Goal: Communication & Community: Answer question/provide support

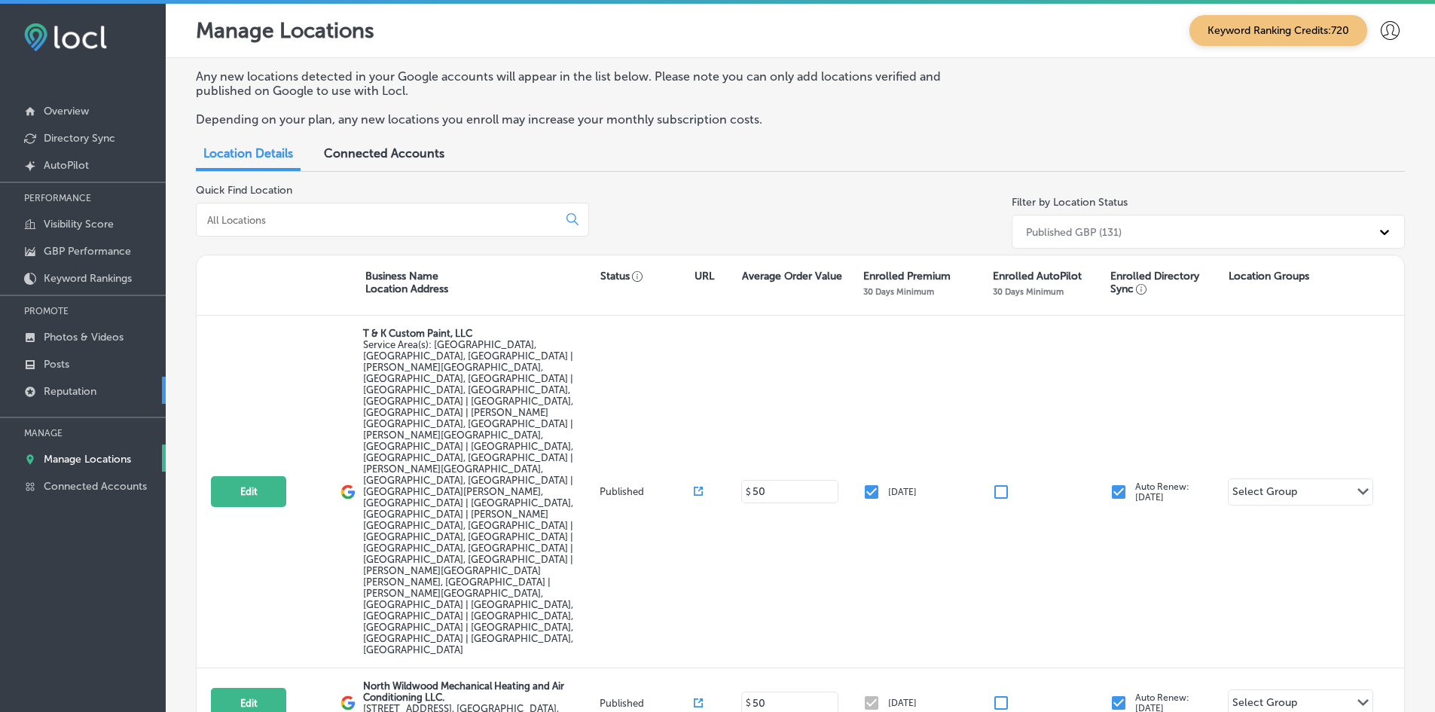
click at [60, 396] on p "Reputation" at bounding box center [70, 391] width 53 height 13
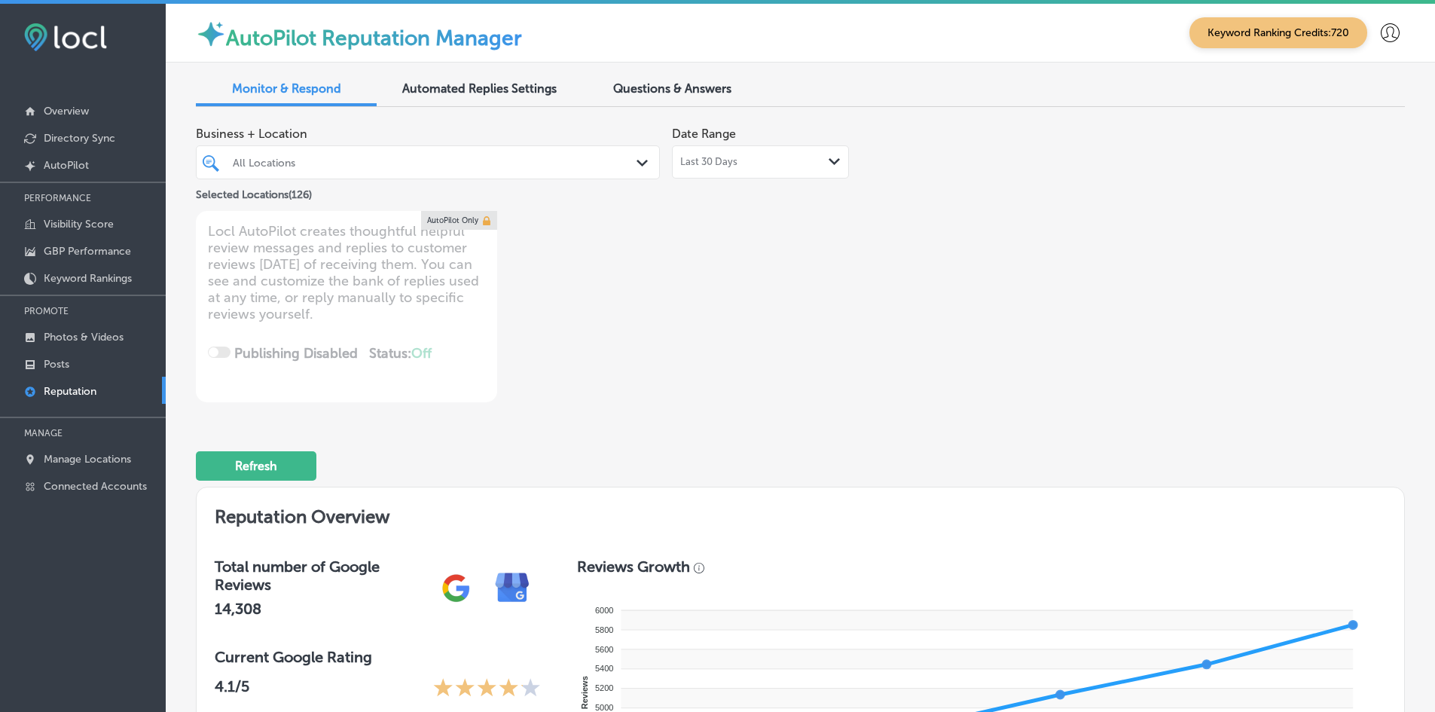
click at [259, 163] on div "All Locations" at bounding box center [435, 162] width 405 height 13
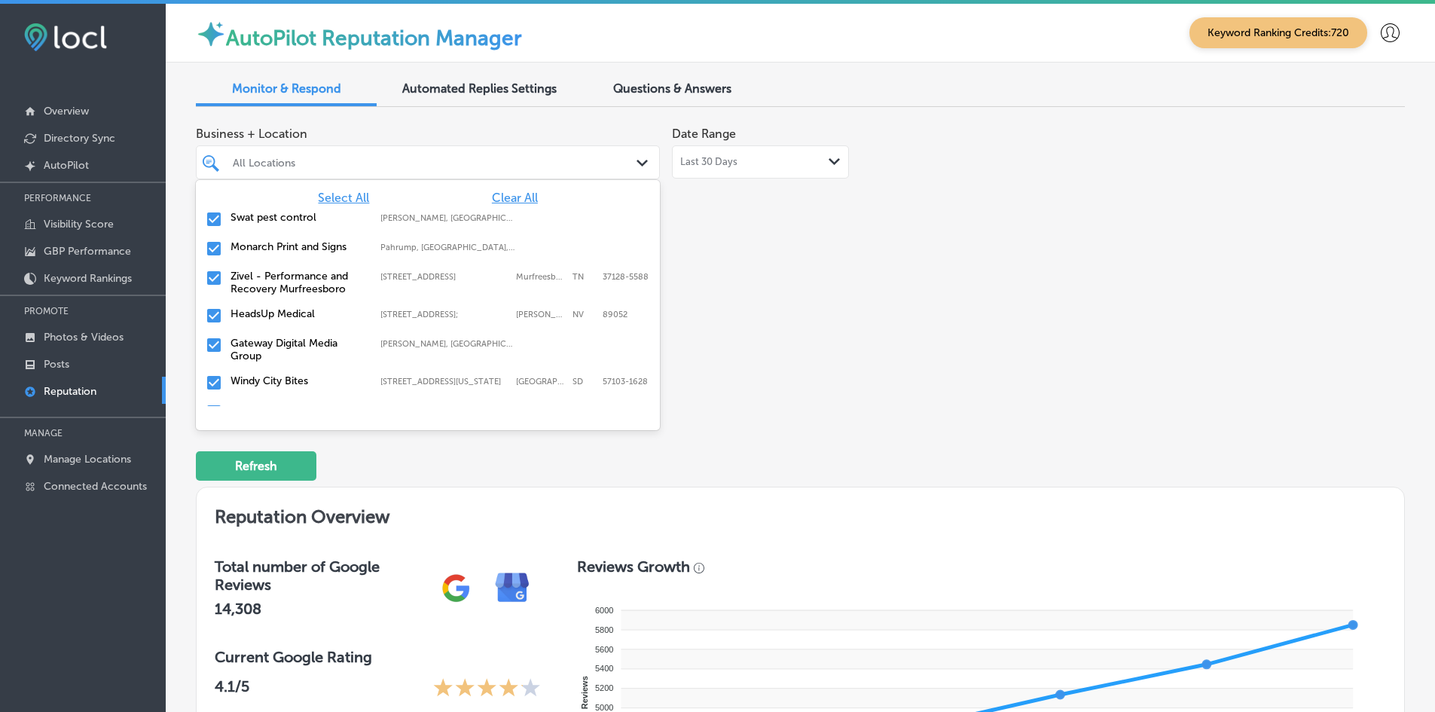
click at [492, 195] on span "Clear All" at bounding box center [515, 198] width 46 height 14
type textarea "x"
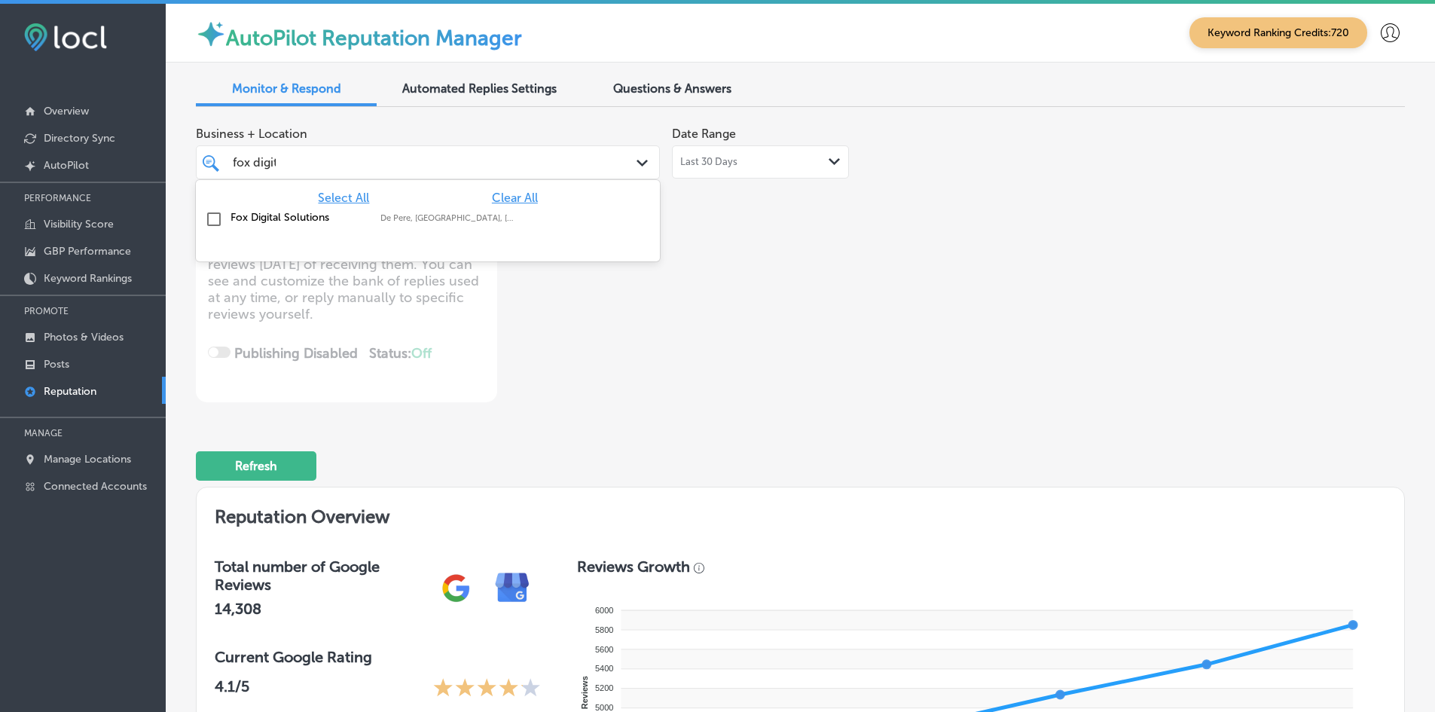
type input "fox digita"
click at [417, 227] on div "Fox Digital Solutions De Pere, [GEOGRAPHIC_DATA], [GEOGRAPHIC_DATA] | Menasha, …" at bounding box center [428, 219] width 452 height 23
type textarea "x"
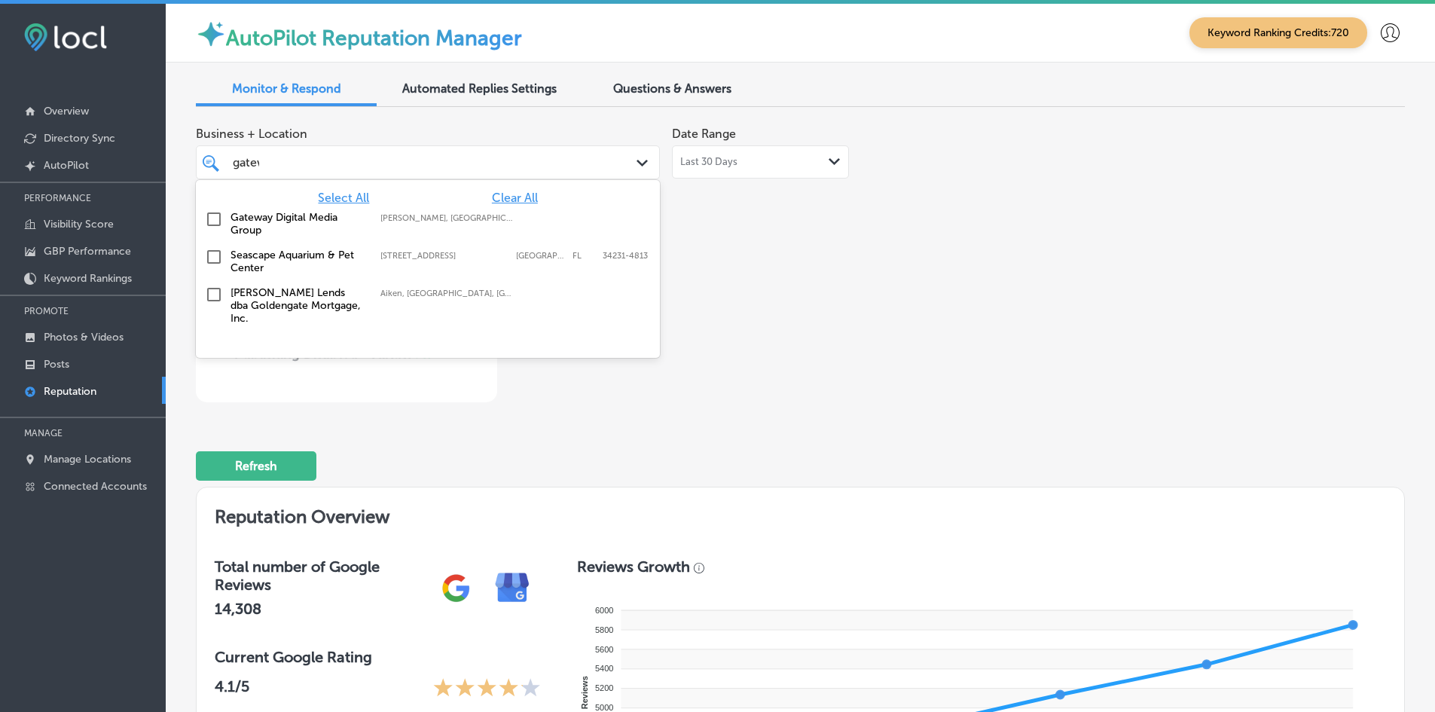
type input "gatewa"
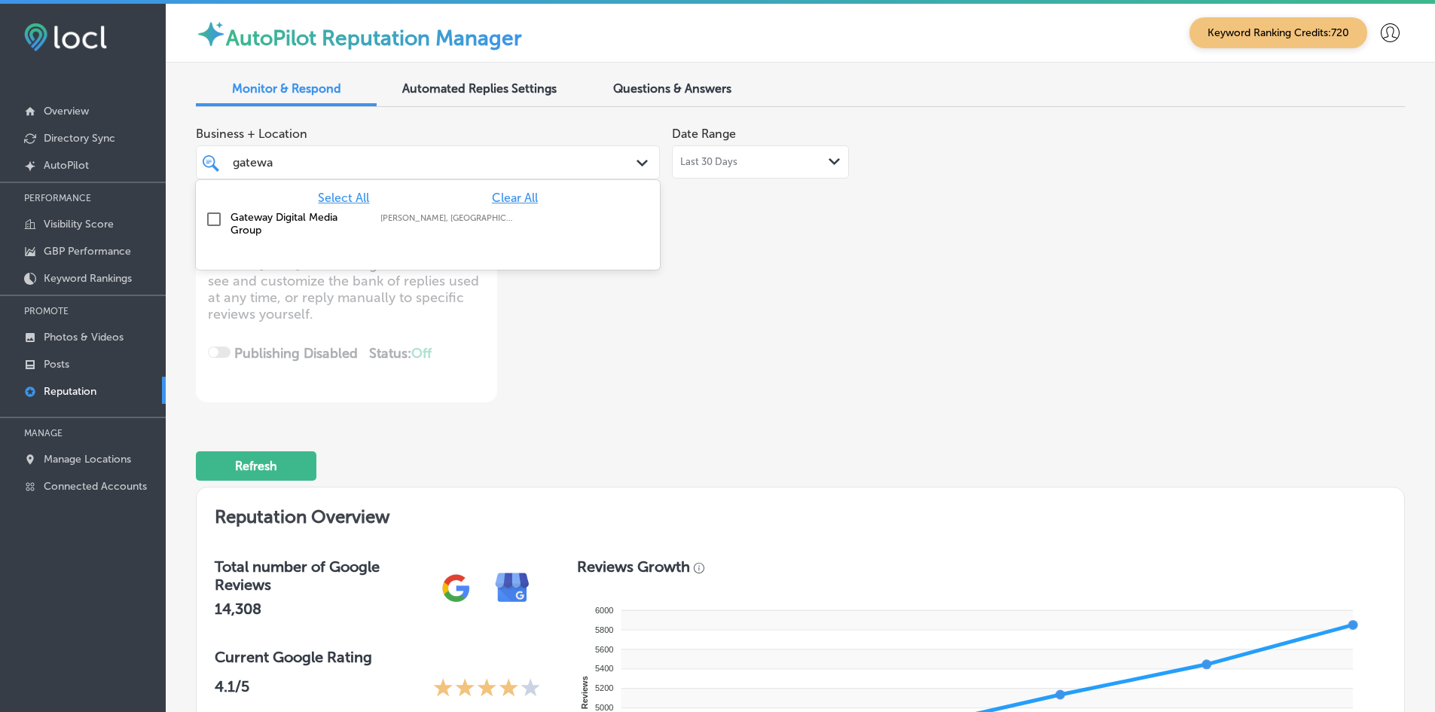
click at [417, 228] on div "Gateway Digital Media Group [GEOGRAPHIC_DATA], [GEOGRAPHIC_DATA], [GEOGRAPHIC_D…" at bounding box center [399, 224] width 337 height 26
type textarea "x"
type input "livescan"
click at [416, 228] on div "Livescan Fingerprinting of [PERSON_NAME] LLC [STREET_ADDRESS][GEOGRAPHIC_DATA][…" at bounding box center [399, 224] width 337 height 26
type textarea "x"
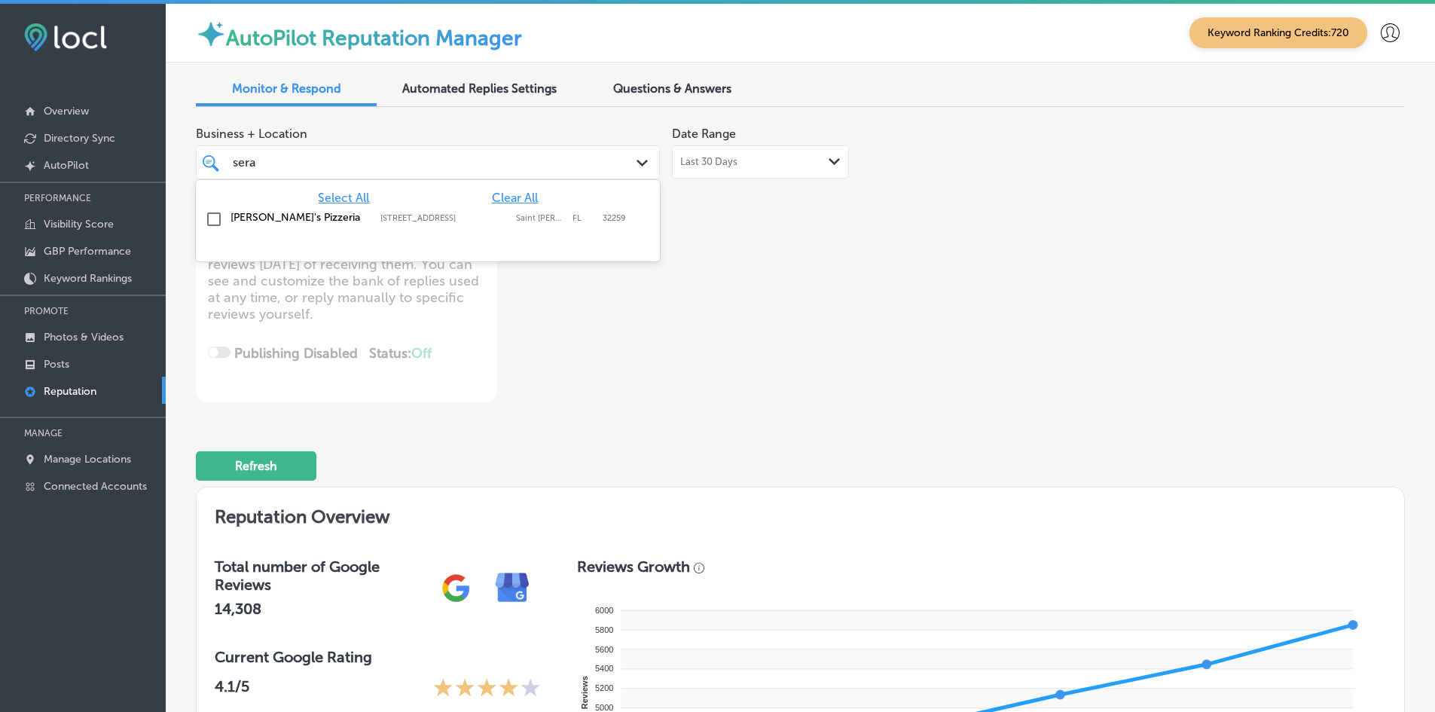
type input "seraf"
click at [415, 228] on div "[PERSON_NAME]'s Pizzeria [STREET_ADDRESS][PERSON_NAME] [STREET_ADDRESS][PERSON_…" at bounding box center [428, 219] width 452 height 23
type textarea "x"
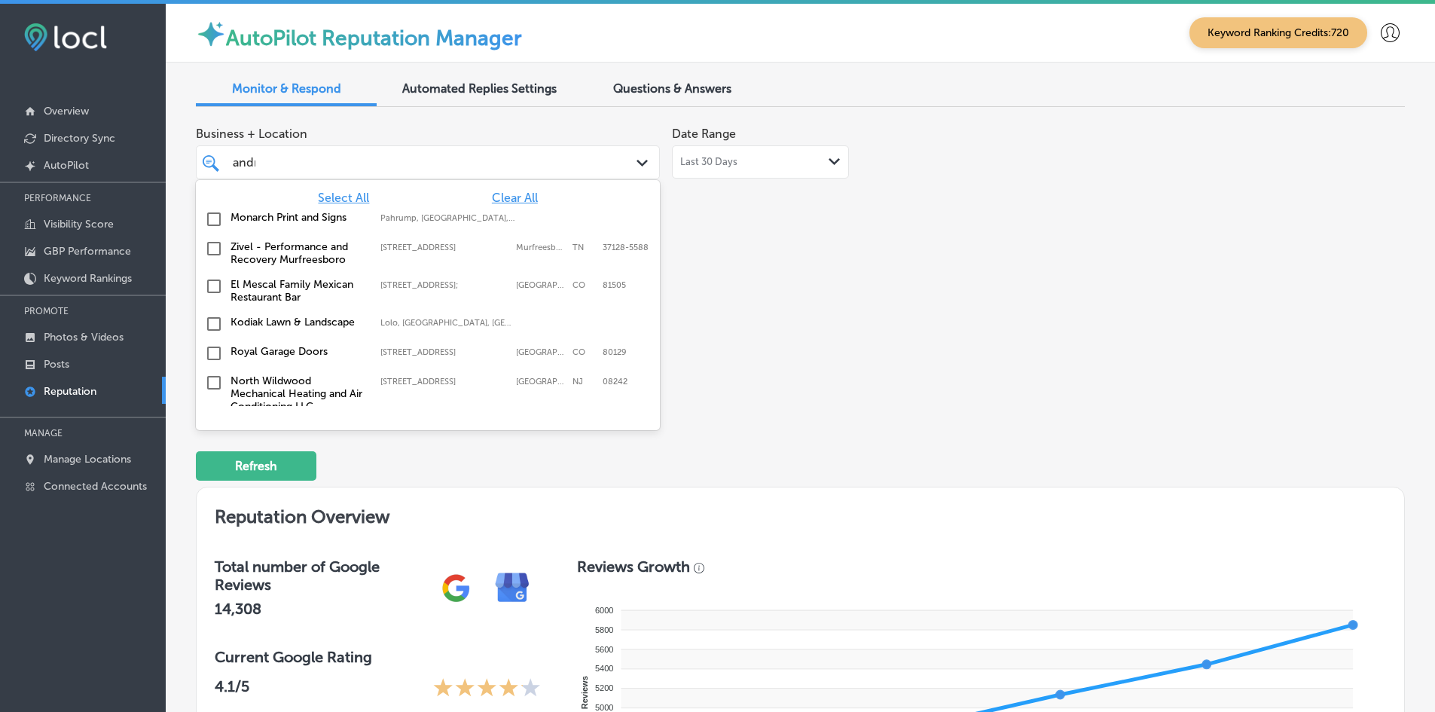
type input "[PERSON_NAME]"
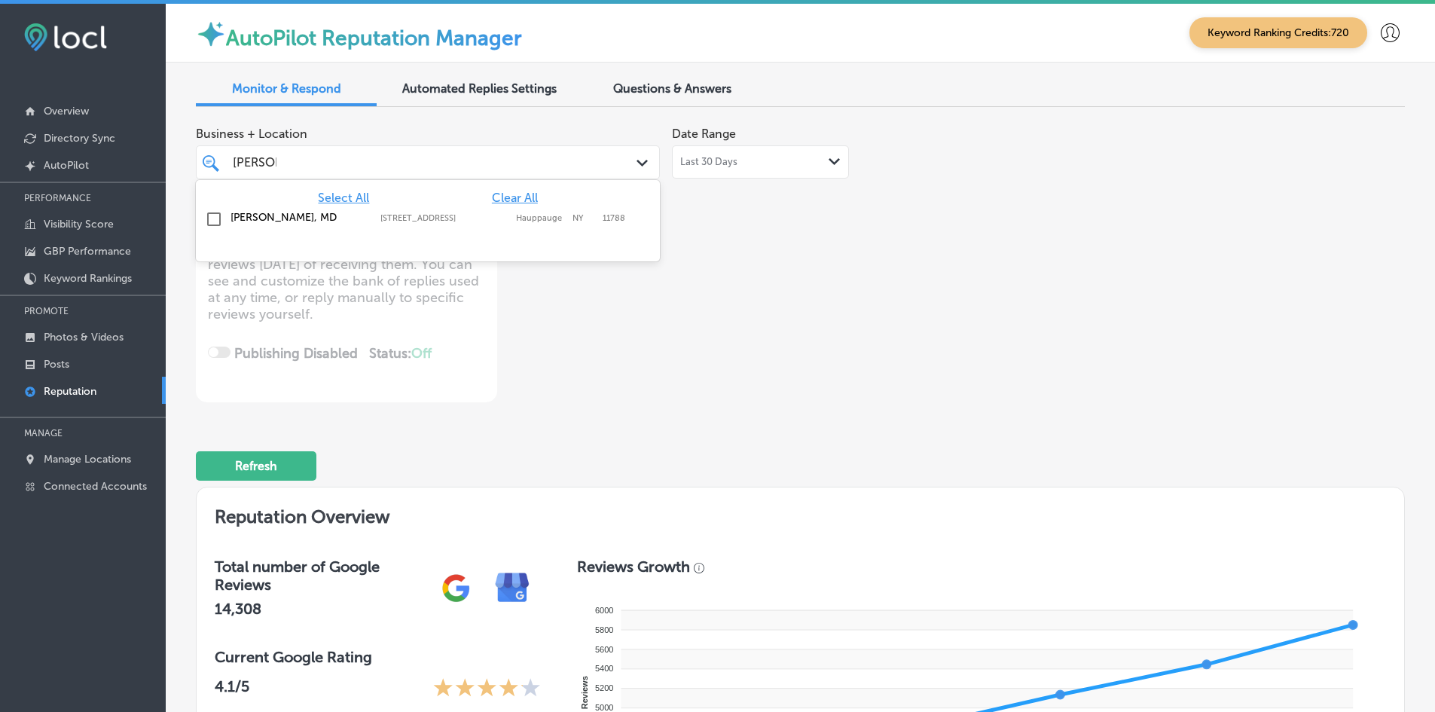
click at [416, 228] on div "[PERSON_NAME], MD 517 NY-[STREET_ADDRESS][GEOGRAPHIC_DATA][STREET_ADDRESS]" at bounding box center [428, 219] width 452 height 23
type textarea "x"
type input "[PERSON_NAME]"
click at [417, 228] on div "[PERSON_NAME] RDHAP [STREET_ADDRESS][GEOGRAPHIC_DATA][PERSON_NAME][PERSON_NAME]…" at bounding box center [428, 222] width 452 height 28
type textarea "x"
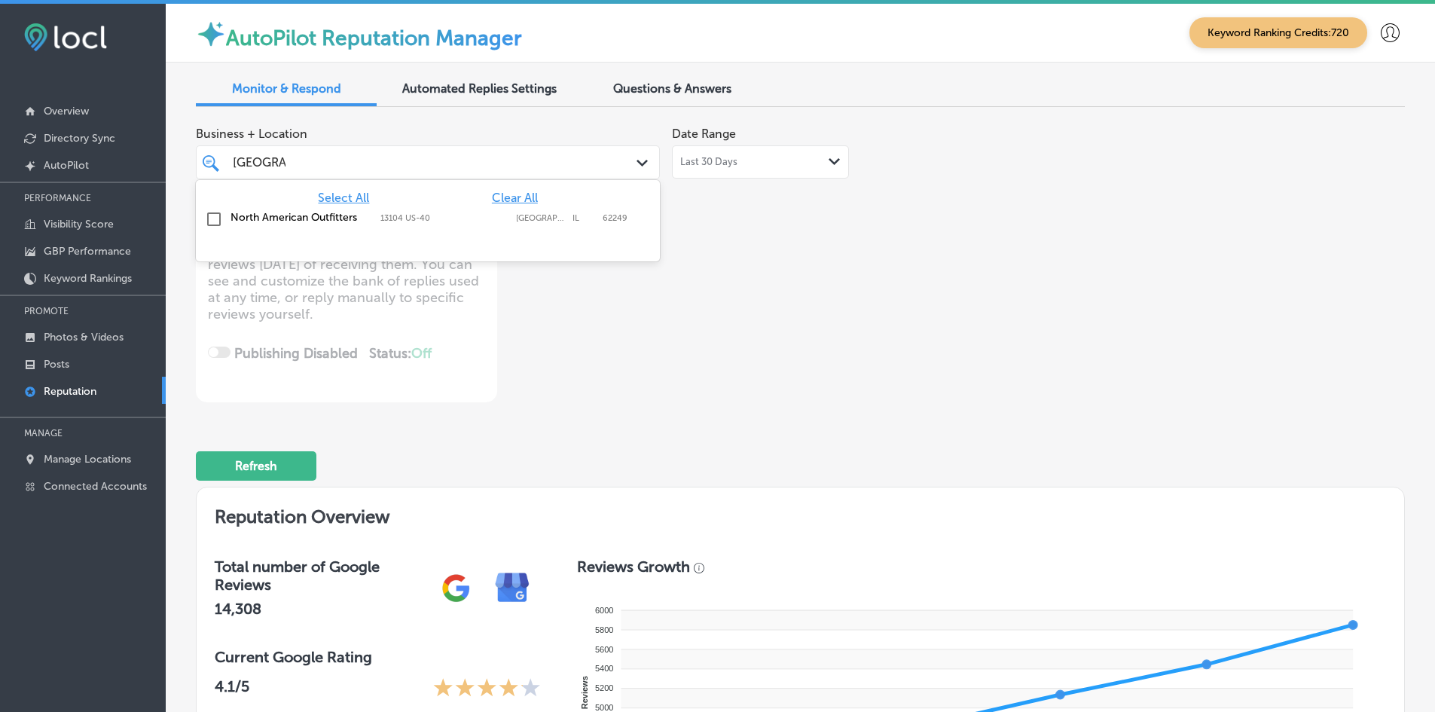
type input "[GEOGRAPHIC_DATA]"
click at [417, 228] on div "North American Outfitters 13104 US-[GEOGRAPHIC_DATA] 13104 US-[GEOGRAPHIC_DATA]" at bounding box center [428, 219] width 452 height 23
click at [414, 228] on div "North American Outfitters 13104 US-[GEOGRAPHIC_DATA] 13104 US-[GEOGRAPHIC_DATA]" at bounding box center [428, 219] width 452 height 23
type textarea "x"
type input "[GEOGRAPHIC_DATA]"
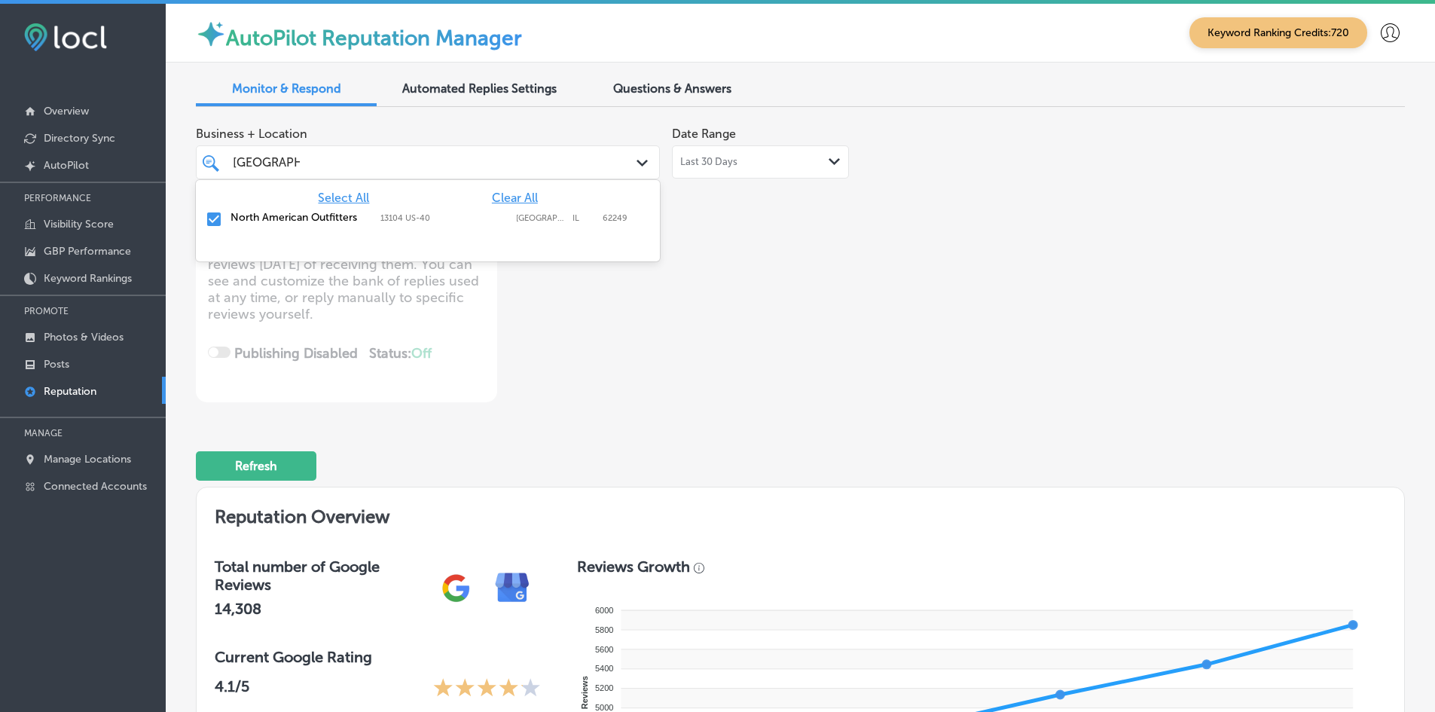
click at [713, 295] on div "Business + Location option 13104 US-40, selected. option 13104 US-40 focused, 5…" at bounding box center [558, 260] width 725 height 283
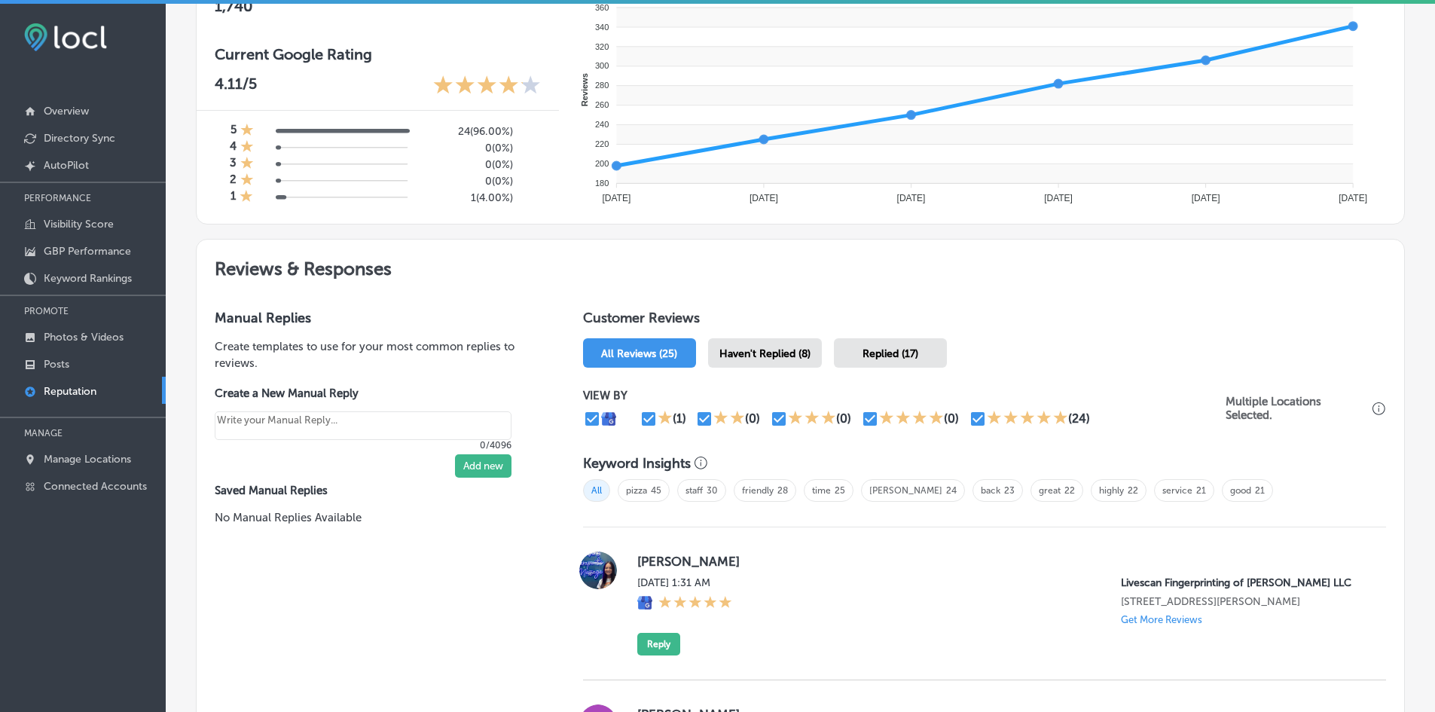
click at [753, 326] on h1 "Customer Reviews" at bounding box center [984, 321] width 803 height 23
click at [750, 353] on span "Haven't Replied (8)" at bounding box center [764, 353] width 91 height 13
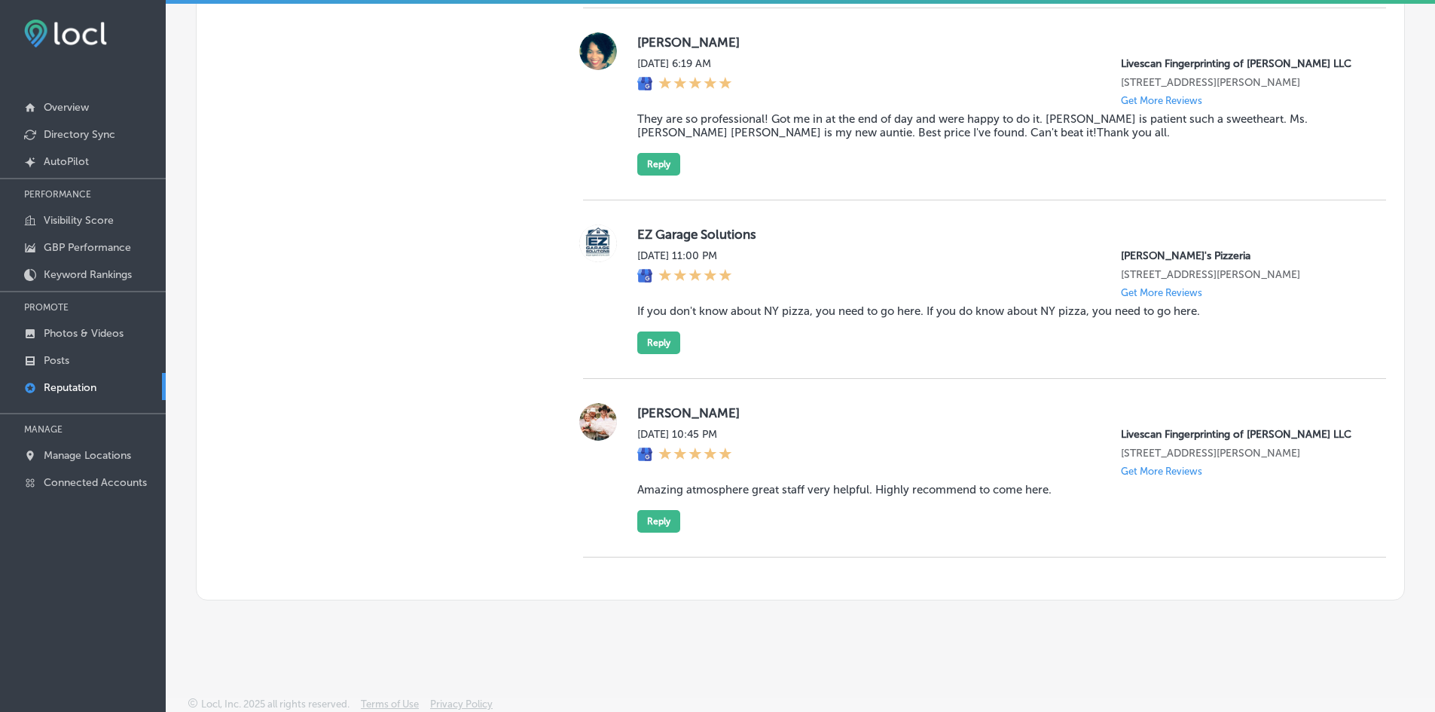
scroll to position [2090, 0]
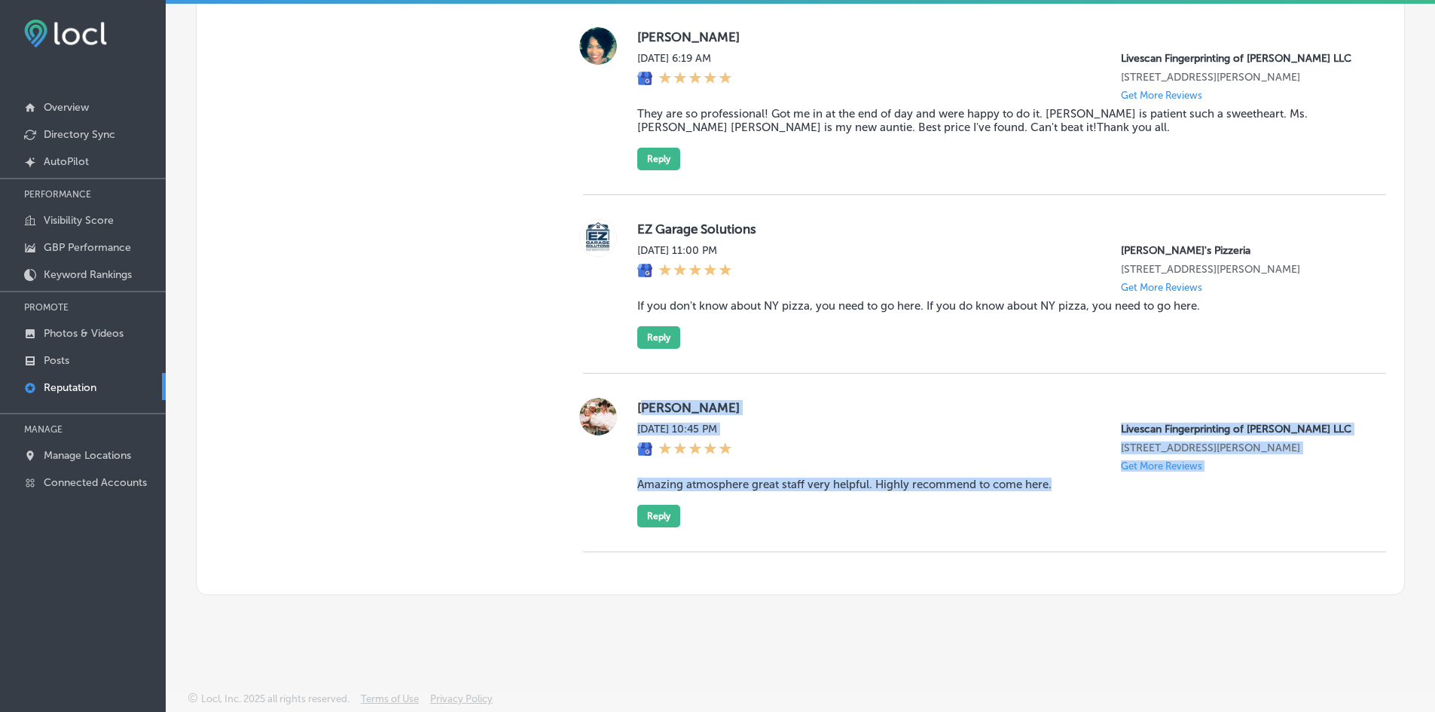
drag, startPoint x: 1049, startPoint y: 484, endPoint x: 640, endPoint y: 399, distance: 417.7
click at [640, 399] on div "[PERSON_NAME] [DATE] 10:45 PM Livescan Fingerprinting of [PERSON_NAME] LLC [STR…" at bounding box center [999, 463] width 725 height 130
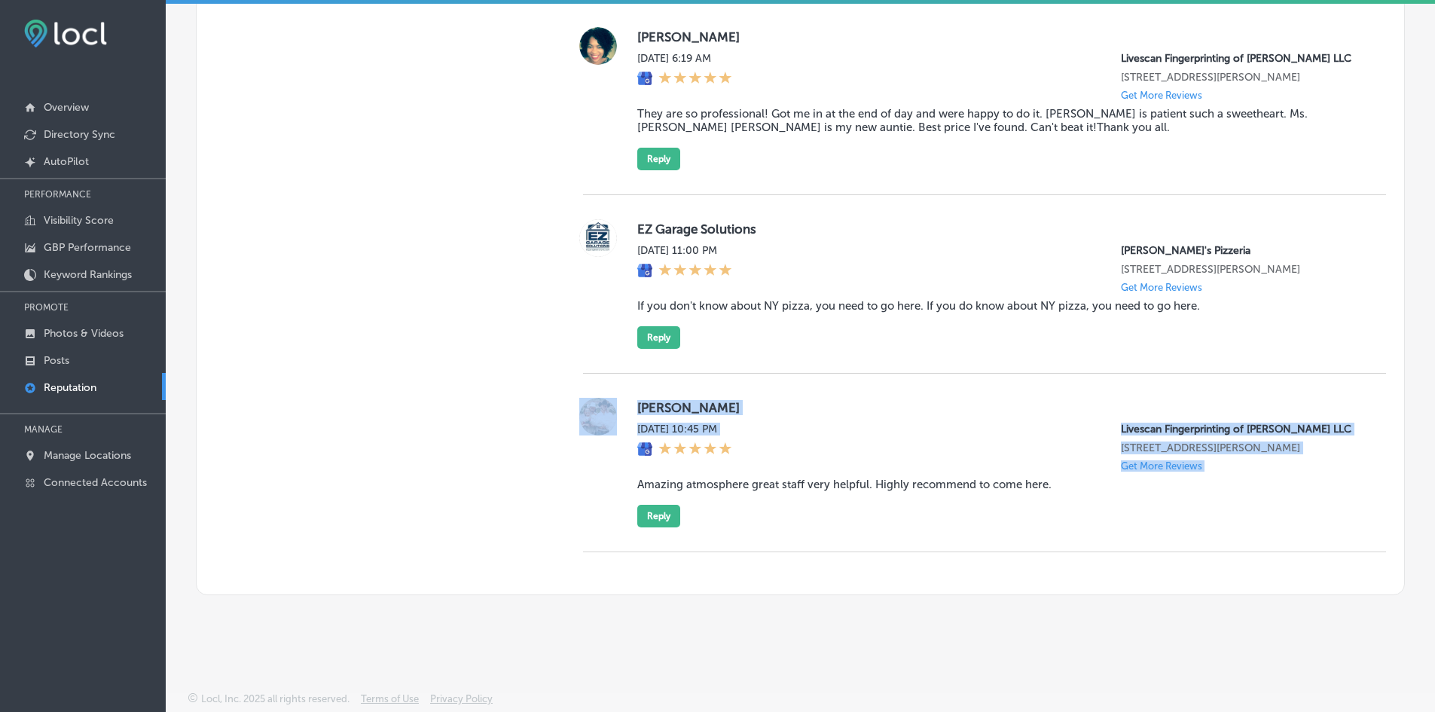
drag, startPoint x: 588, startPoint y: 489, endPoint x: 567, endPoint y: 488, distance: 20.4
click at [609, 483] on div at bounding box center [598, 463] width 30 height 130
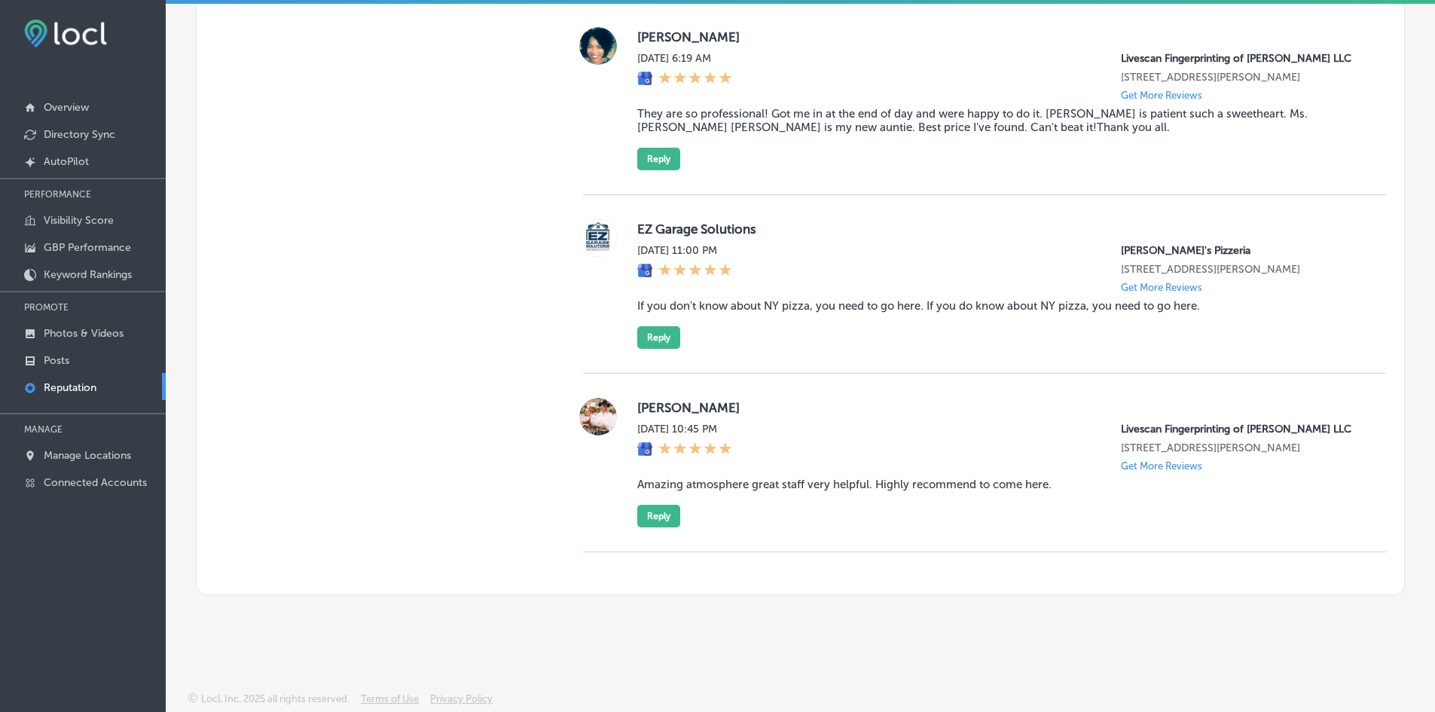
click at [763, 710] on div "Locl, Inc. 2025 all rights reserved. Terms of Use Privacy Policy" at bounding box center [800, 702] width 1269 height 19
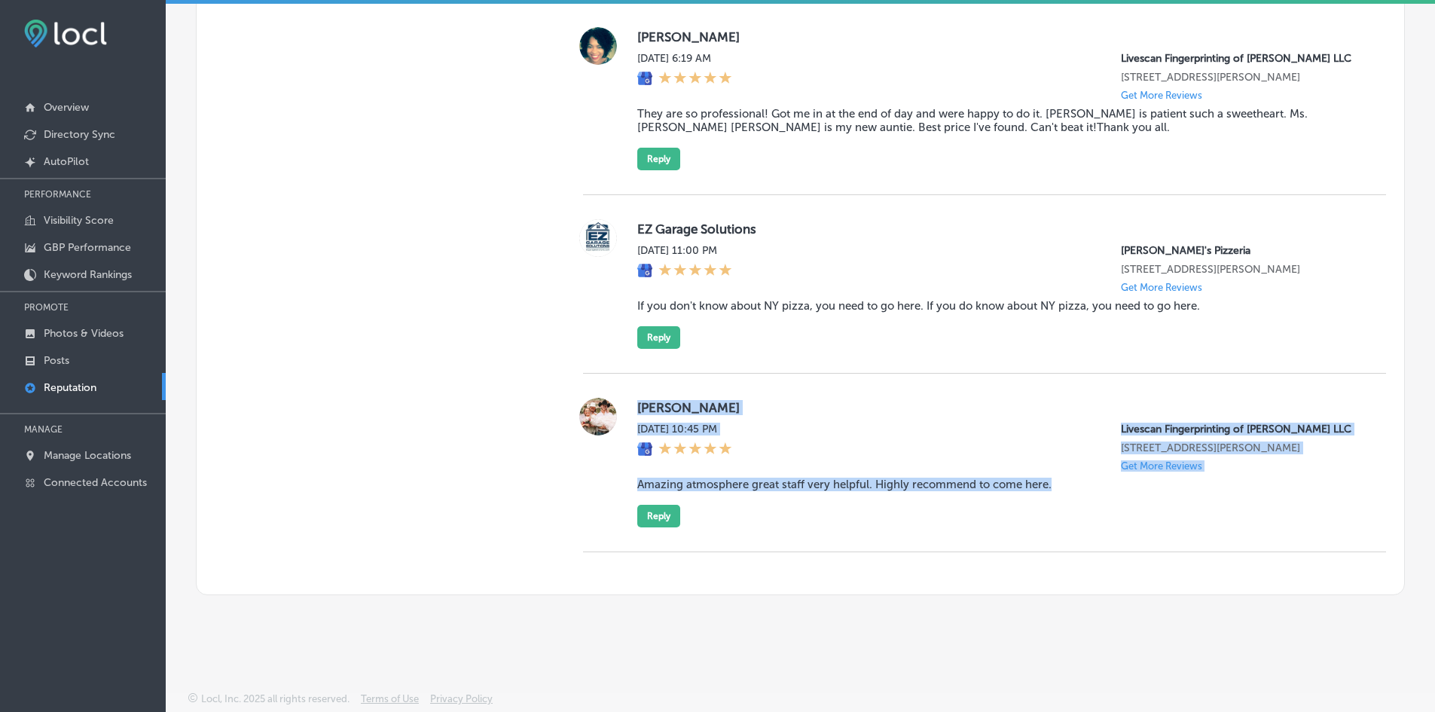
drag, startPoint x: 637, startPoint y: 408, endPoint x: 1101, endPoint y: 501, distance: 472.6
click at [1101, 501] on div "[PERSON_NAME] [DATE] 10:45 PM Livescan Fingerprinting of [PERSON_NAME] LLC [STR…" at bounding box center [999, 463] width 725 height 130
copy div "[PERSON_NAME] [DATE] 10:45 PM Livescan Fingerprinting of [PERSON_NAME] LLC [STR…"
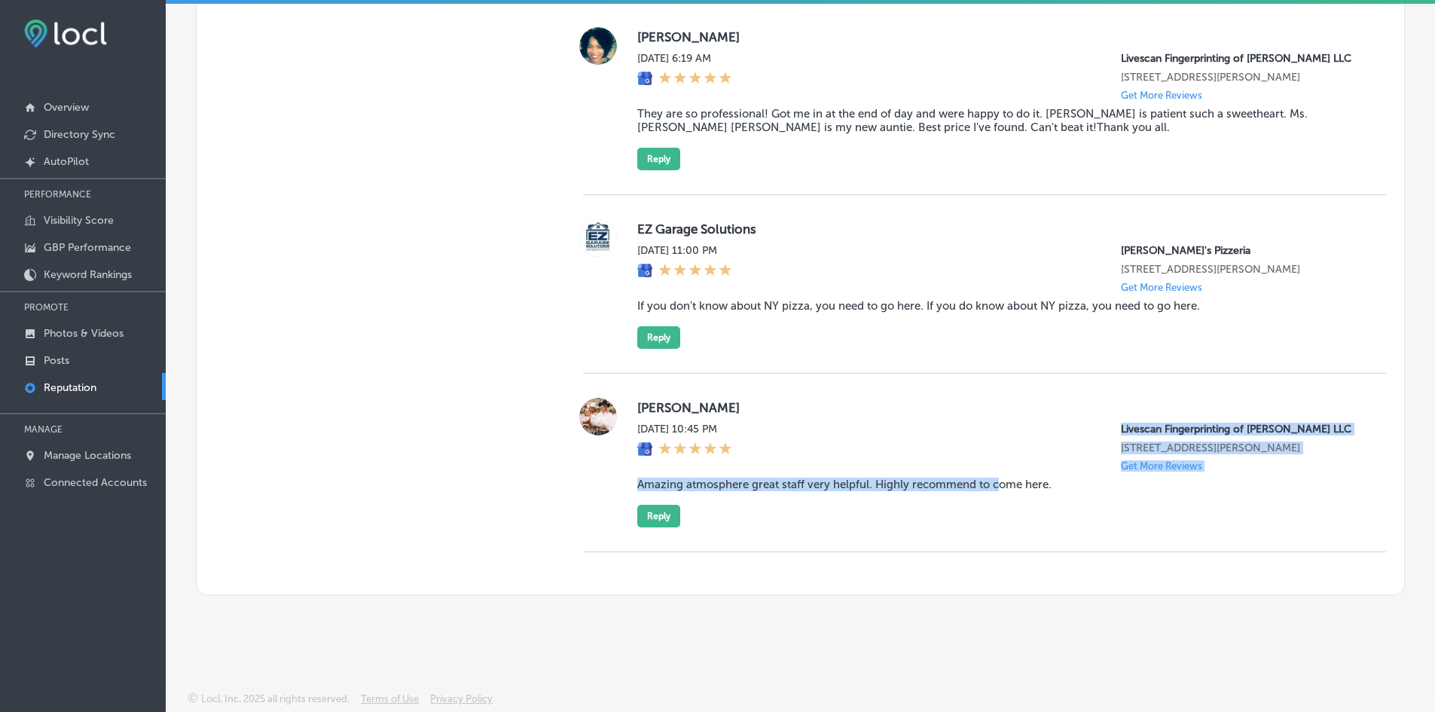
drag, startPoint x: 631, startPoint y: 474, endPoint x: 991, endPoint y: 480, distance: 360.9
click at [991, 480] on div "[PERSON_NAME] [DATE] 10:45 PM Livescan Fingerprinting of [PERSON_NAME] LLC [STR…" at bounding box center [984, 463] width 803 height 130
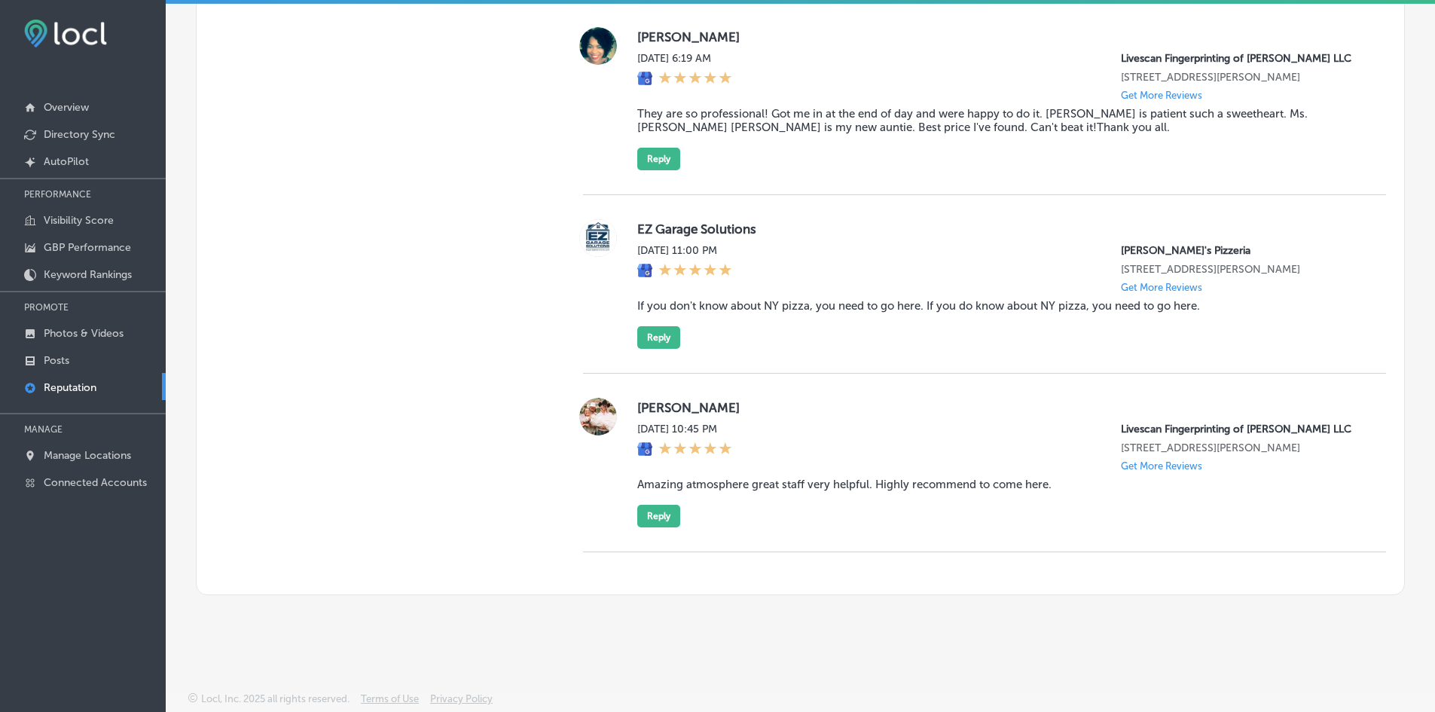
click at [630, 522] on div "[PERSON_NAME] [DATE] 10:45 PM Livescan Fingerprinting of [PERSON_NAME] LLC [STR…" at bounding box center [984, 463] width 803 height 130
click at [646, 521] on button "Reply" at bounding box center [658, 516] width 43 height 23
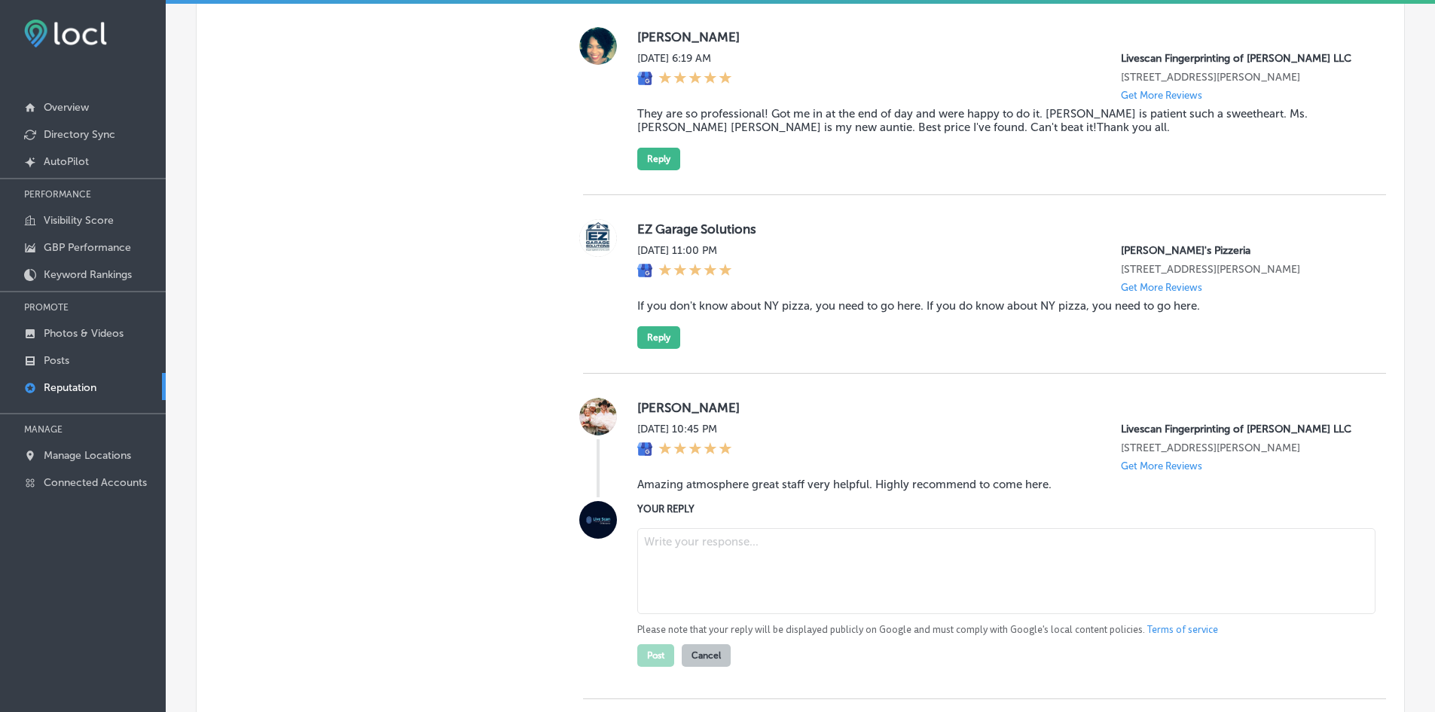
type textarea "x"
click at [679, 576] on textarea at bounding box center [1006, 571] width 738 height 86
paste textarea "Thank you for the amazing review, [PERSON_NAME]! We’re so glad to hear that you…"
type textarea "Thank you for the amazing review, [PERSON_NAME]! We’re so glad to hear that you…"
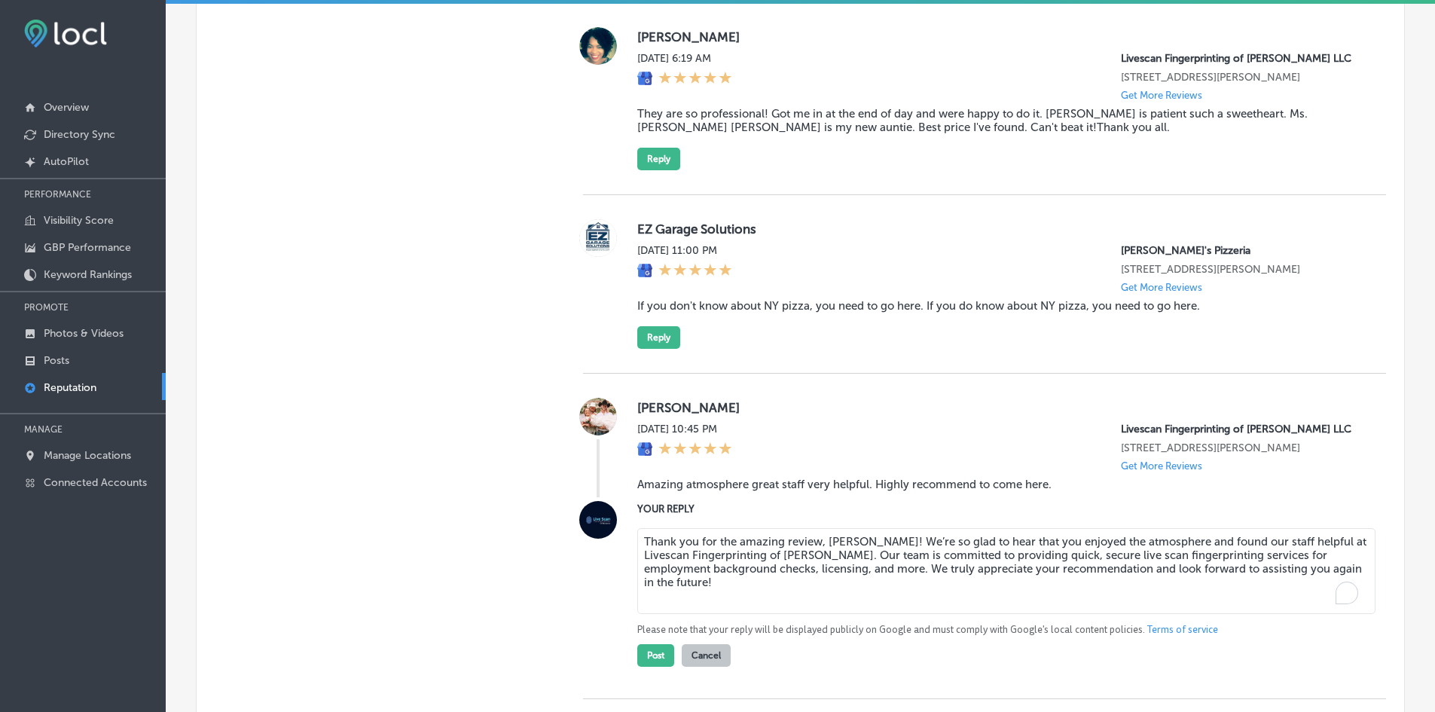
type textarea "x"
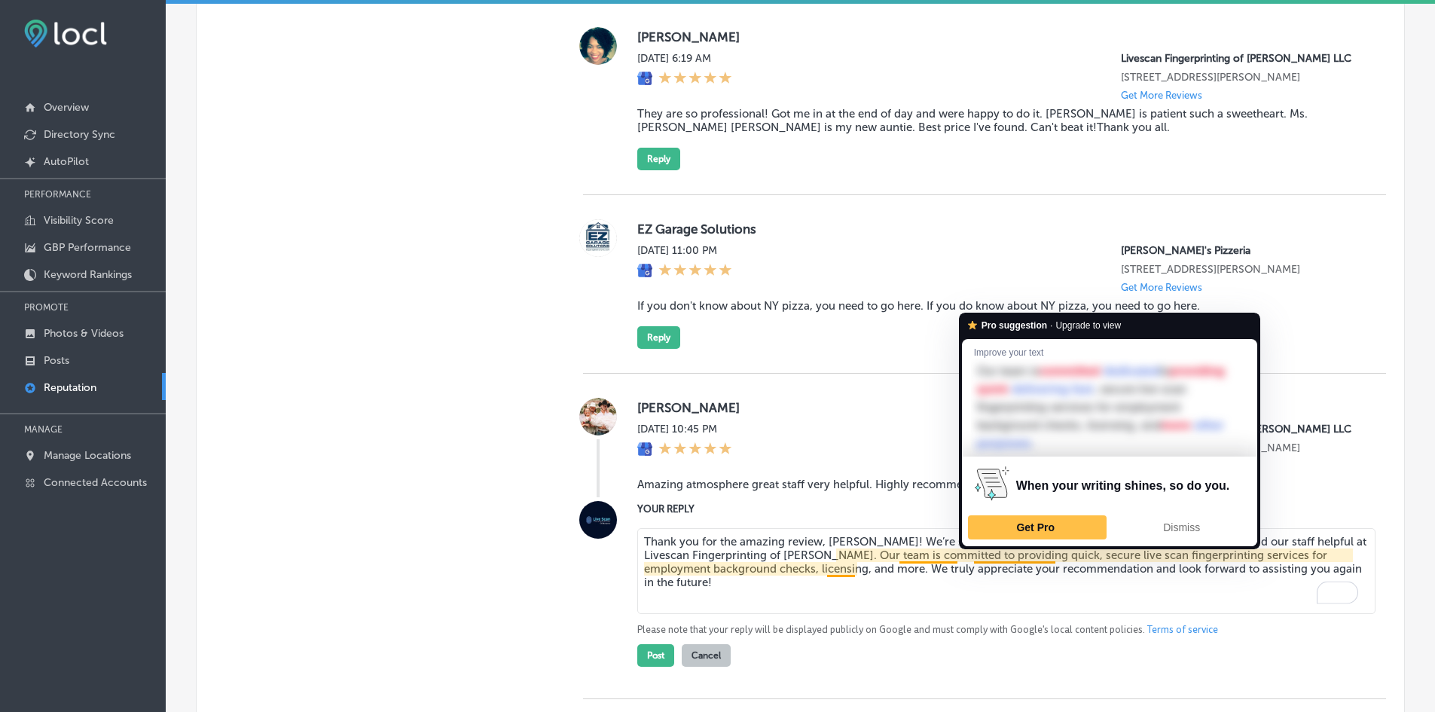
click at [939, 591] on textarea "Thank you for the amazing review, [PERSON_NAME]! We’re so glad to hear that you…" at bounding box center [1006, 571] width 738 height 86
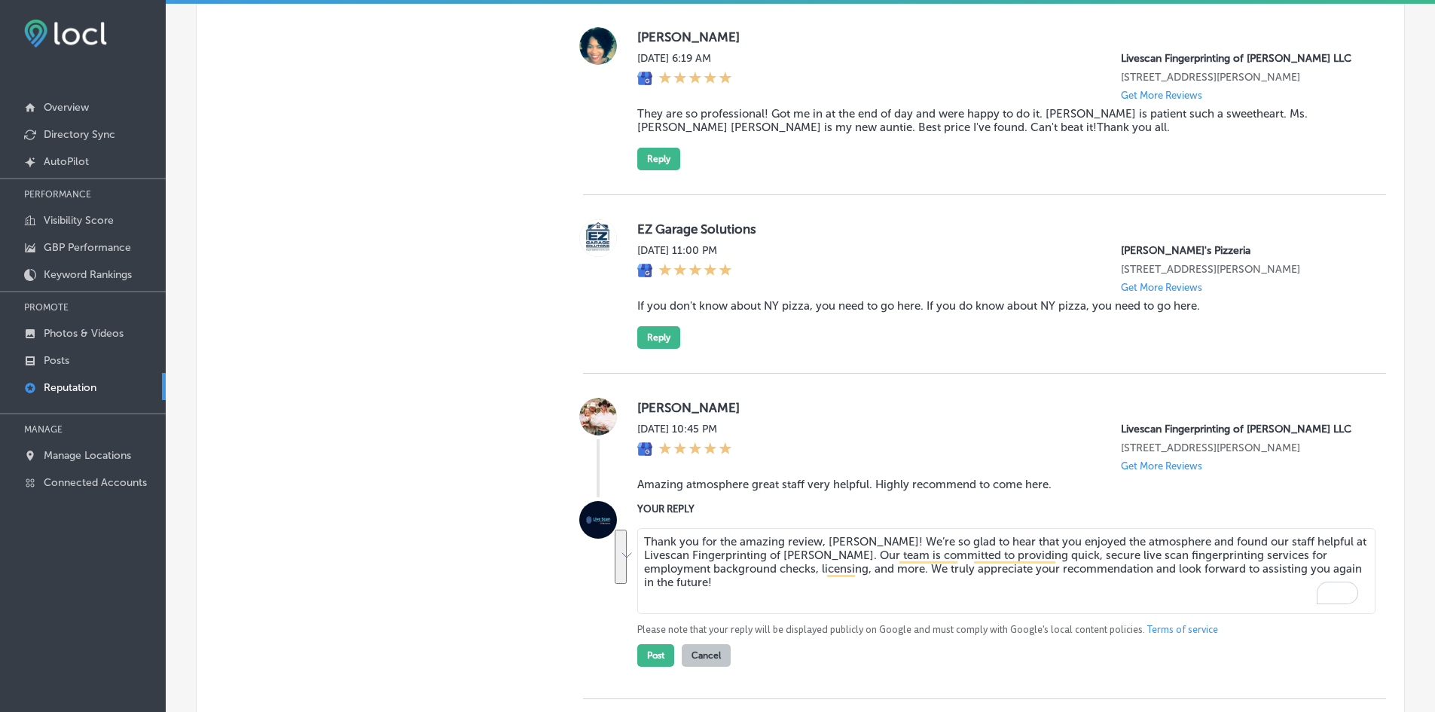
drag, startPoint x: 768, startPoint y: 575, endPoint x: 647, endPoint y: 538, distance: 126.1
click at [647, 538] on textarea "Thank you for the amazing review, [PERSON_NAME]! We’re so glad to hear that you…" at bounding box center [1006, 571] width 738 height 86
click at [690, 577] on textarea "Thank you for the amazing review, [PERSON_NAME]! We’re so glad to hear that you…" at bounding box center [1006, 571] width 738 height 86
drag, startPoint x: 704, startPoint y: 595, endPoint x: 625, endPoint y: 539, distance: 96.2
click at [626, 540] on div "YOUR REPLY Thank you for the amazing review, [PERSON_NAME]! We’re so glad to he…" at bounding box center [984, 584] width 803 height 166
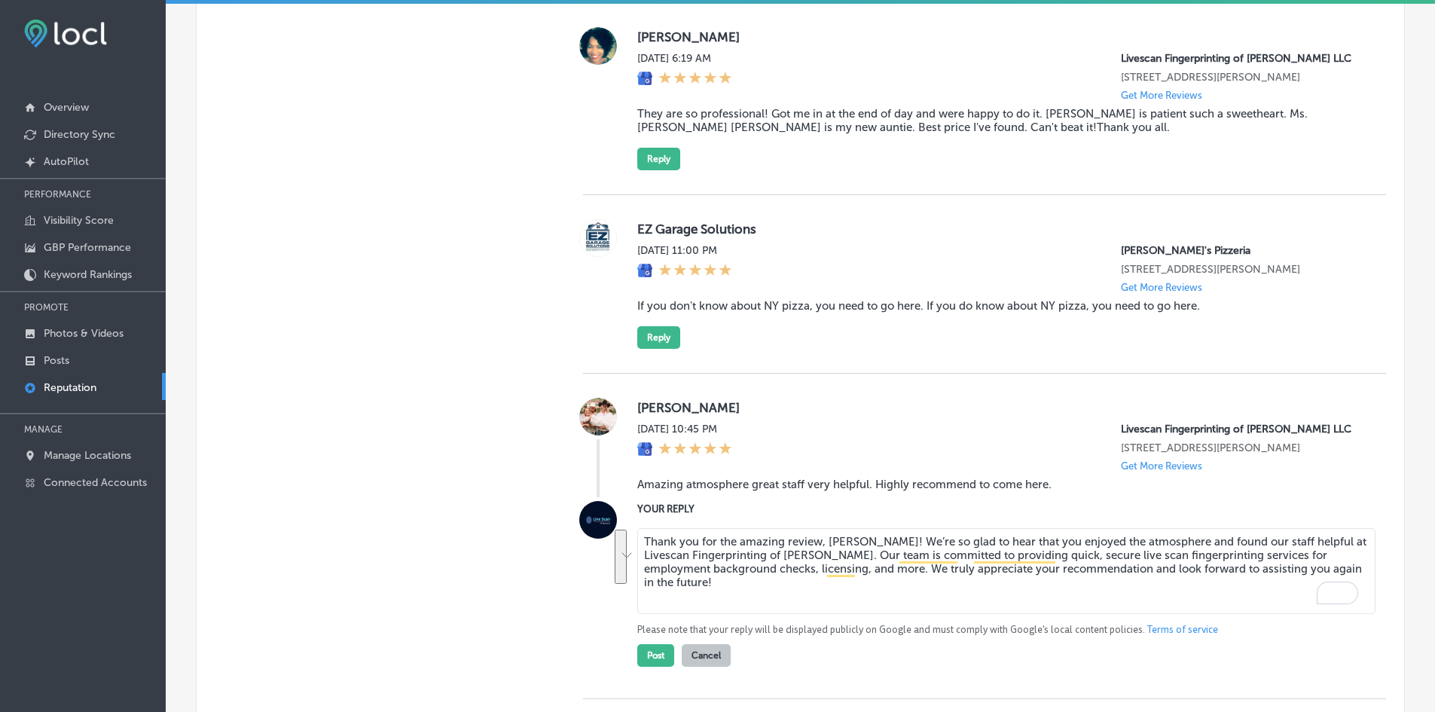
type textarea "Thank you for the amazing review, [PERSON_NAME]! We’re so glad to hear that you…"
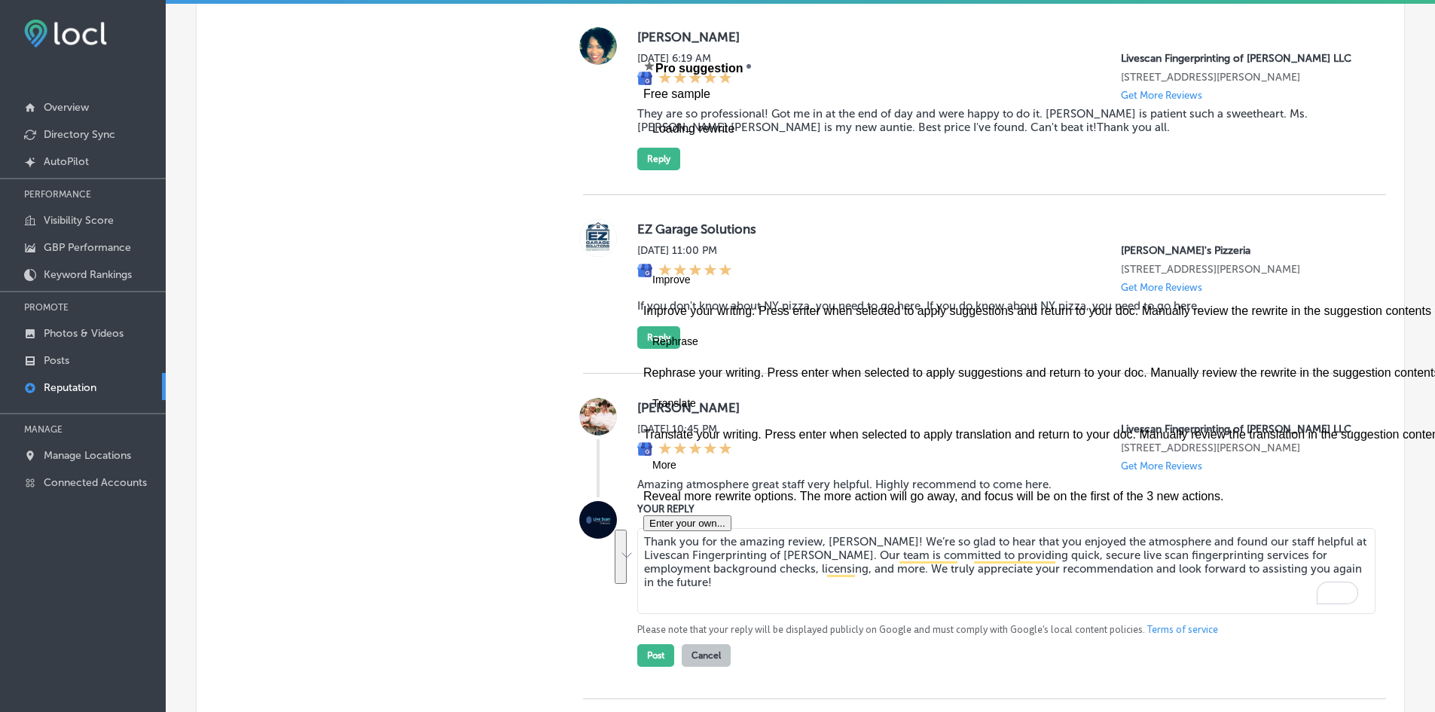
drag, startPoint x: 710, startPoint y: 587, endPoint x: 630, endPoint y: 542, distance: 91.4
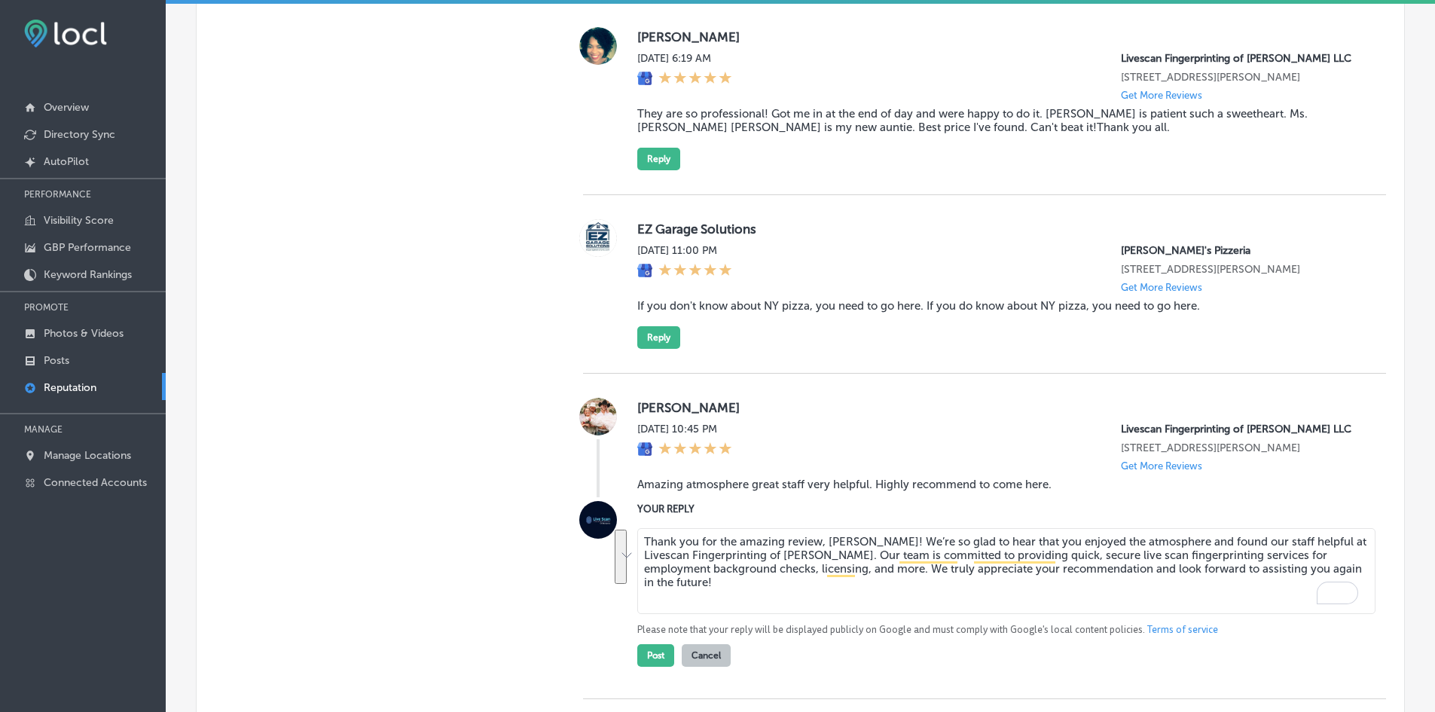
click at [747, 602] on textarea "Thank you for the amazing review, [PERSON_NAME]! We’re so glad to hear that you…" at bounding box center [1006, 571] width 738 height 86
click at [667, 649] on button "Post" at bounding box center [655, 655] width 37 height 23
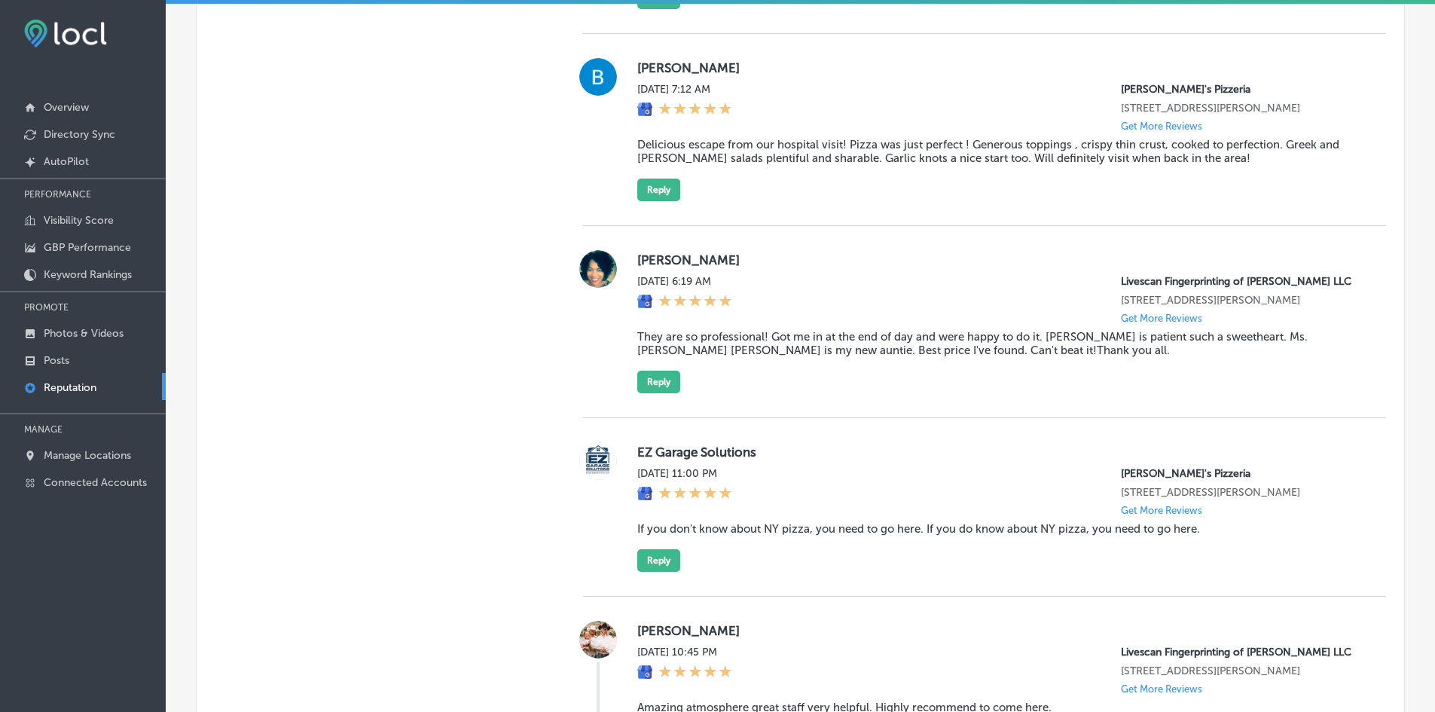
scroll to position [1864, 0]
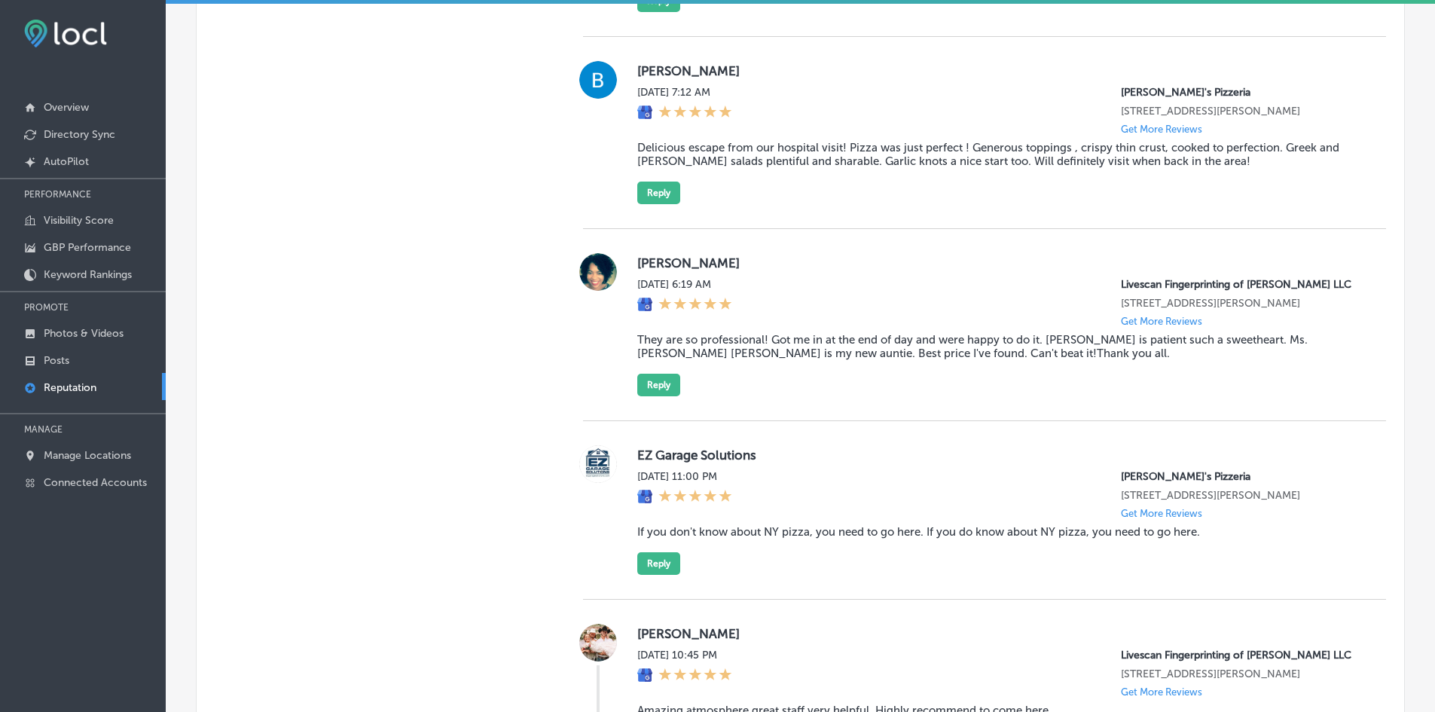
type textarea "x"
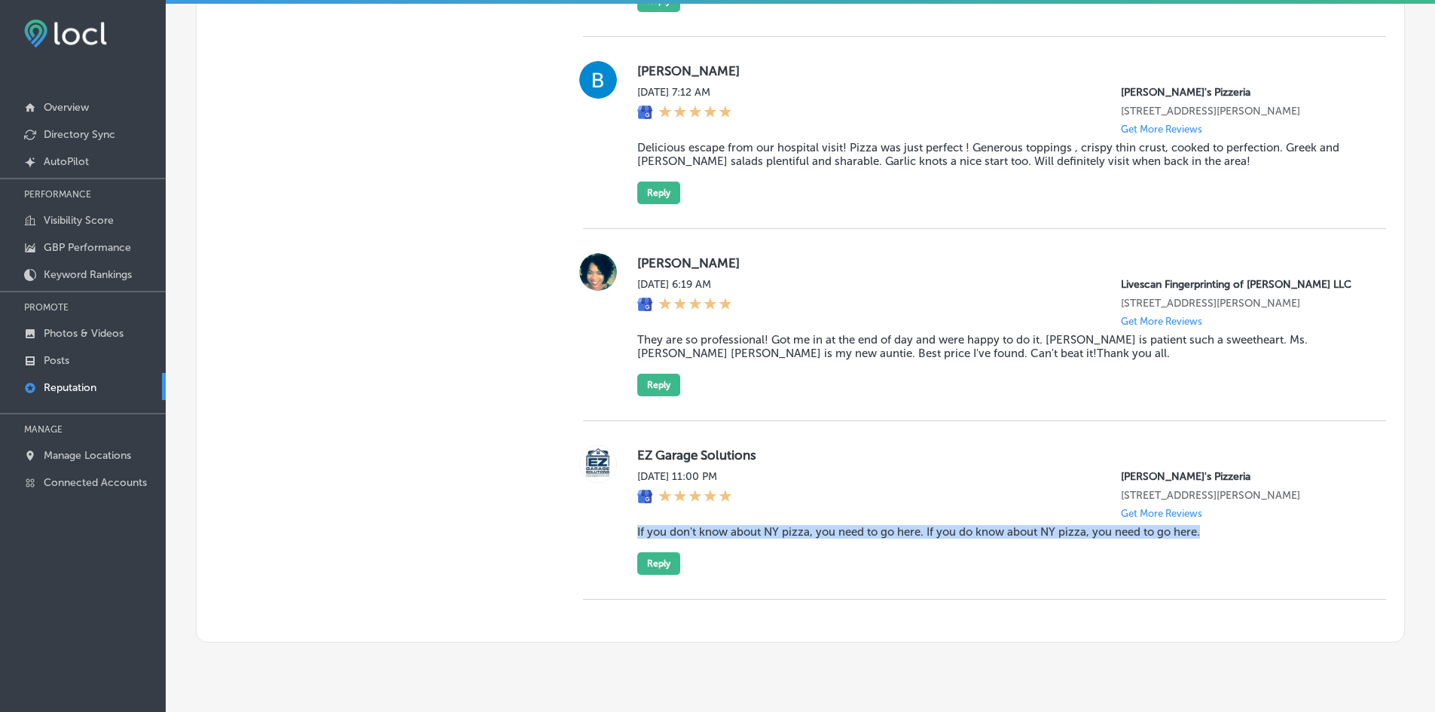
drag, startPoint x: 634, startPoint y: 530, endPoint x: 1208, endPoint y: 553, distance: 574.5
click at [1208, 553] on div "EZ Garage Solutions [DATE] 11:00 PM [PERSON_NAME]'s Pizzeria [STREET_ADDRESS][P…" at bounding box center [999, 510] width 725 height 130
copy blockquote "If you don't know about NY pizza, you need to go here. If you do know about NY …"
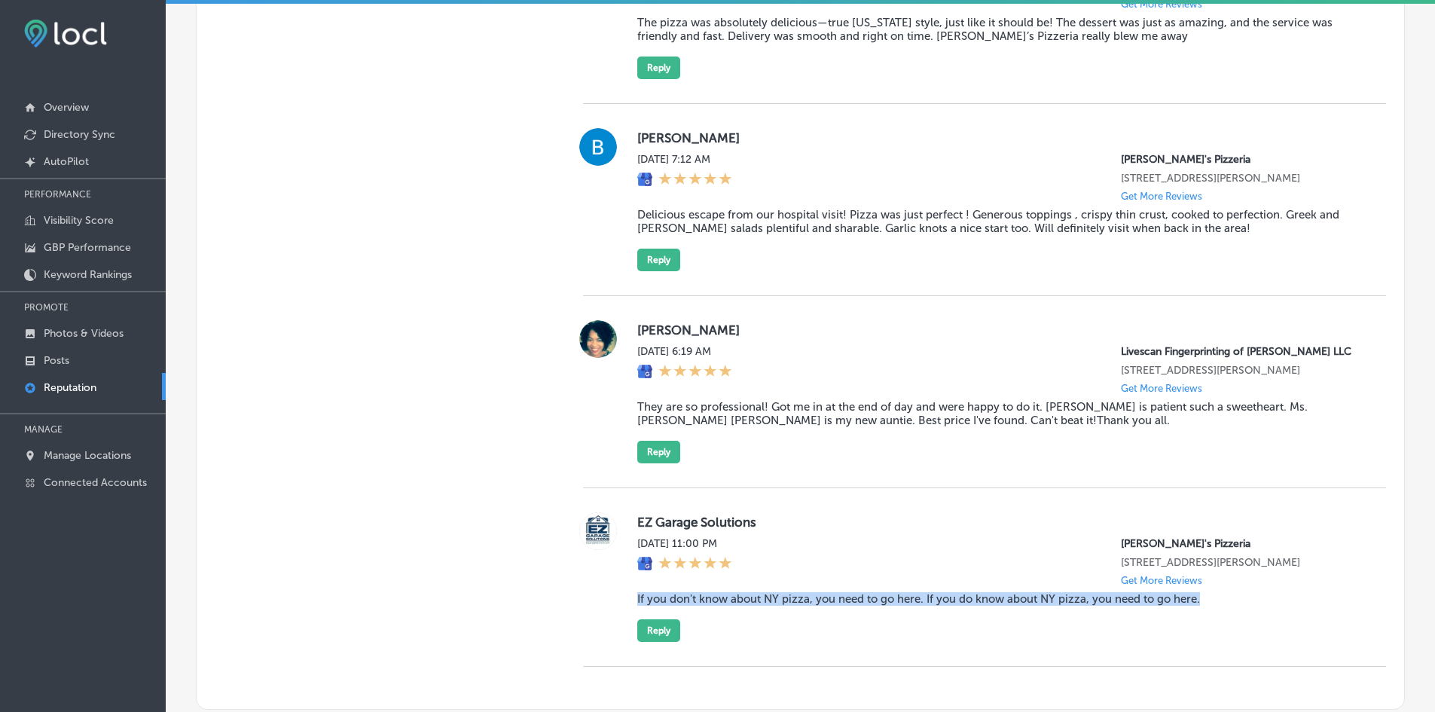
scroll to position [1789, 0]
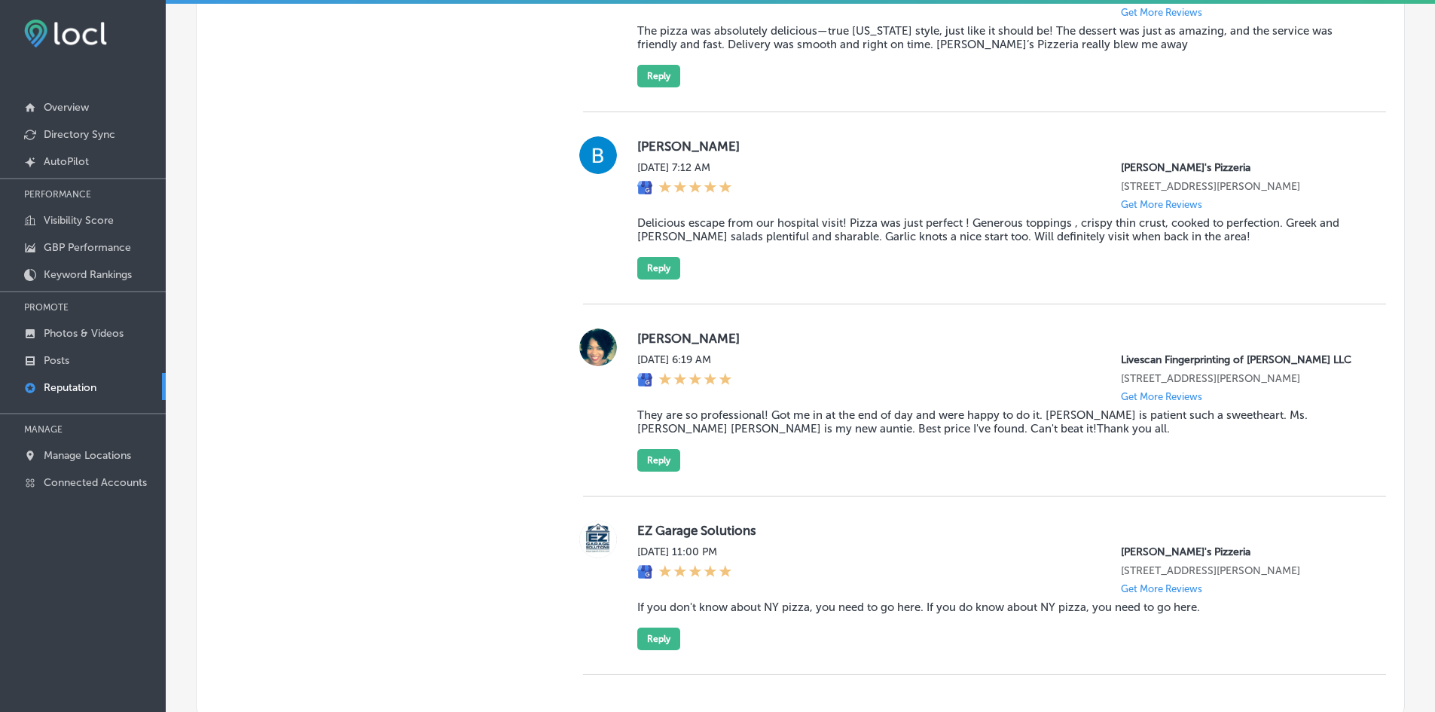
click at [642, 340] on label "[PERSON_NAME]" at bounding box center [999, 338] width 725 height 15
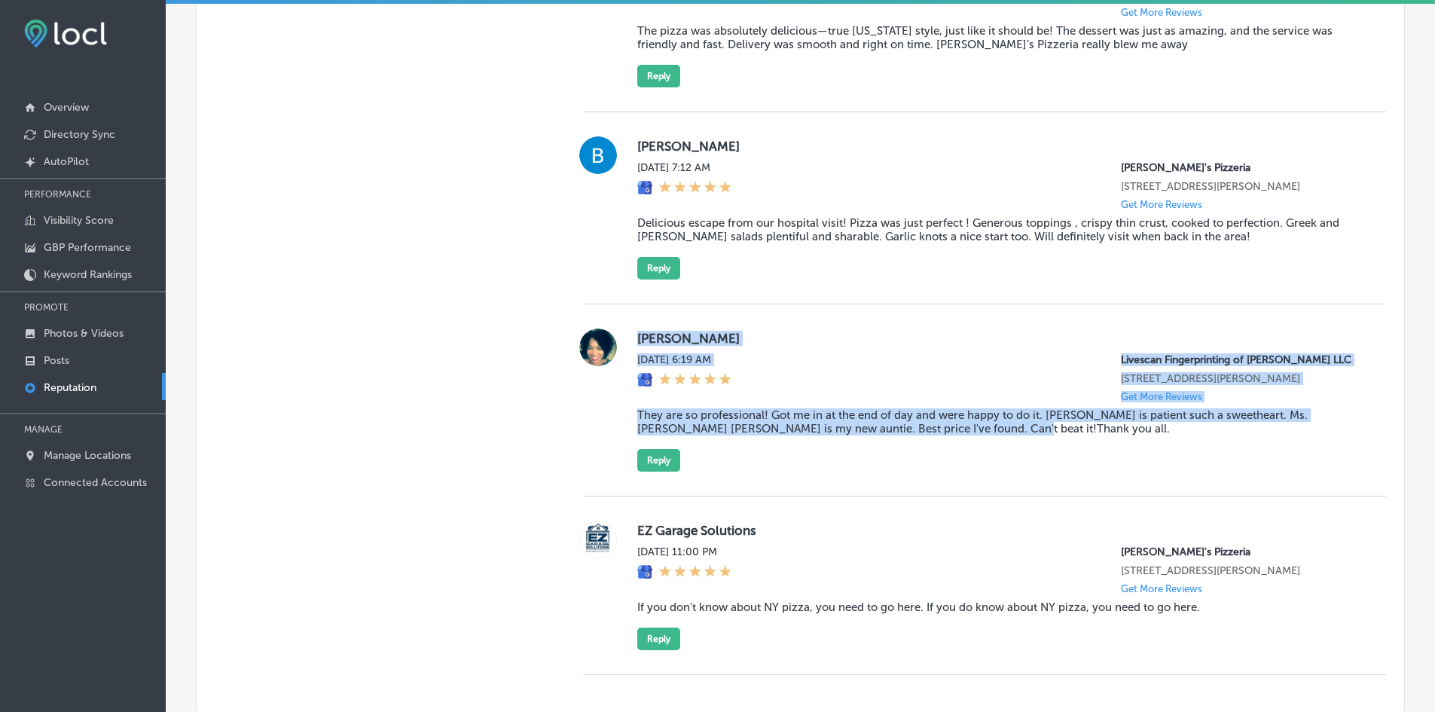
drag, startPoint x: 633, startPoint y: 337, endPoint x: 991, endPoint y: 426, distance: 368.7
click at [991, 426] on div "Ni [PERSON_NAME] [DATE] 6:19 AM Livescan Fingerprinting of [PERSON_NAME] LLC [S…" at bounding box center [984, 399] width 803 height 143
copy div "Ni [PERSON_NAME] [DATE] 6:19 AM Livescan Fingerprinting of [PERSON_NAME] LLC [S…"
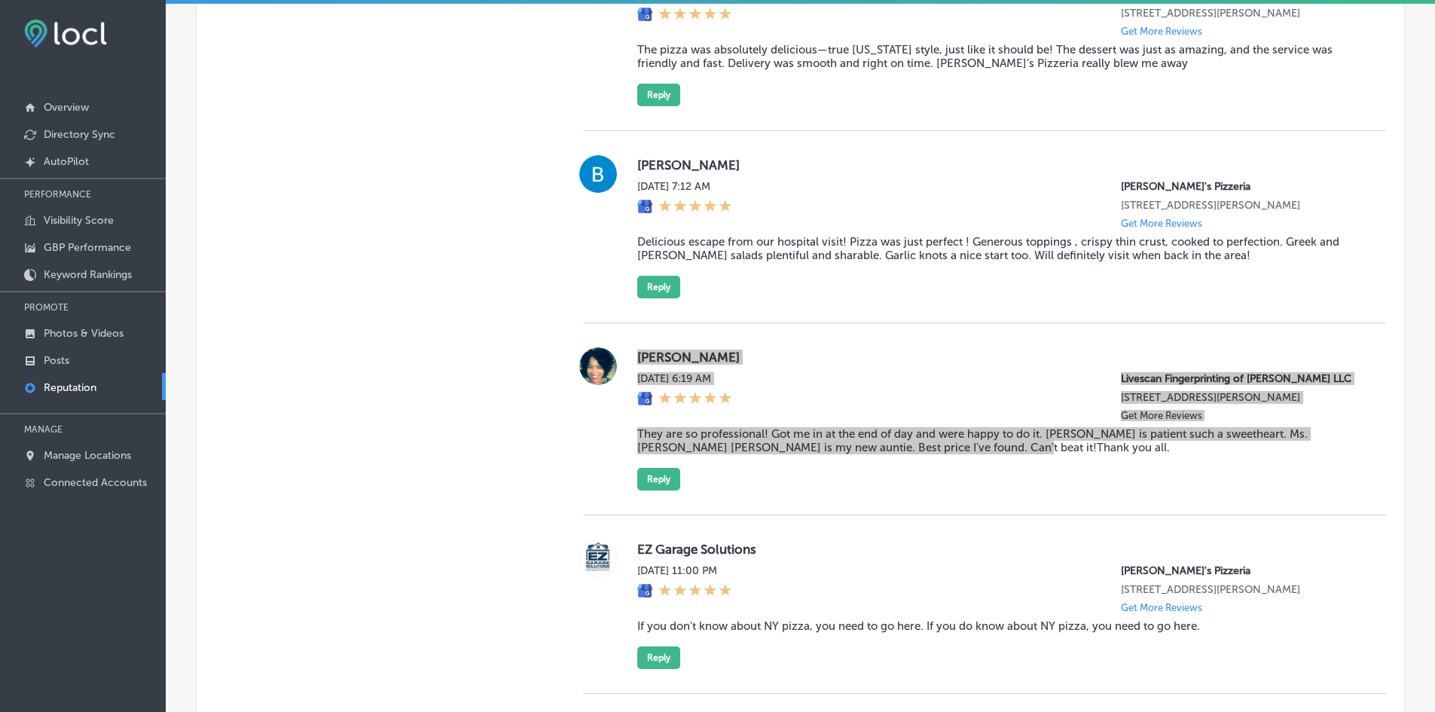
scroll to position [1912, 0]
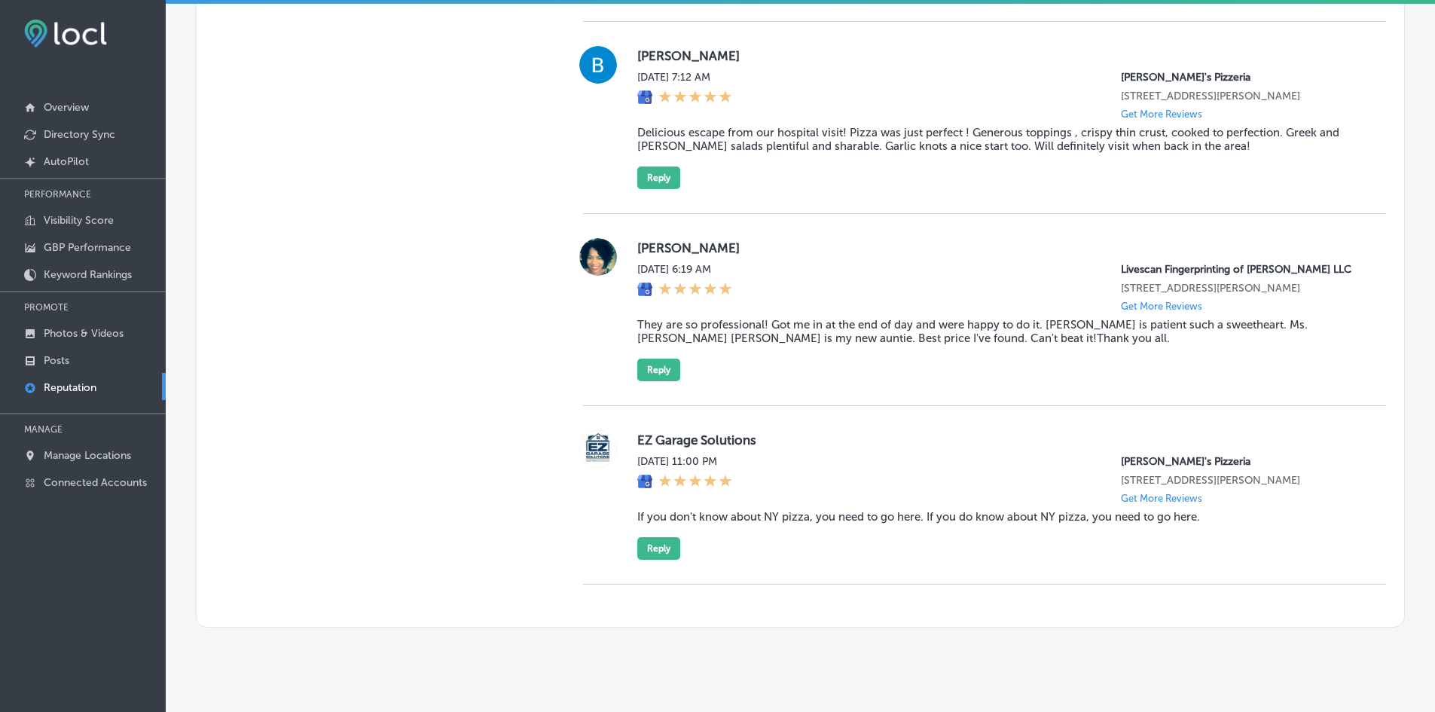
scroll to position [1837, 0]
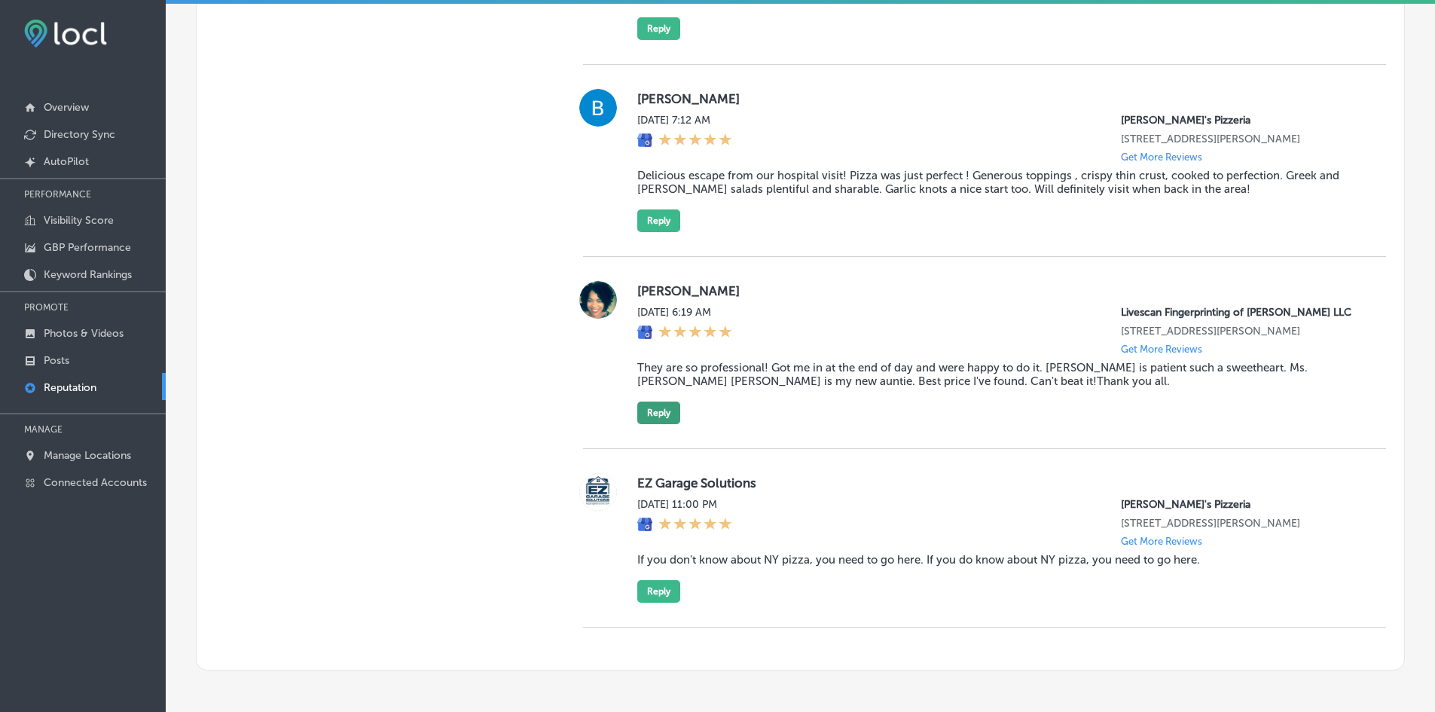
click at [644, 411] on button "Reply" at bounding box center [658, 413] width 43 height 23
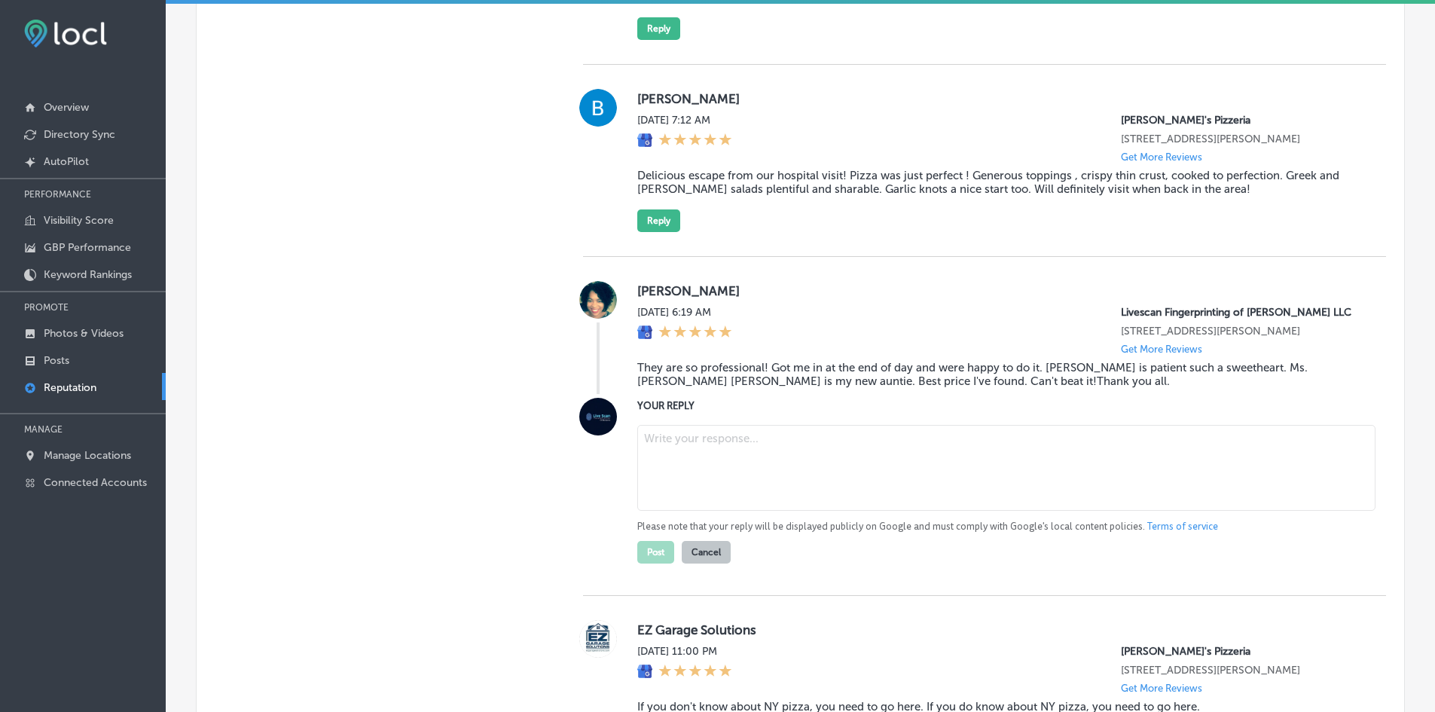
click at [716, 450] on textarea at bounding box center [1006, 468] width 738 height 86
paste textarea "Thank you for the wonderful review, [PERSON_NAME]! We’re so glad to hear that y…"
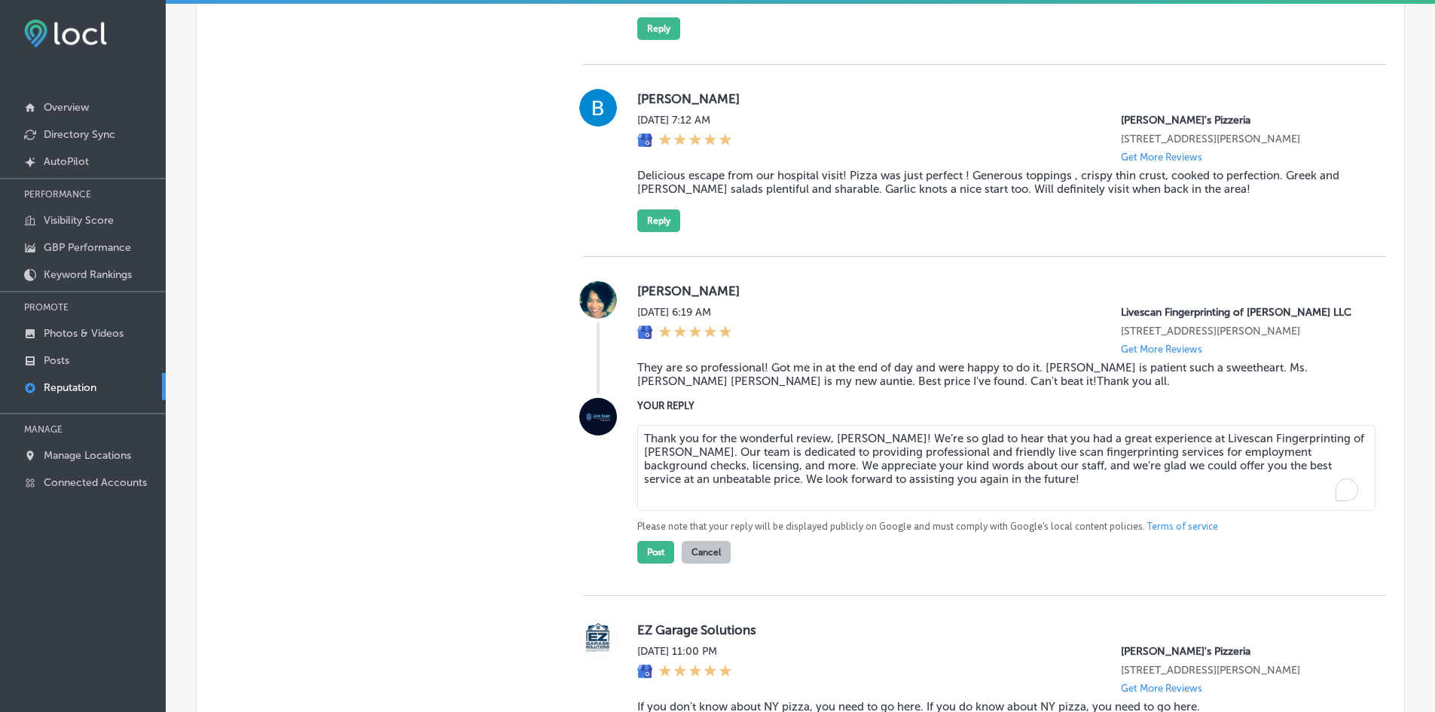
click at [774, 441] on textarea "Thank you for the wonderful review, [PERSON_NAME]! We’re so glad to hear that y…" at bounding box center [1006, 468] width 738 height 86
click at [1272, 438] on textarea "Thank you for the review, [PERSON_NAME]! We’re so glad to hear that you had a g…" at bounding box center [1006, 468] width 738 height 86
click at [980, 335] on div "[DATE] 6:19 AM Livescan Fingerprinting of [PERSON_NAME] LLC [STREET_ADDRESS][PE…" at bounding box center [999, 330] width 725 height 49
click at [761, 459] on textarea "Thank you for the review, [PERSON_NAME]! We’re so glad to hear that you had a g…" at bounding box center [1006, 468] width 738 height 86
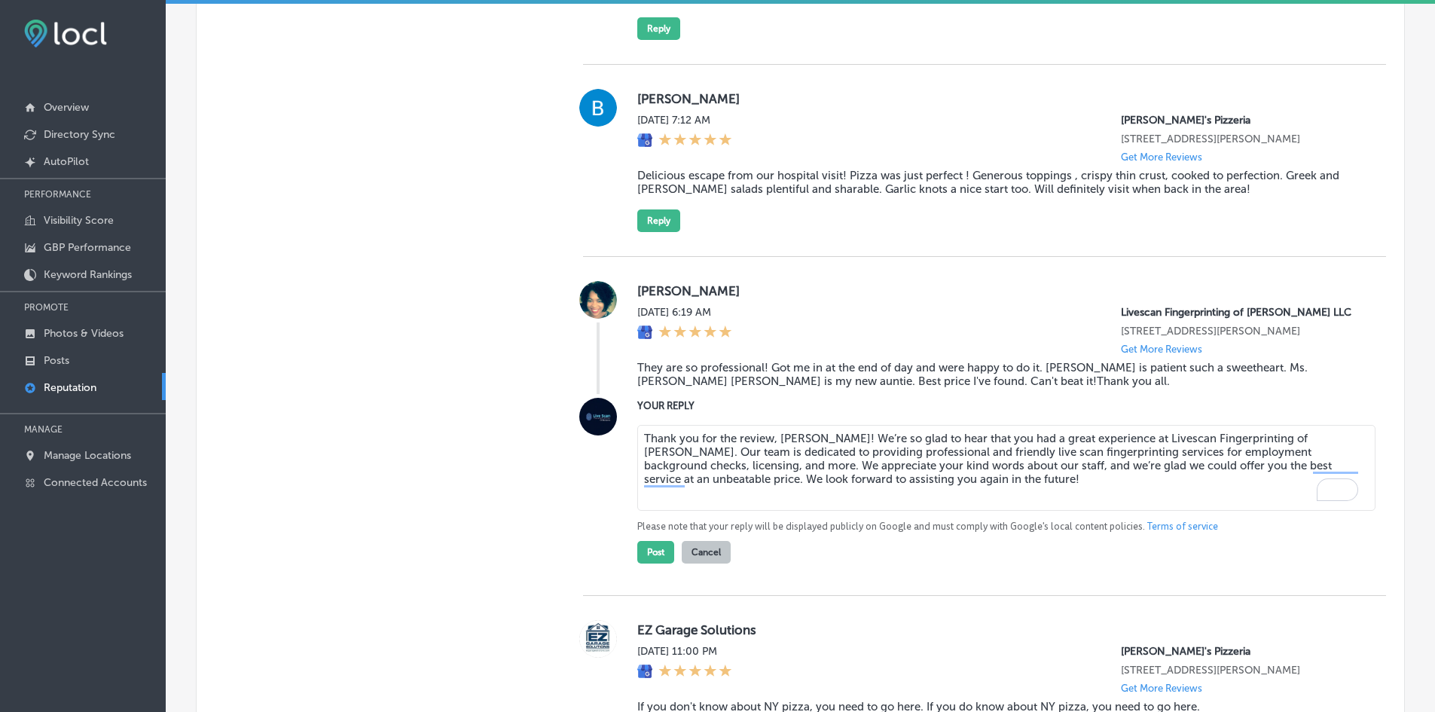
click at [761, 459] on textarea "Thank you for the review, [PERSON_NAME]! We’re so glad to hear that you had a g…" at bounding box center [1006, 468] width 738 height 86
click at [863, 463] on textarea "Thank you for the review, [PERSON_NAME]! We’re so glad to hear that you had a g…" at bounding box center [1006, 468] width 738 height 86
drag, startPoint x: 878, startPoint y: 479, endPoint x: 589, endPoint y: 420, distance: 295.3
click at [589, 420] on div "YOUR REPLY Thank you for the review, [PERSON_NAME]! We’re so glad to hear that …" at bounding box center [984, 481] width 803 height 166
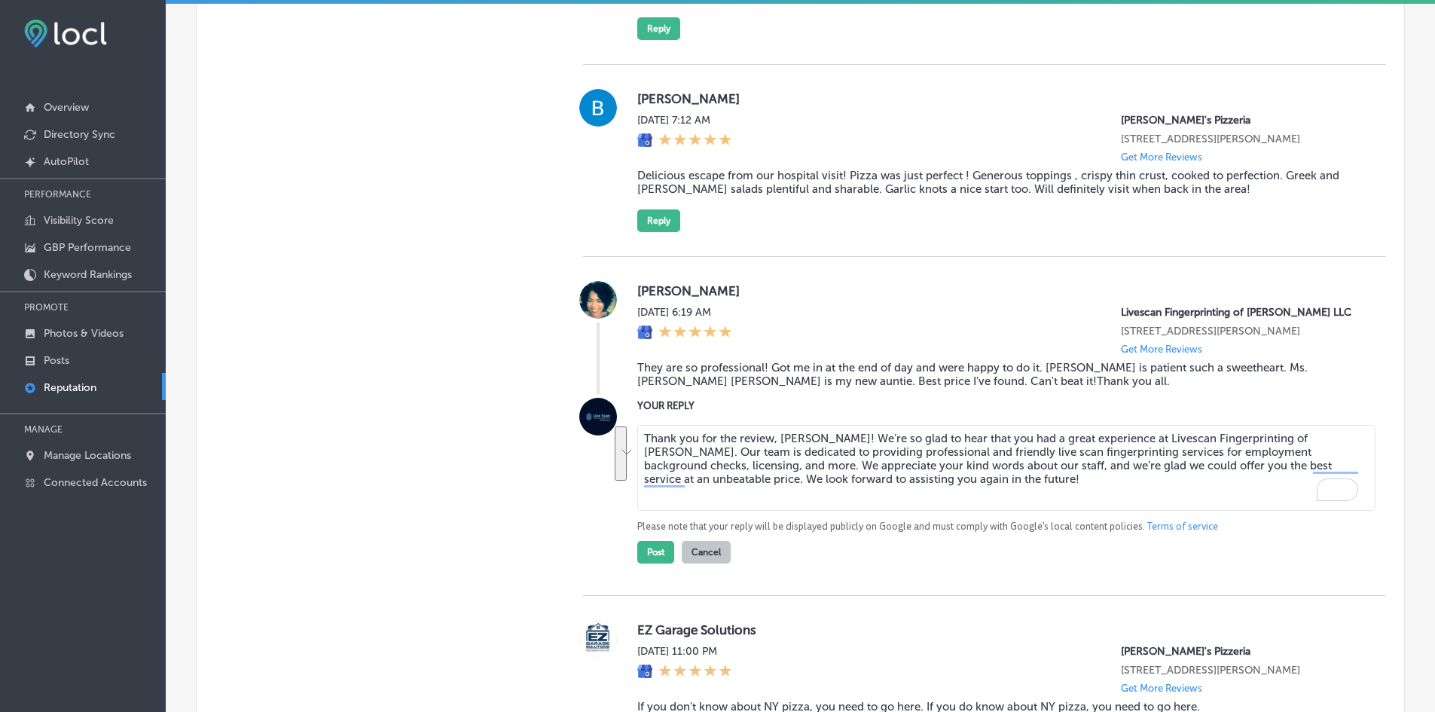
click at [762, 460] on textarea "Thank you for the review, [PERSON_NAME]! We’re so glad to hear that you had a g…" at bounding box center [1006, 468] width 738 height 86
drag, startPoint x: 891, startPoint y: 480, endPoint x: 614, endPoint y: 418, distance: 284.0
click at [614, 418] on div "YOUR REPLY Thank you for the review, [PERSON_NAME]! We’re so glad to hear that …" at bounding box center [984, 481] width 803 height 166
click at [896, 475] on textarea "Thank you for the review, [PERSON_NAME]! We’re so glad to hear that you had a g…" at bounding box center [1006, 468] width 738 height 86
drag, startPoint x: 881, startPoint y: 481, endPoint x: 618, endPoint y: 412, distance: 272.6
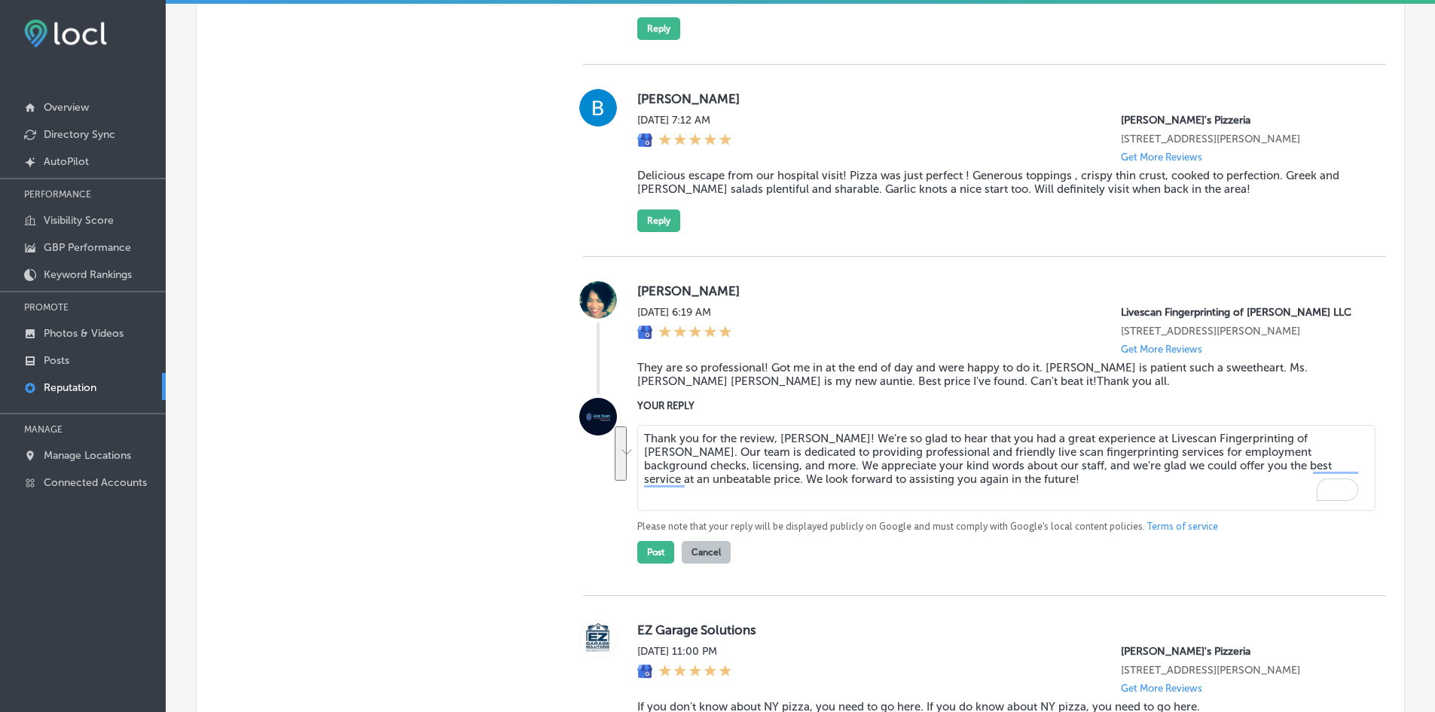
click at [618, 412] on div "YOUR REPLY Thank you for the review, [PERSON_NAME]! We’re so glad to hear that …" at bounding box center [984, 481] width 803 height 166
click at [930, 481] on textarea "Thank you for the review, [PERSON_NAME]! We’re so glad to hear that you had a g…" at bounding box center [1006, 468] width 738 height 86
click at [932, 445] on textarea "Thank you for the review, [PERSON_NAME]! We’re so glad to hear that you had a g…" at bounding box center [1006, 468] width 738 height 86
drag, startPoint x: 883, startPoint y: 457, endPoint x: 648, endPoint y: 413, distance: 239.1
click at [648, 413] on div "YOUR REPLY Thank you for the review, [PERSON_NAME]! We’re so glad to hear that …" at bounding box center [999, 481] width 725 height 166
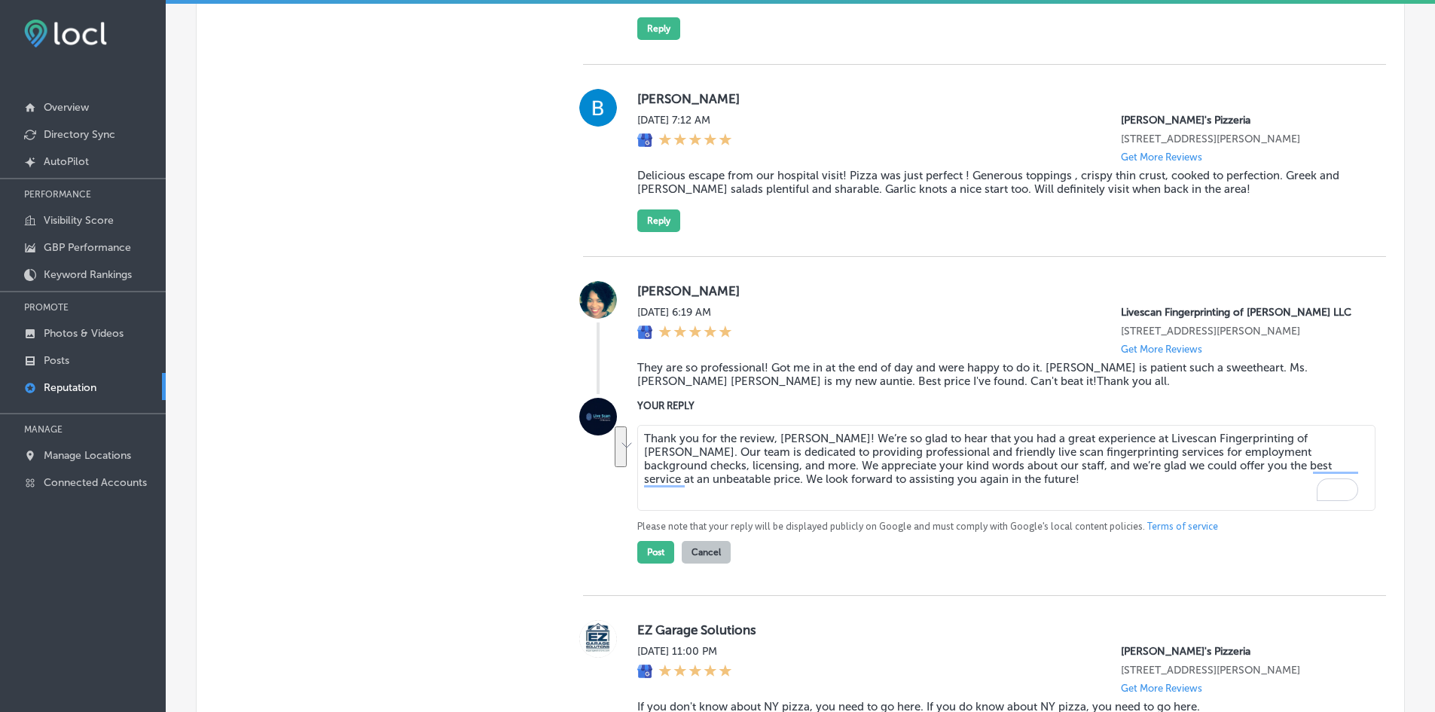
click at [910, 483] on textarea "Thank you for the review, [PERSON_NAME]! We’re so glad to hear that you had a g…" at bounding box center [1006, 468] width 738 height 86
drag, startPoint x: 901, startPoint y: 484, endPoint x: 539, endPoint y: 387, distance: 375.1
click at [919, 474] on textarea "Thank you for the review, [PERSON_NAME]! We’re so glad to hear that you had a g…" at bounding box center [1006, 468] width 738 height 86
click at [808, 484] on textarea "Thank you for the review, [PERSON_NAME]! We’re so glad to hear that you had a g…" at bounding box center [1006, 468] width 738 height 86
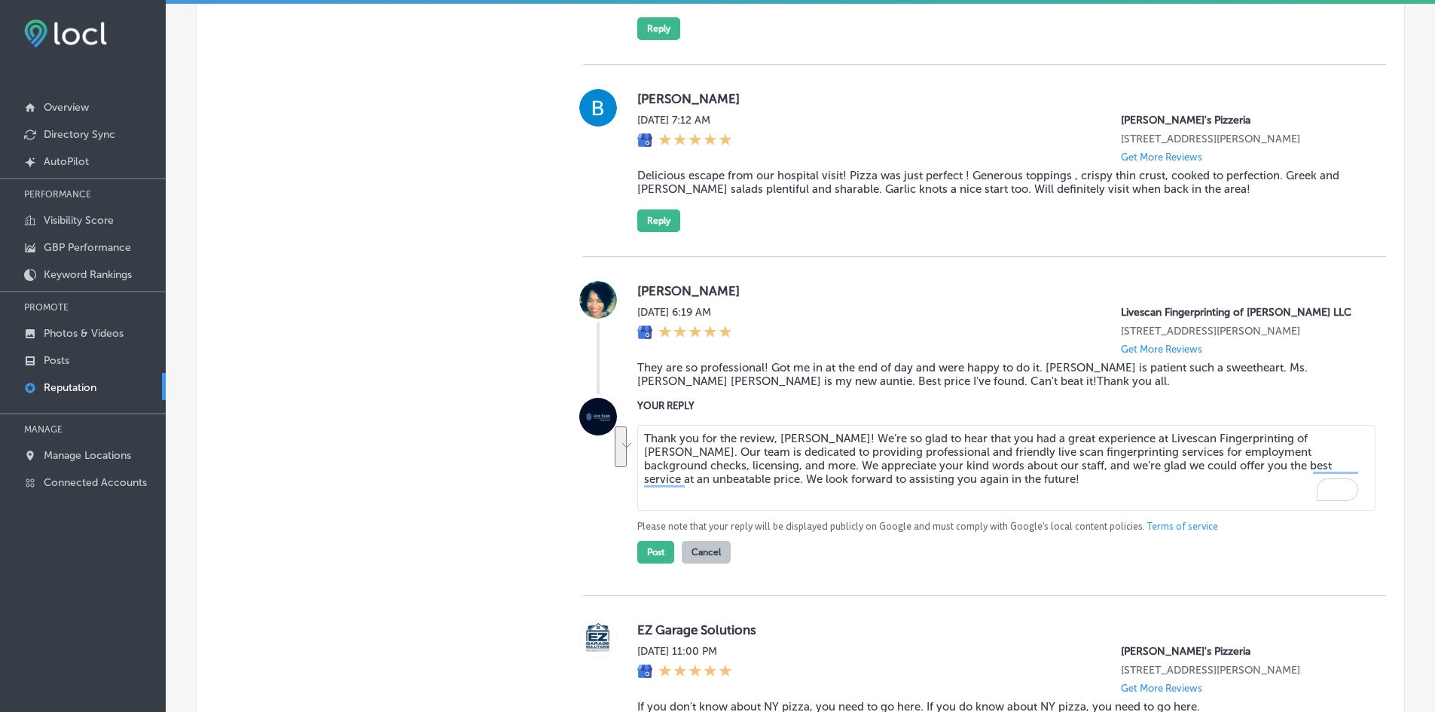
drag, startPoint x: 948, startPoint y: 486, endPoint x: 551, endPoint y: 444, distance: 399.2
click at [720, 464] on textarea "Thank you for the review, [PERSON_NAME]! We’re so glad to hear that you had a g…" at bounding box center [1006, 468] width 738 height 86
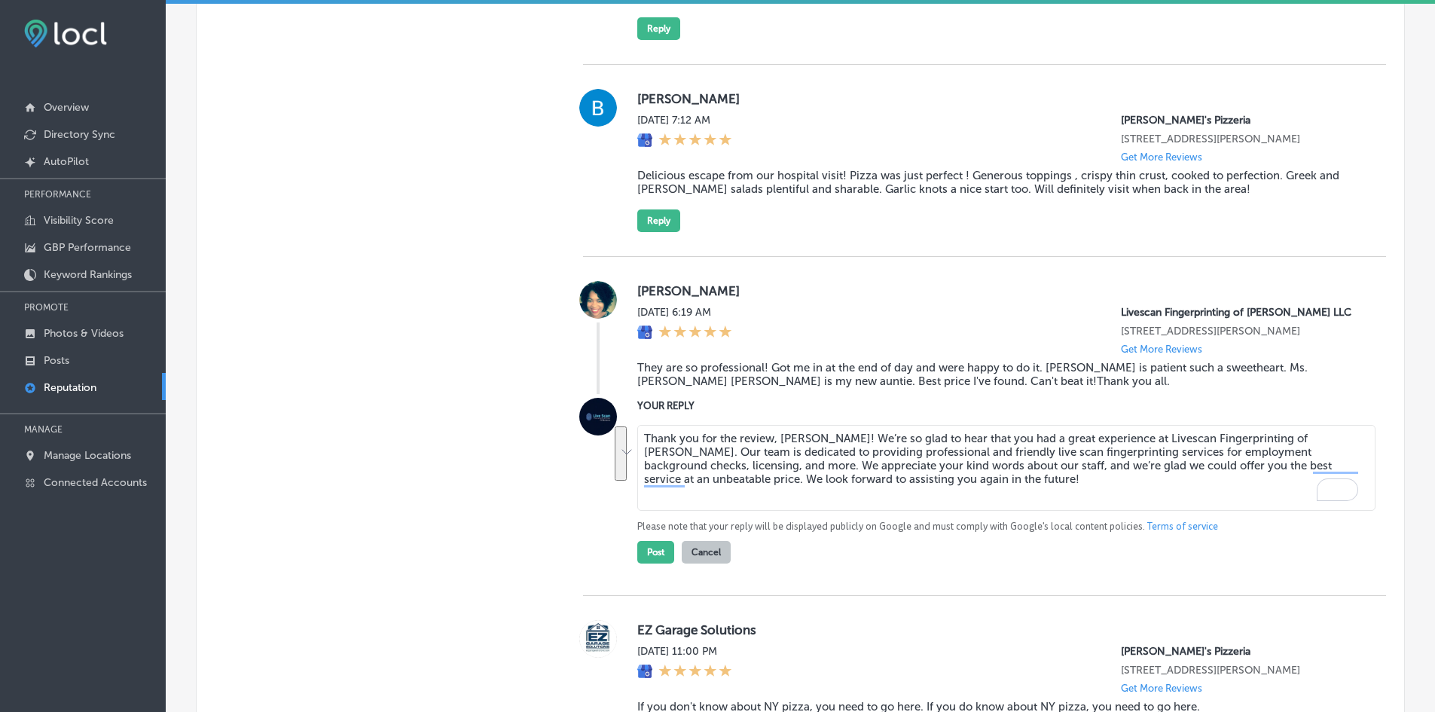
click at [725, 456] on textarea "Thank you for the review, [PERSON_NAME]! We’re so glad to hear that you had a g…" at bounding box center [1006, 468] width 738 height 86
click at [673, 450] on textarea "Thank you for the review, [PERSON_NAME]! We’re so glad to hear that you had a g…" at bounding box center [1006, 468] width 738 height 86
paste textarea "wonderful review, Ni! We're so happy to hear that you had a great experience at…"
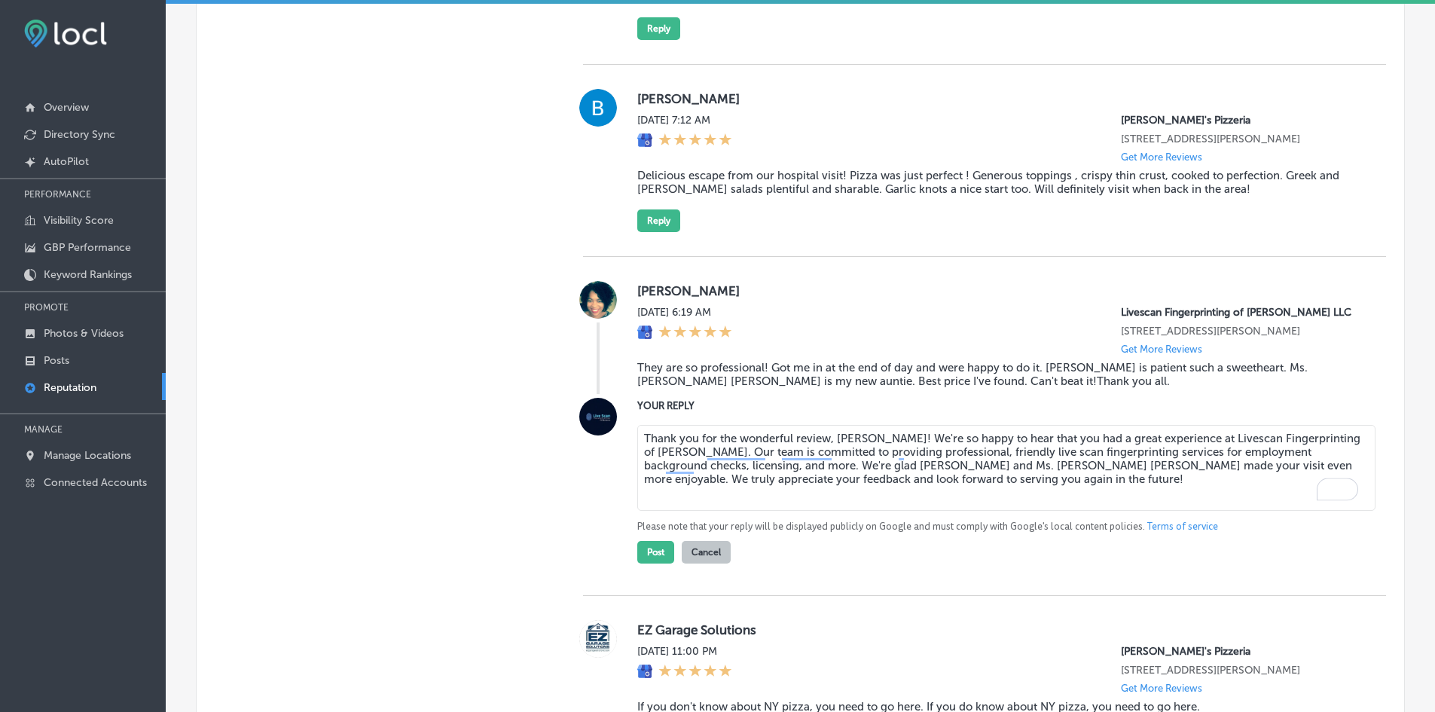
click at [759, 444] on textarea "Thank you for the wonderful review, [PERSON_NAME]! We're so happy to hear that …" at bounding box center [1006, 468] width 738 height 86
drag, startPoint x: 735, startPoint y: 468, endPoint x: 804, endPoint y: 476, distance: 69.1
click at [804, 476] on textarea "Thank you for the review, [PERSON_NAME]! We're so happy to hear that you had a …" at bounding box center [1006, 468] width 738 height 86
click at [786, 472] on textarea "Thank you for the review, [PERSON_NAME]! We're so happy to hear that you had a …" at bounding box center [1006, 468] width 738 height 86
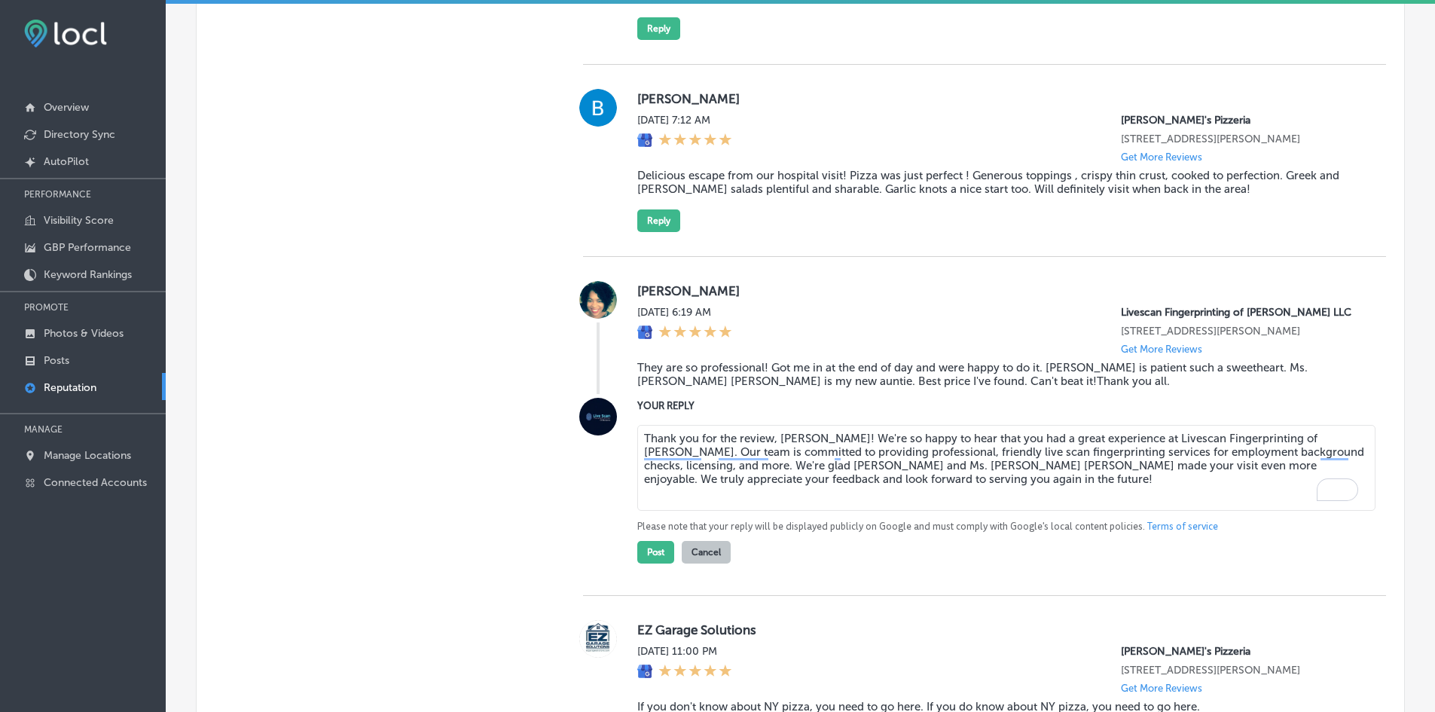
click at [722, 463] on textarea "Thank you for the review, [PERSON_NAME]! We're so happy to hear that you had a …" at bounding box center [1006, 468] width 738 height 86
paste textarea "wonderful review, Ni! We're so happy to hear that you had a great experience at…"
click at [762, 443] on textarea "Thank you for the wonderful review, [PERSON_NAME]! We're so happy to hear that …" at bounding box center [1006, 468] width 738 height 86
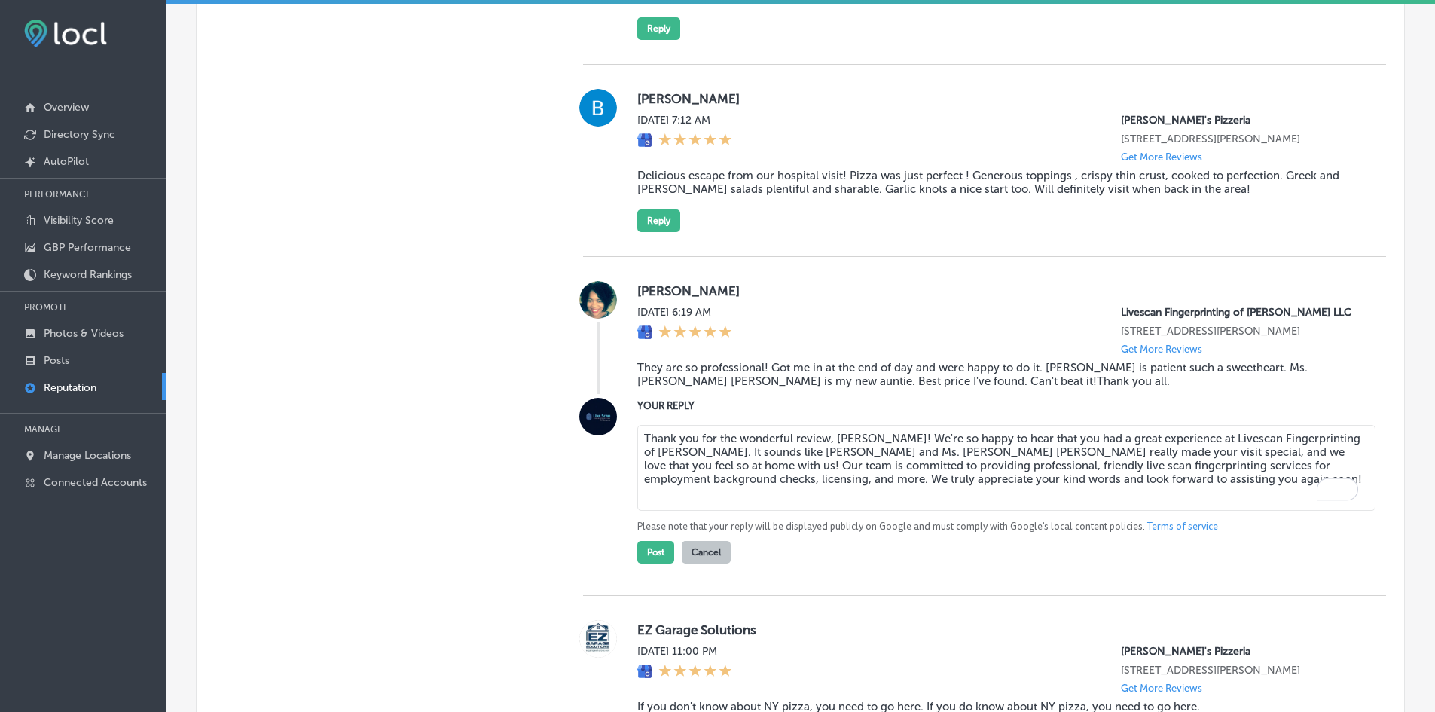
click at [762, 443] on textarea "Thank you for the wonderful review, [PERSON_NAME]! We're so happy to hear that …" at bounding box center [1006, 468] width 738 height 86
drag, startPoint x: 1076, startPoint y: 478, endPoint x: 562, endPoint y: 428, distance: 516.2
click at [701, 433] on textarea "Thank you for the review, [PERSON_NAME]! We're so happy to hear that you had a …" at bounding box center [1006, 468] width 738 height 86
drag, startPoint x: 1045, startPoint y: 482, endPoint x: 511, endPoint y: 436, distance: 536.1
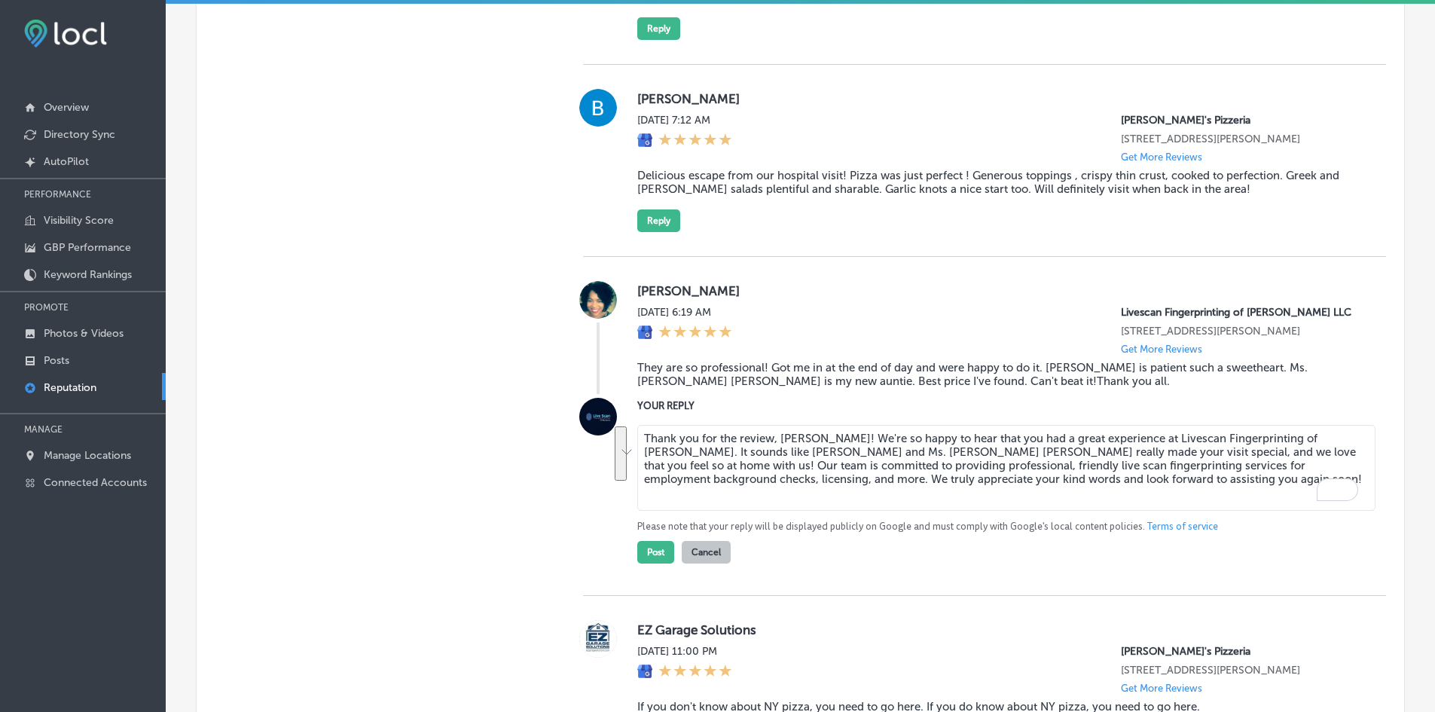
click at [674, 456] on textarea "Thank you for the review, [PERSON_NAME]! We're so happy to hear that you had a …" at bounding box center [1006, 468] width 738 height 86
type textarea "Thank you for the review, [PERSON_NAME]! We're so happy to hear that you had a …"
click at [652, 547] on button "Post" at bounding box center [655, 552] width 37 height 23
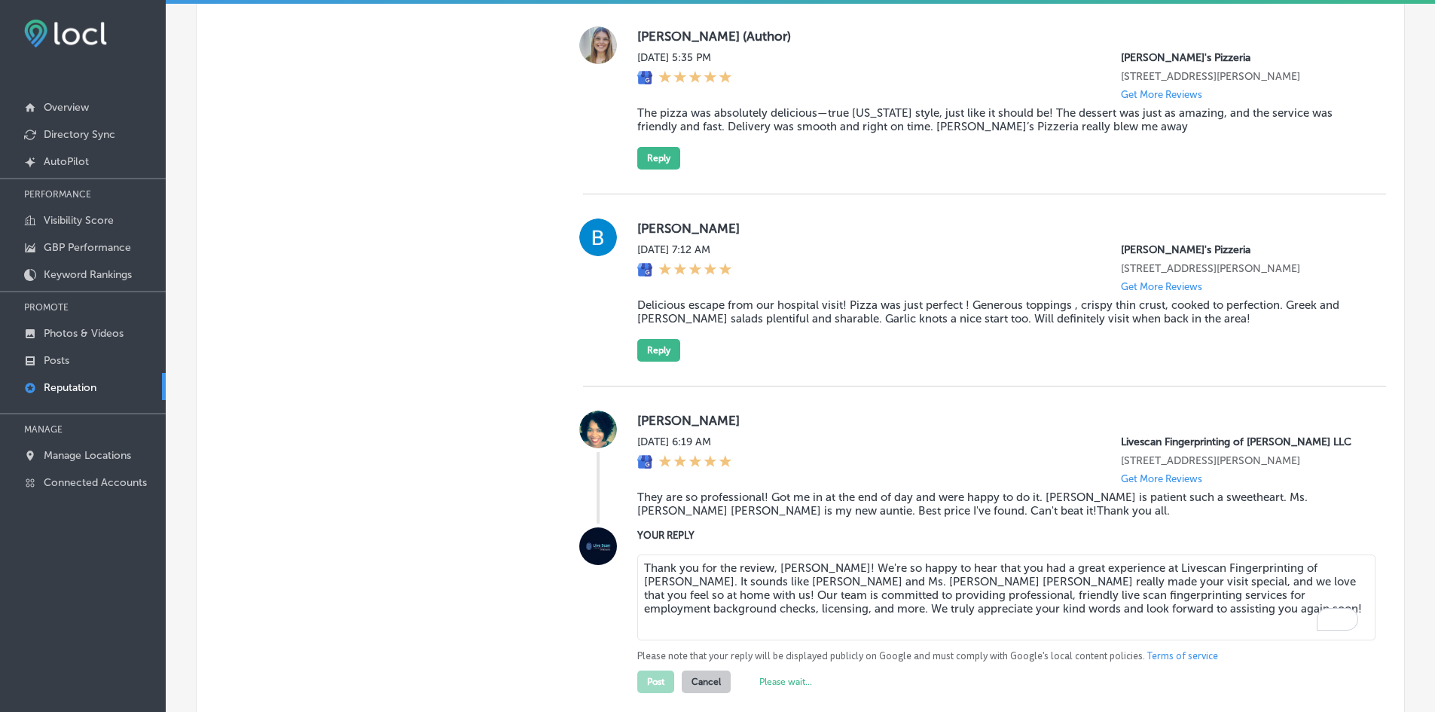
scroll to position [1686, 0]
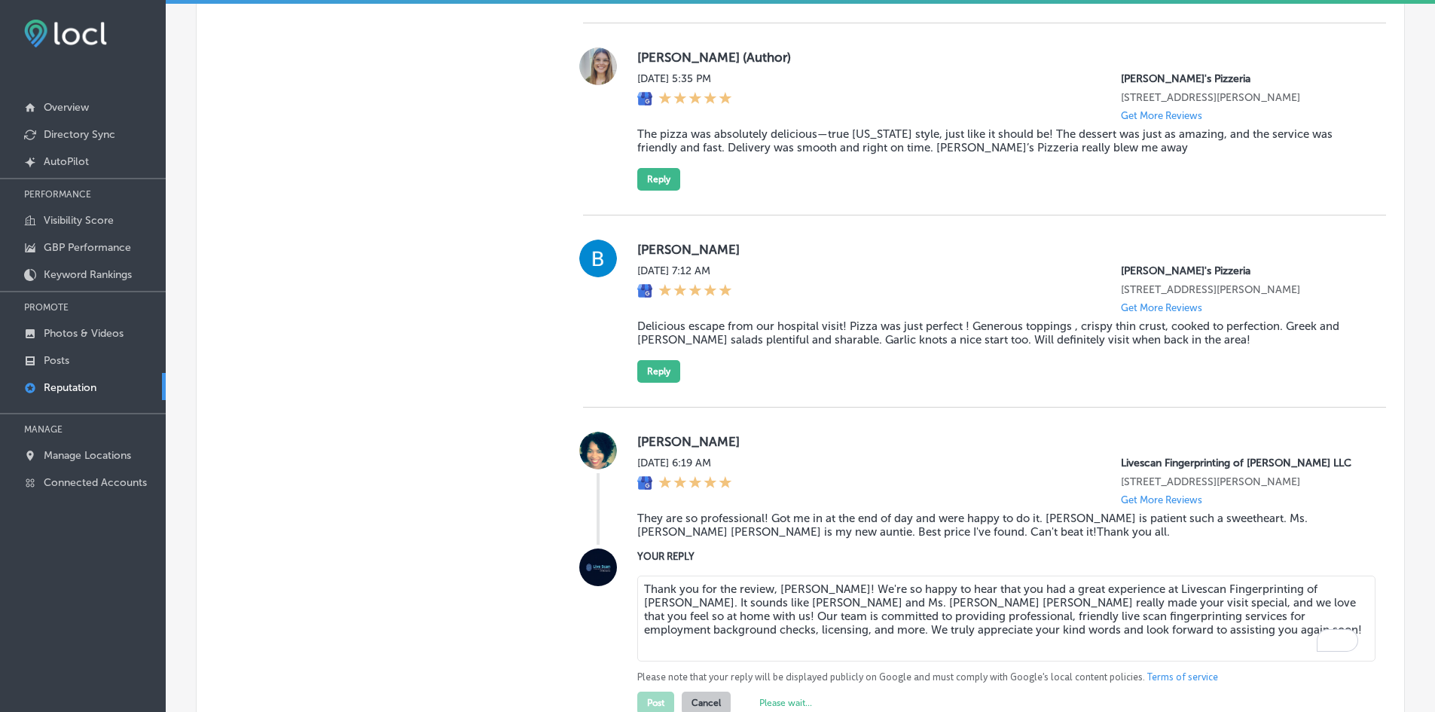
type textarea "x"
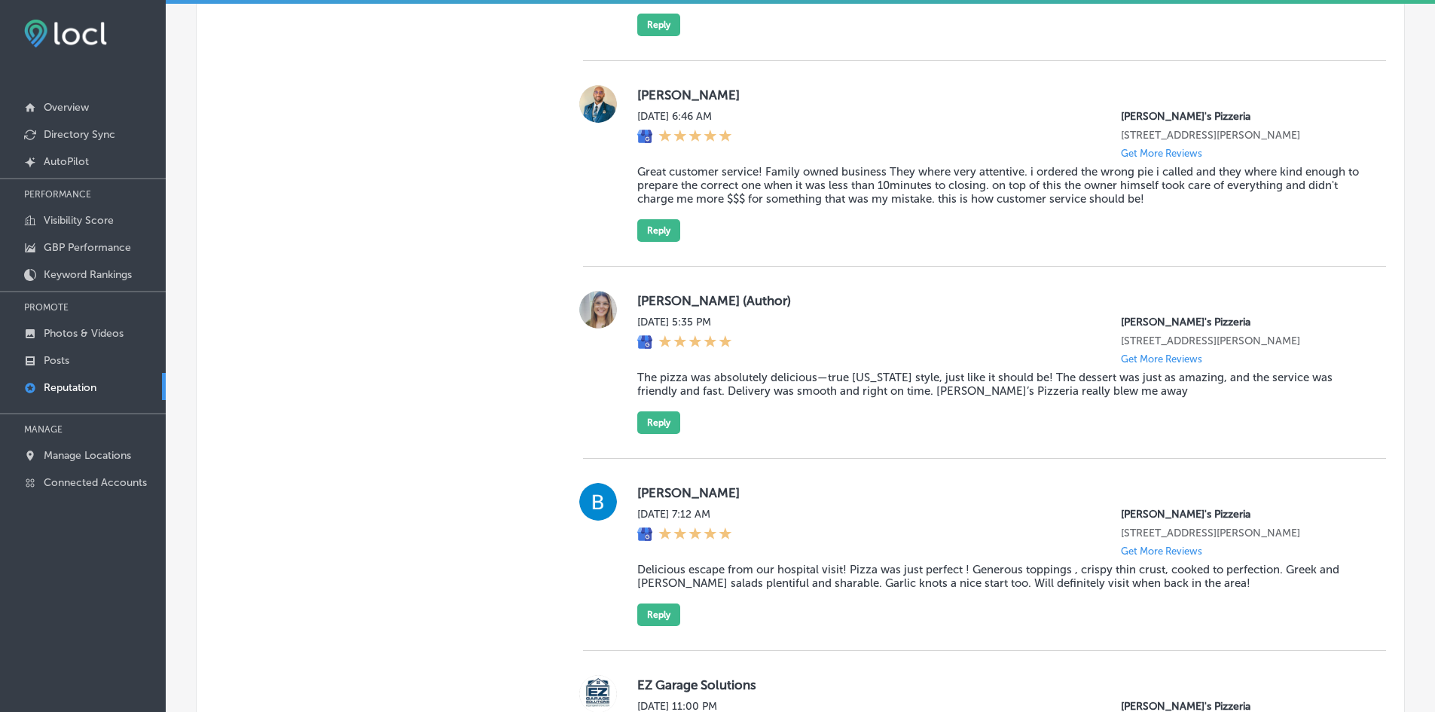
scroll to position [1385, 0]
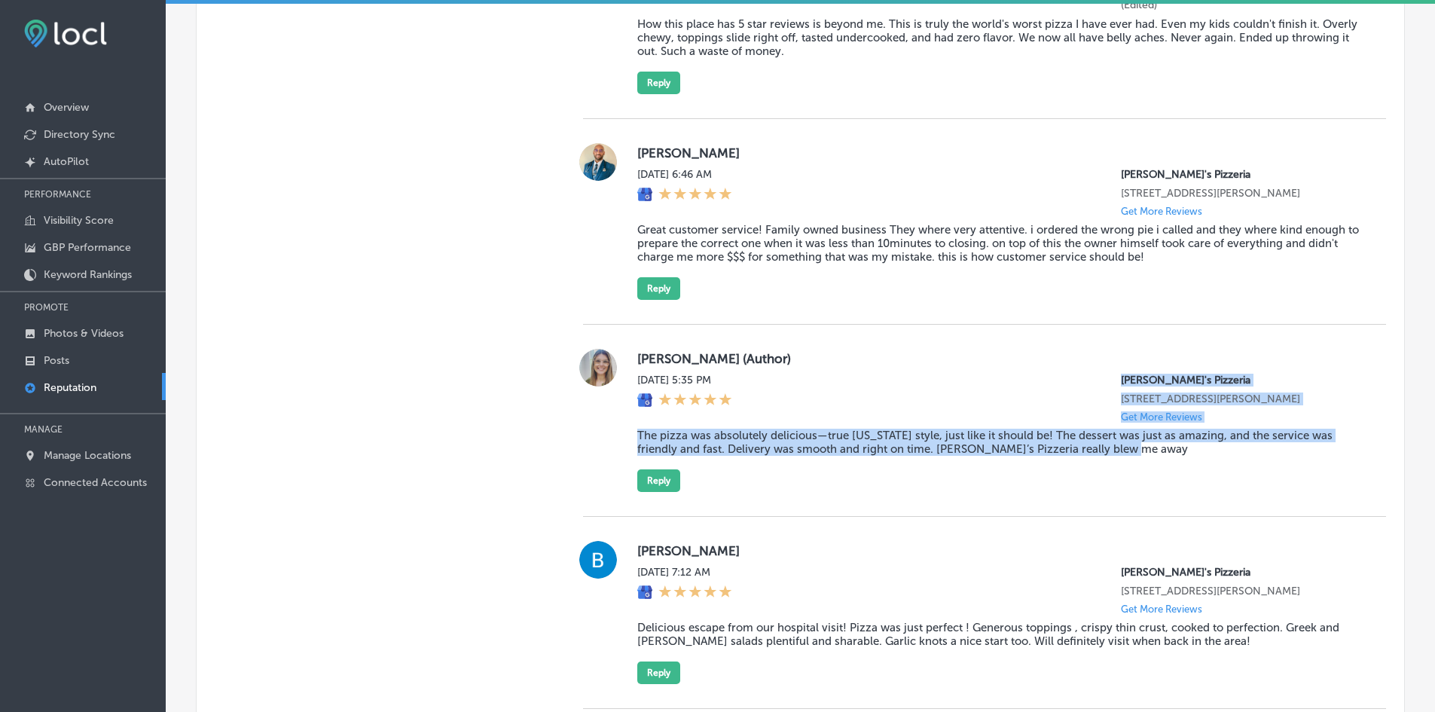
drag, startPoint x: 1138, startPoint y: 453, endPoint x: 751, endPoint y: 417, distance: 388.1
click at [763, 414] on div "[PERSON_NAME] (Author) [DATE] 5:35 PM [PERSON_NAME]'s Pizzeria [STREET_ADDRESS]…" at bounding box center [999, 420] width 725 height 143
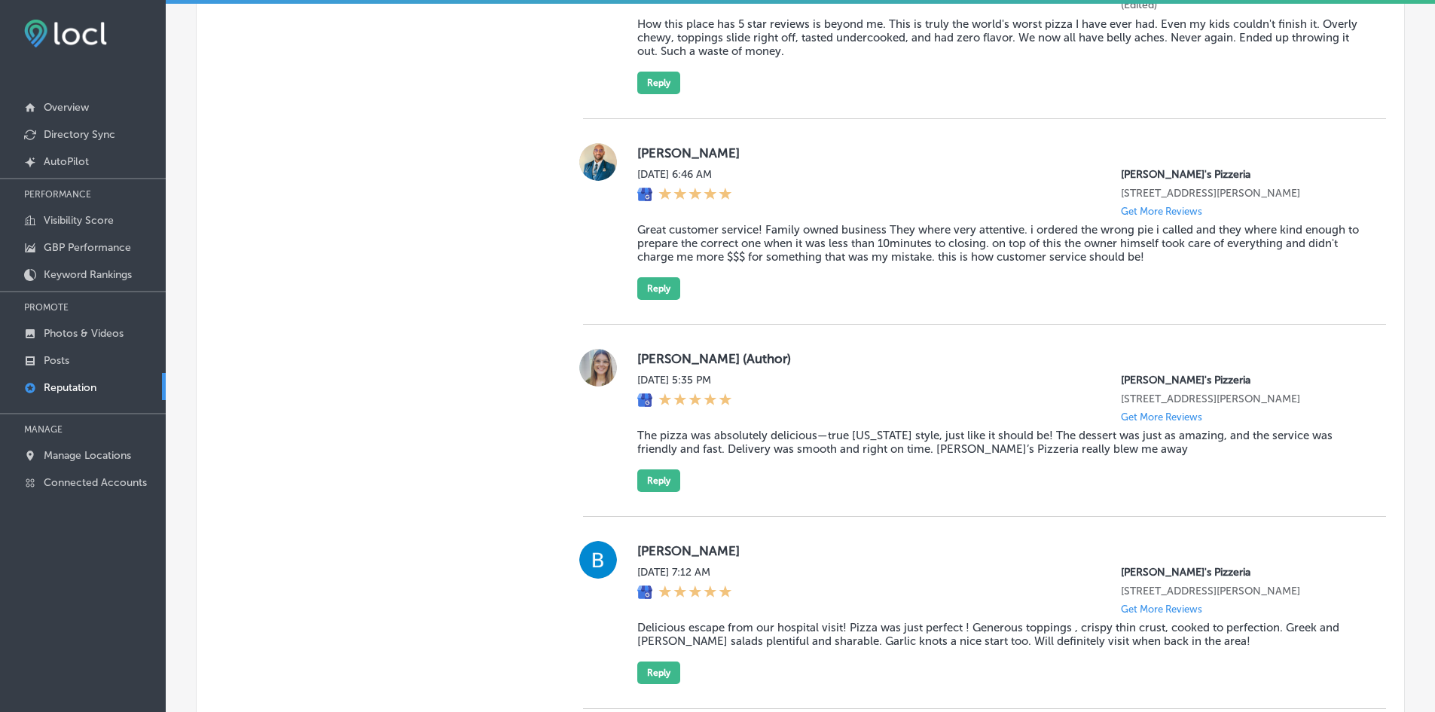
click at [488, 478] on div "Manual Replies Create templates to use for your most common replies to reviews.…" at bounding box center [375, 218] width 356 height 1424
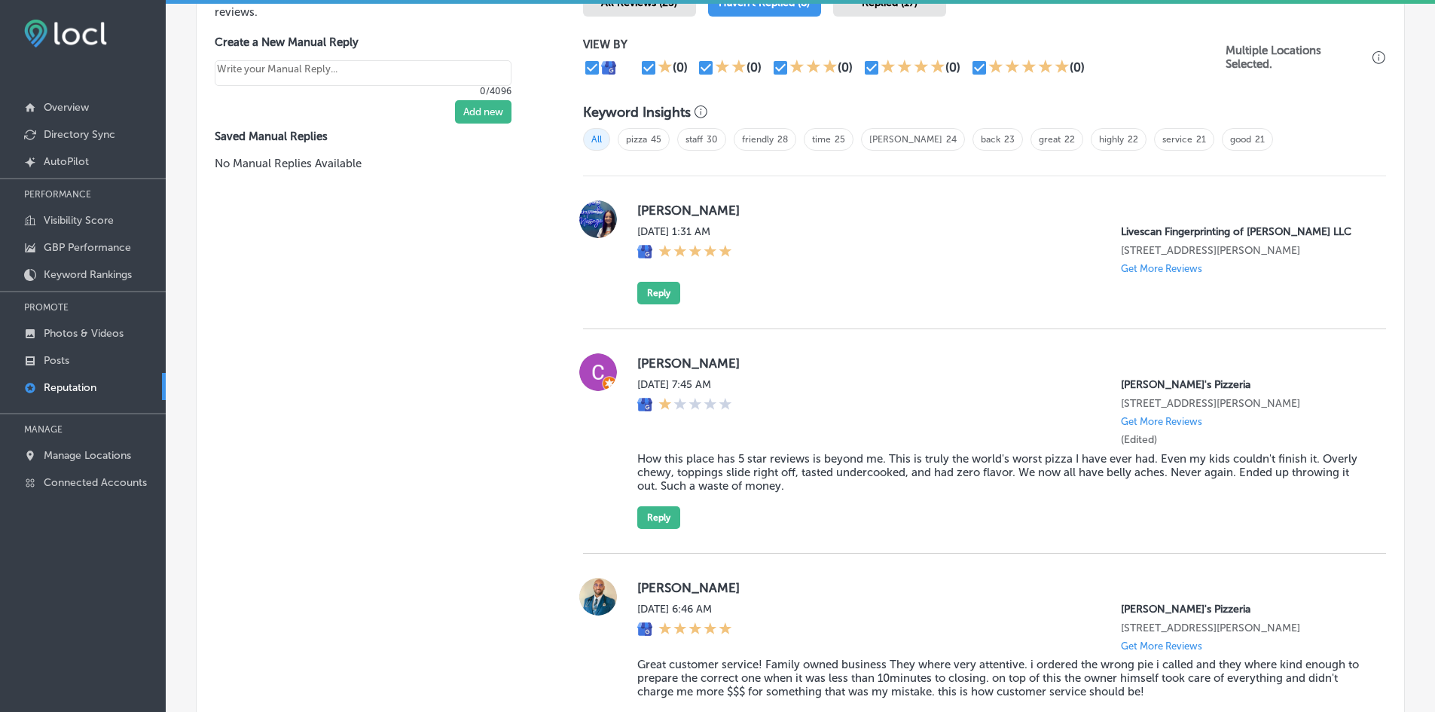
scroll to position [933, 0]
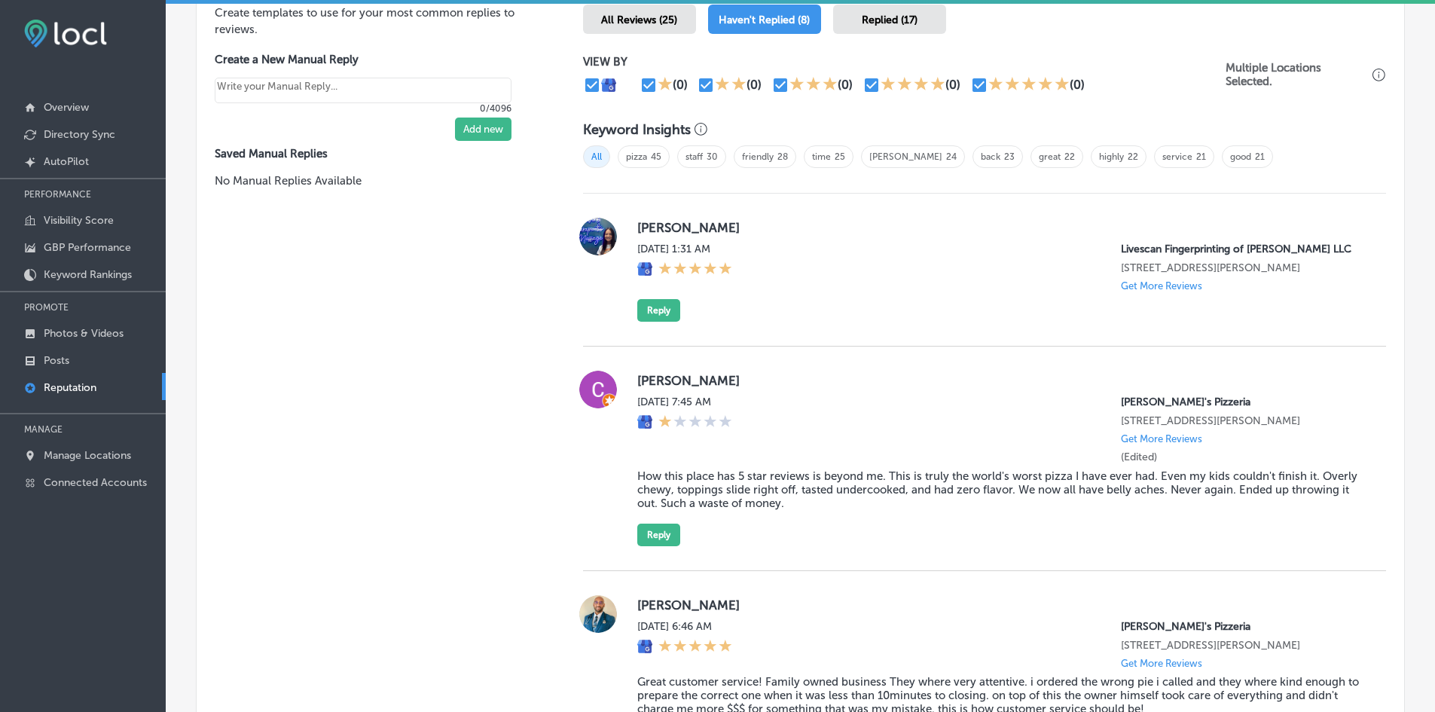
click at [493, 365] on div "Manual Replies Create templates to use for your most common replies to reviews.…" at bounding box center [375, 670] width 356 height 1424
click at [644, 314] on button "Reply" at bounding box center [658, 310] width 43 height 23
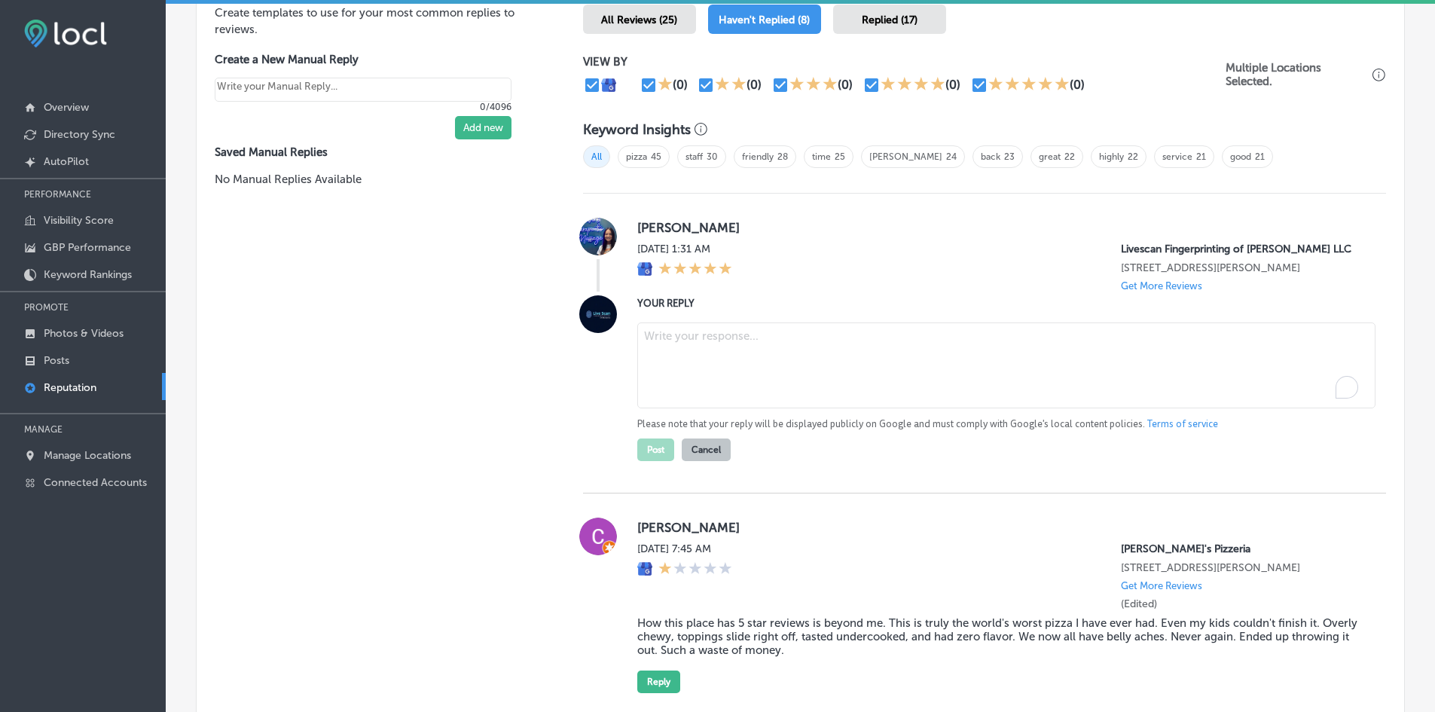
click at [718, 373] on textarea "To enrich screen reader interactions, please activate Accessibility in Grammarl…" at bounding box center [1006, 365] width 738 height 86
paste textarea "Thank you for the 5-star review, [PERSON_NAME]! We’d love to know what made you…"
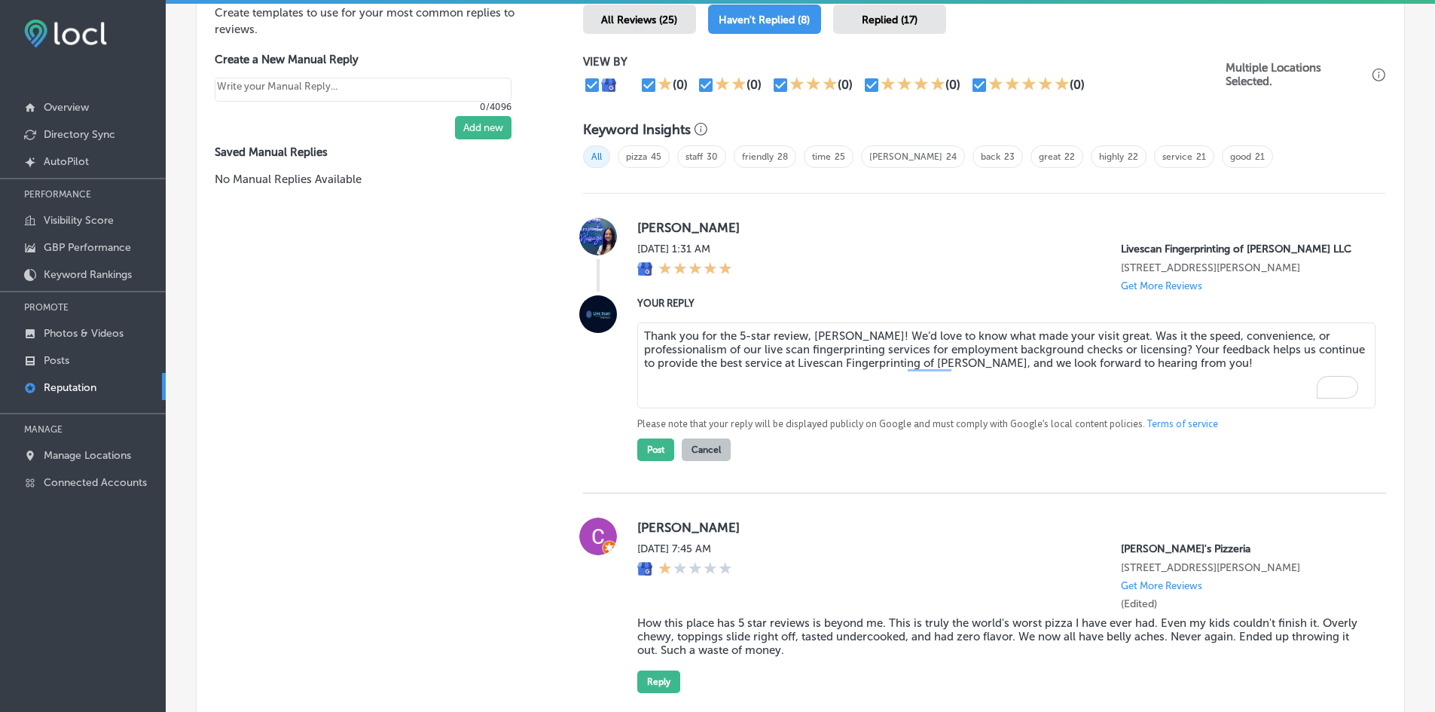
drag, startPoint x: 857, startPoint y: 334, endPoint x: 1110, endPoint y: 365, distance: 255.8
click at [1110, 365] on textarea "Thank you for the 5-star review, [PERSON_NAME]! We’d love to know what made you…" at bounding box center [1006, 365] width 738 height 86
type textarea "Thank you for the 5-star review, [PERSON_NAME]! We’d love to know what made you…"
click at [864, 316] on div "Thank you for the 5-star review, [PERSON_NAME]! We’d love to know what made you…" at bounding box center [999, 388] width 725 height 145
click at [922, 346] on textarea "Thank you for the 5-star review, [PERSON_NAME]! We’d love to know what made you…" at bounding box center [1006, 365] width 738 height 86
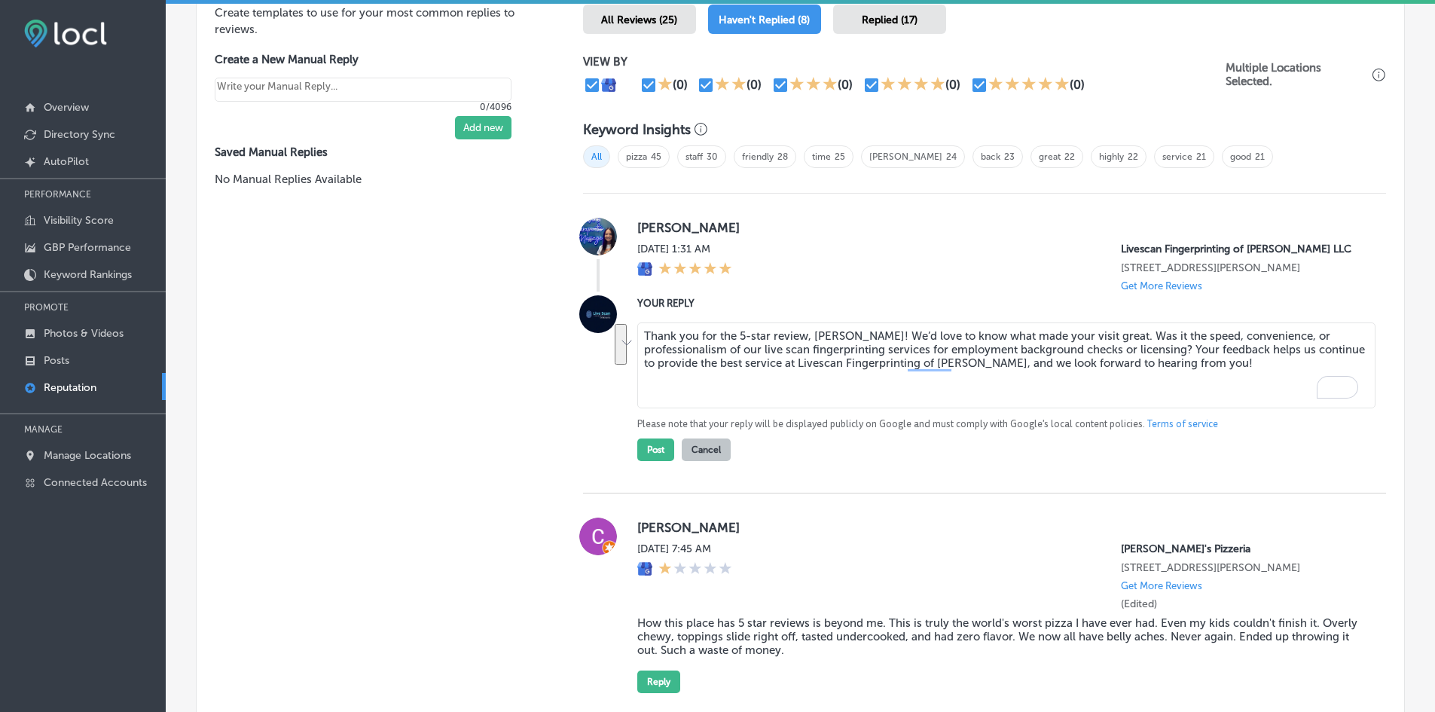
drag, startPoint x: 1149, startPoint y: 378, endPoint x: 639, endPoint y: 304, distance: 515.3
click at [639, 304] on div "YOUR REPLY Thank you for the 5-star review, [PERSON_NAME]! We’d love to know wh…" at bounding box center [999, 378] width 725 height 166
click at [1107, 403] on textarea "Thank you for the 5-star review, [PERSON_NAME]! We’d love to know what made you…" at bounding box center [1006, 365] width 738 height 86
drag, startPoint x: 1186, startPoint y: 379, endPoint x: 615, endPoint y: 339, distance: 571.7
click at [615, 339] on div "YOUR REPLY Thank you for the 5-star review, [PERSON_NAME]! We’d love to know wh…" at bounding box center [984, 378] width 803 height 166
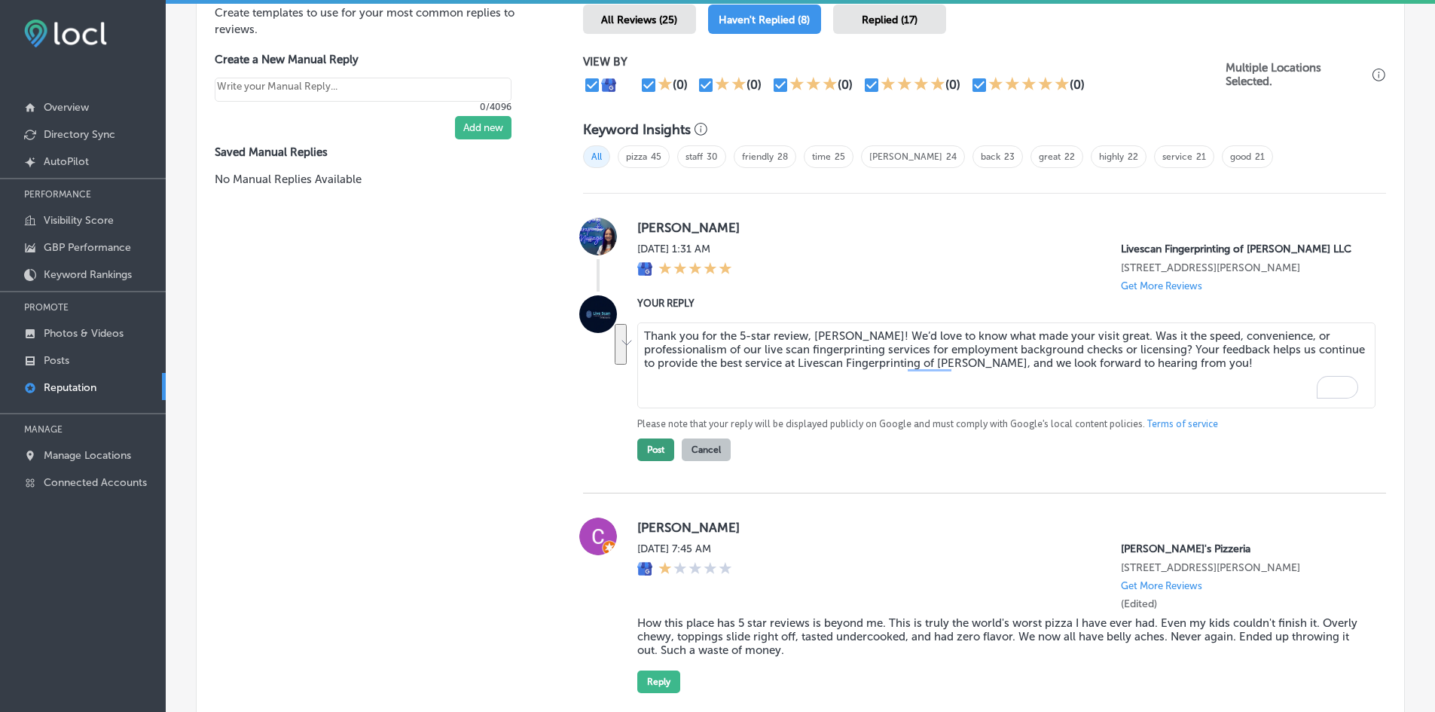
click at [659, 451] on button "Post" at bounding box center [655, 449] width 37 height 23
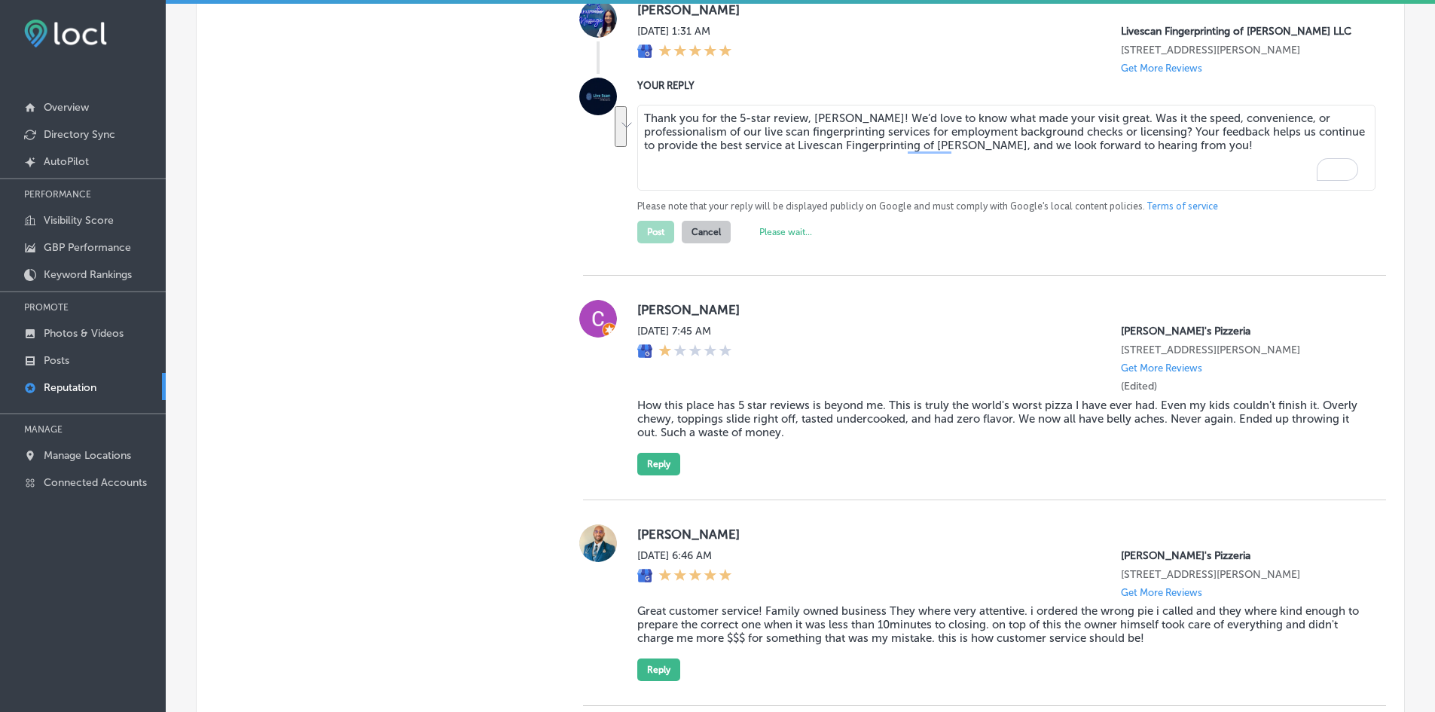
scroll to position [1159, 0]
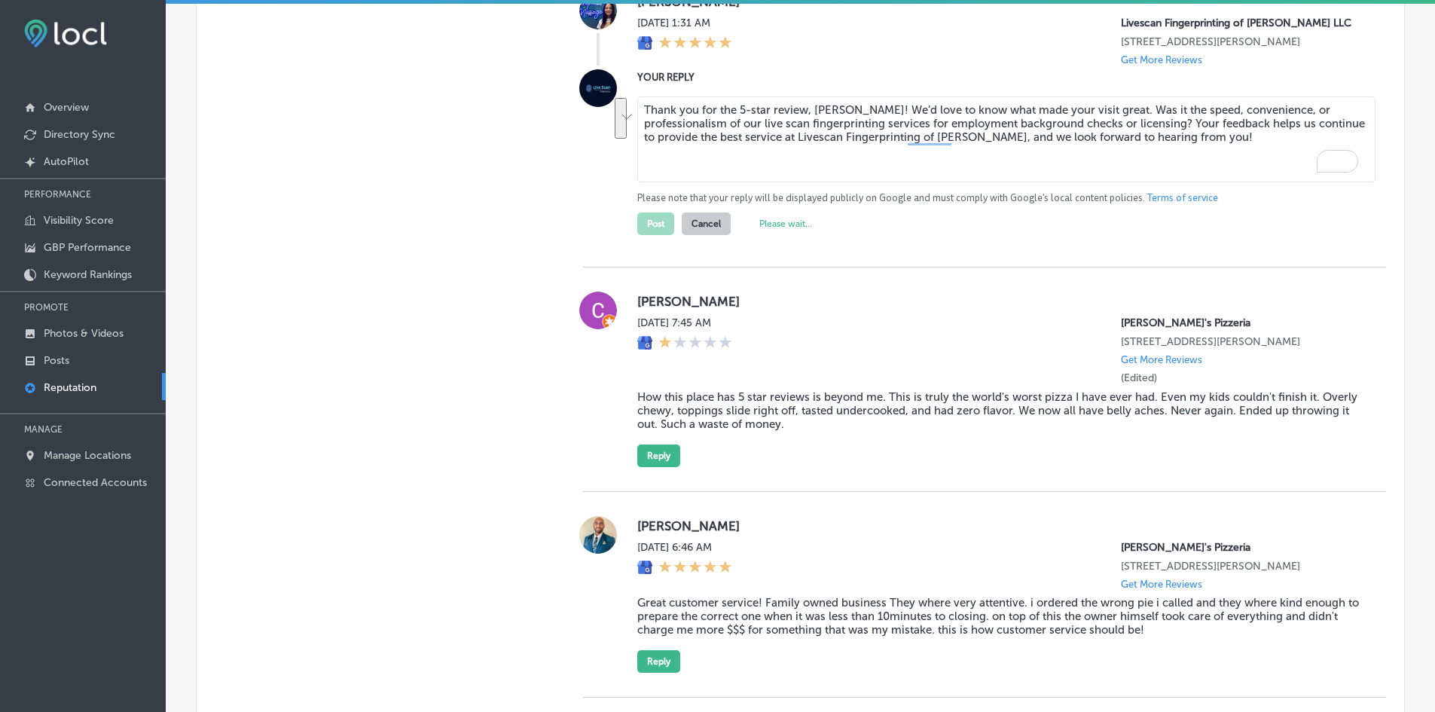
type textarea "x"
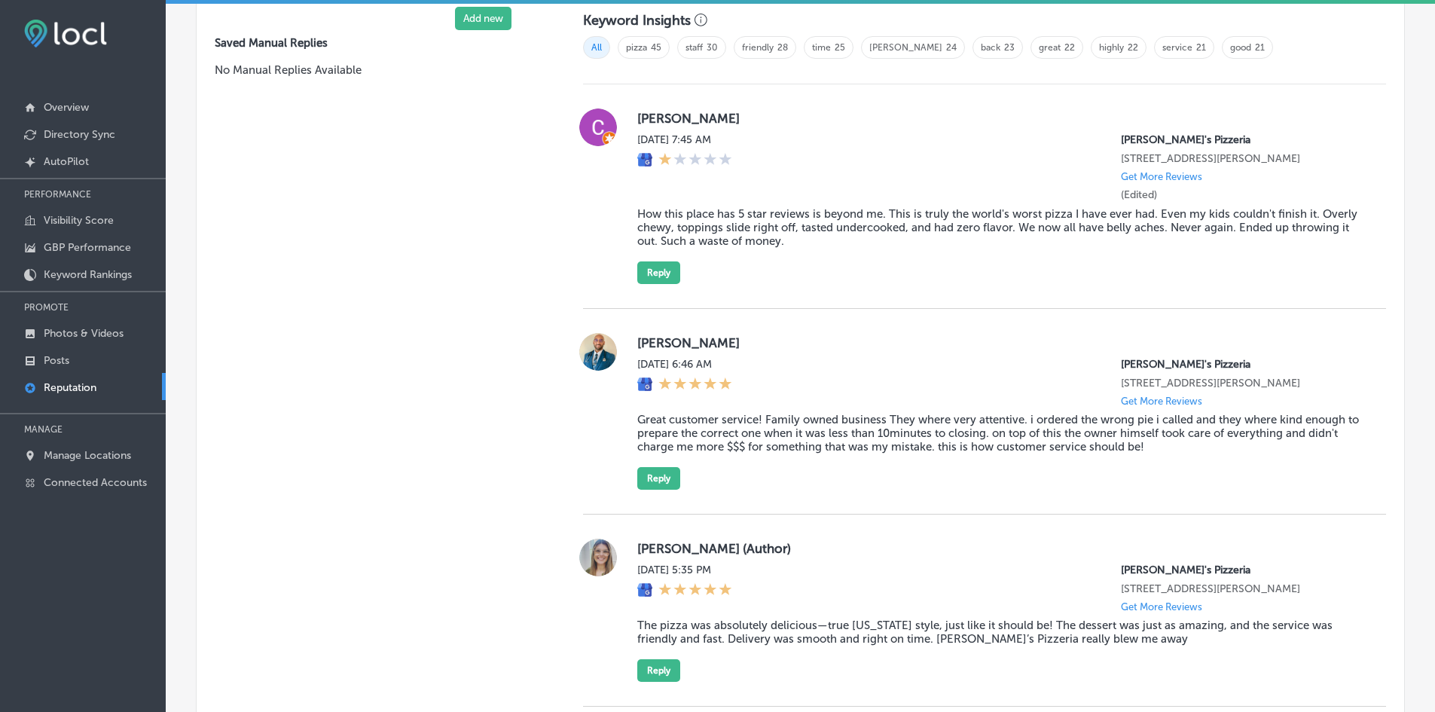
scroll to position [1040, 0]
click at [600, 224] on div at bounding box center [598, 199] width 30 height 176
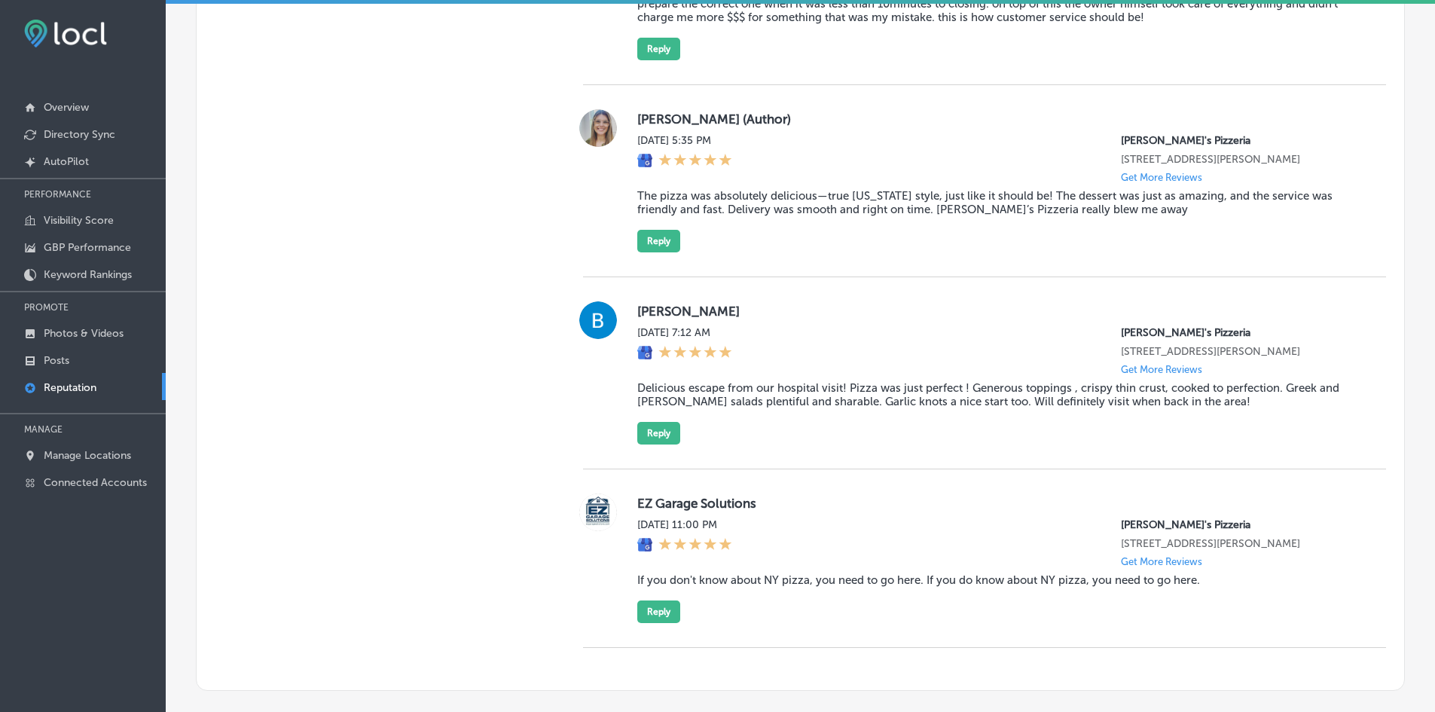
scroll to position [1567, 0]
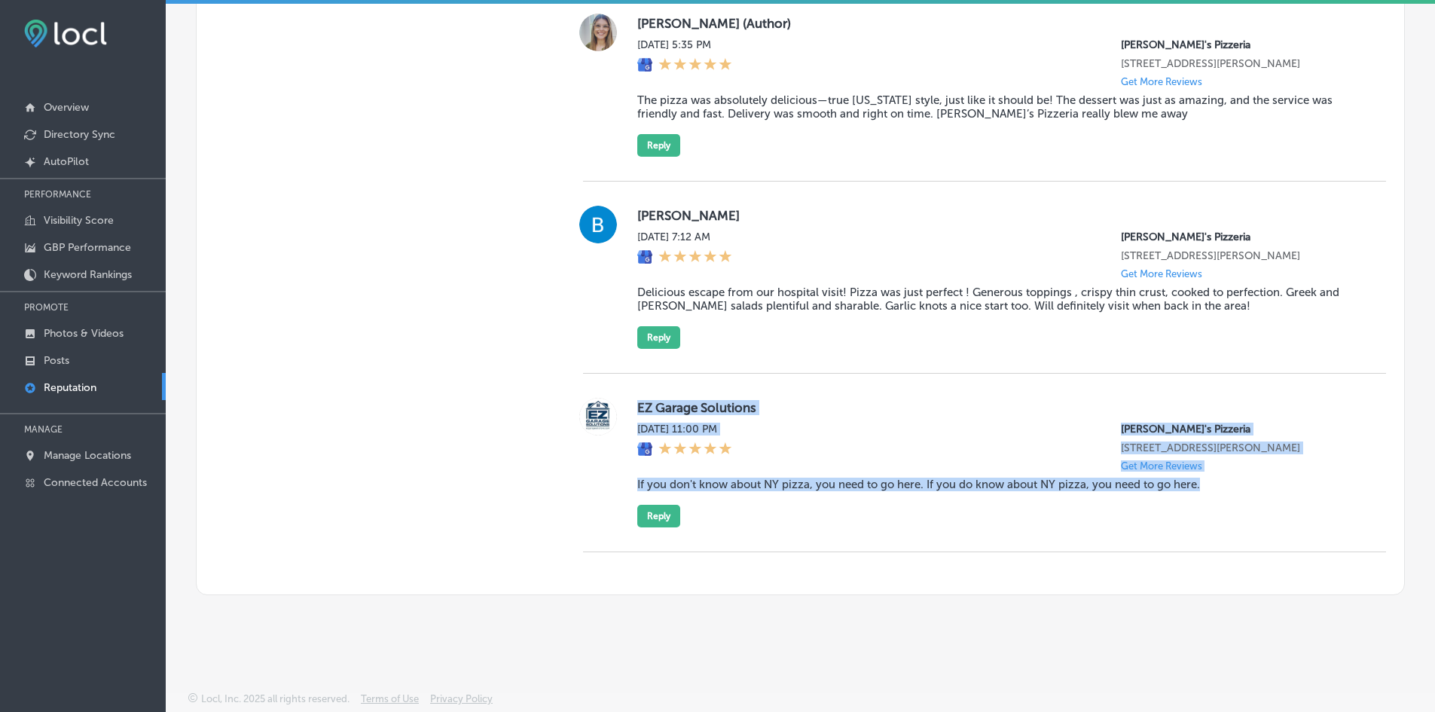
drag, startPoint x: 628, startPoint y: 397, endPoint x: 1247, endPoint y: 481, distance: 624.8
click at [1247, 481] on div "EZ Garage Solutions [DATE] 11:00 PM [PERSON_NAME]'s Pizzeria [STREET_ADDRESS][P…" at bounding box center [984, 463] width 803 height 130
copy div "EZ Garage Solutions [DATE] 11:00 PM [PERSON_NAME]'s Pizzeria [STREET_ADDRESS][P…"
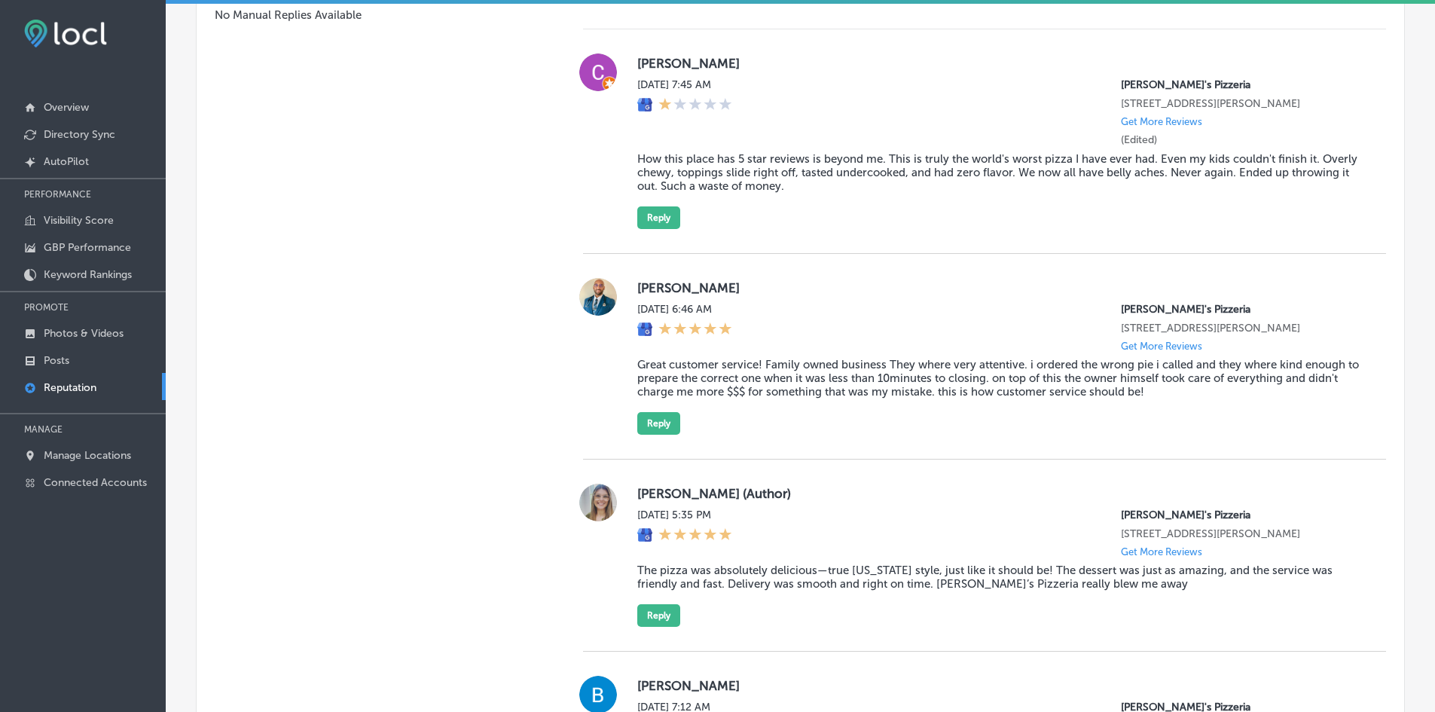
scroll to position [1040, 0]
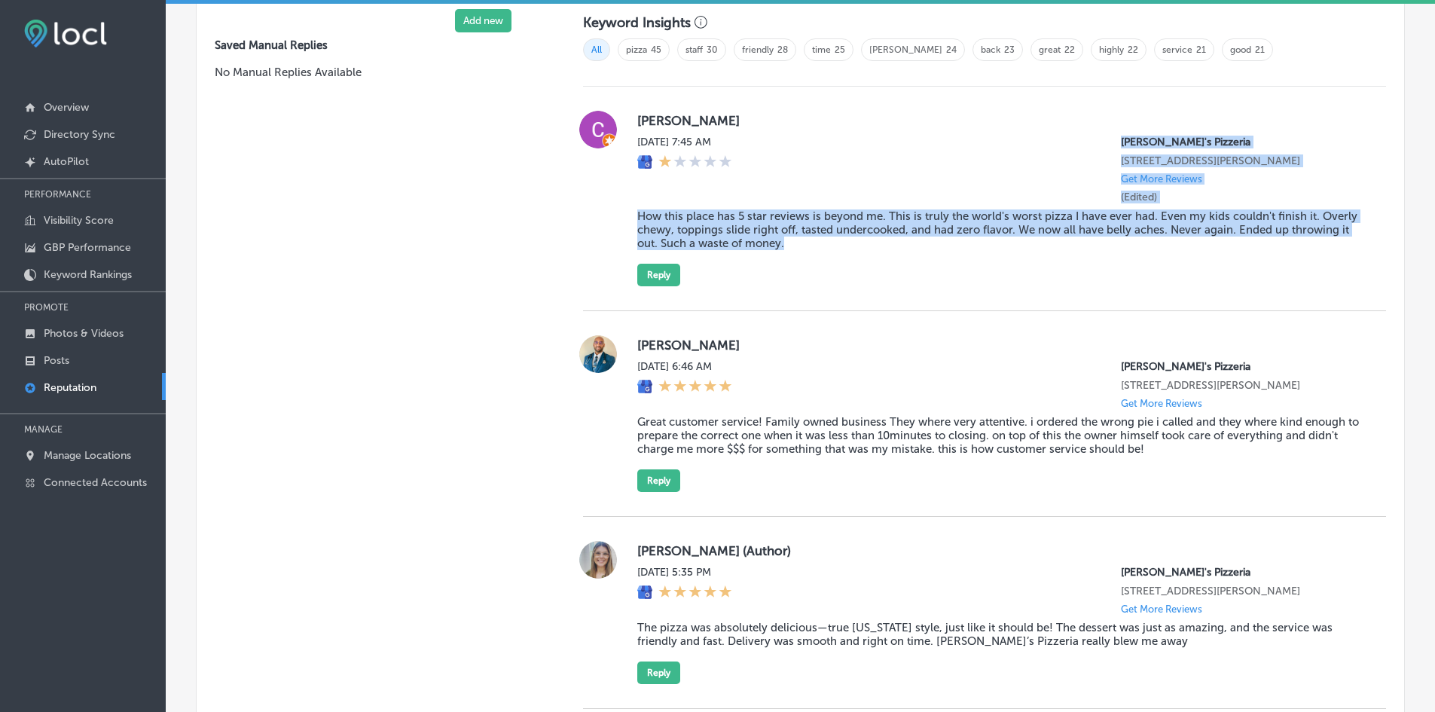
drag, startPoint x: 813, startPoint y: 255, endPoint x: 622, endPoint y: 158, distance: 213.9
click at [622, 158] on div "[PERSON_NAME] [DATE] 7:45 AM [PERSON_NAME]'s Pizzeria [STREET_ADDRESS][PERSON_N…" at bounding box center [984, 199] width 803 height 176
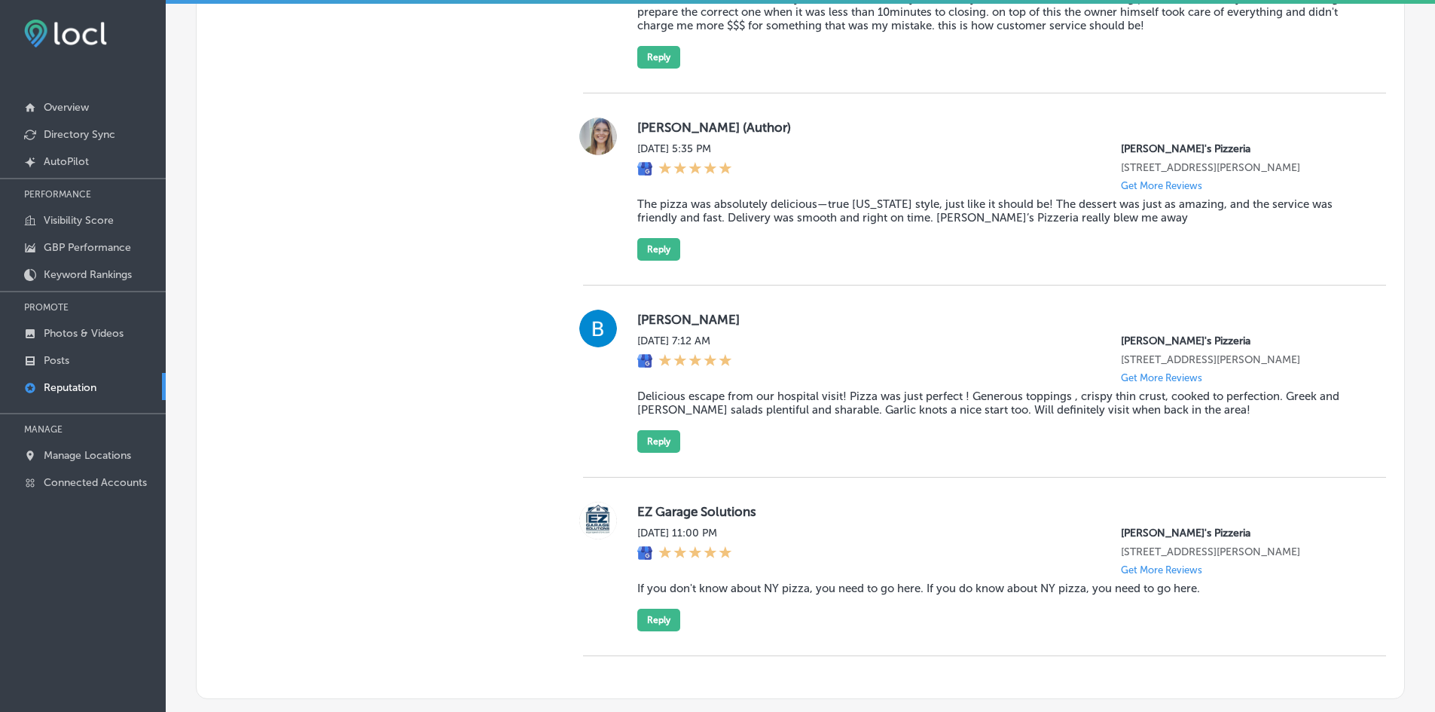
scroll to position [1492, 0]
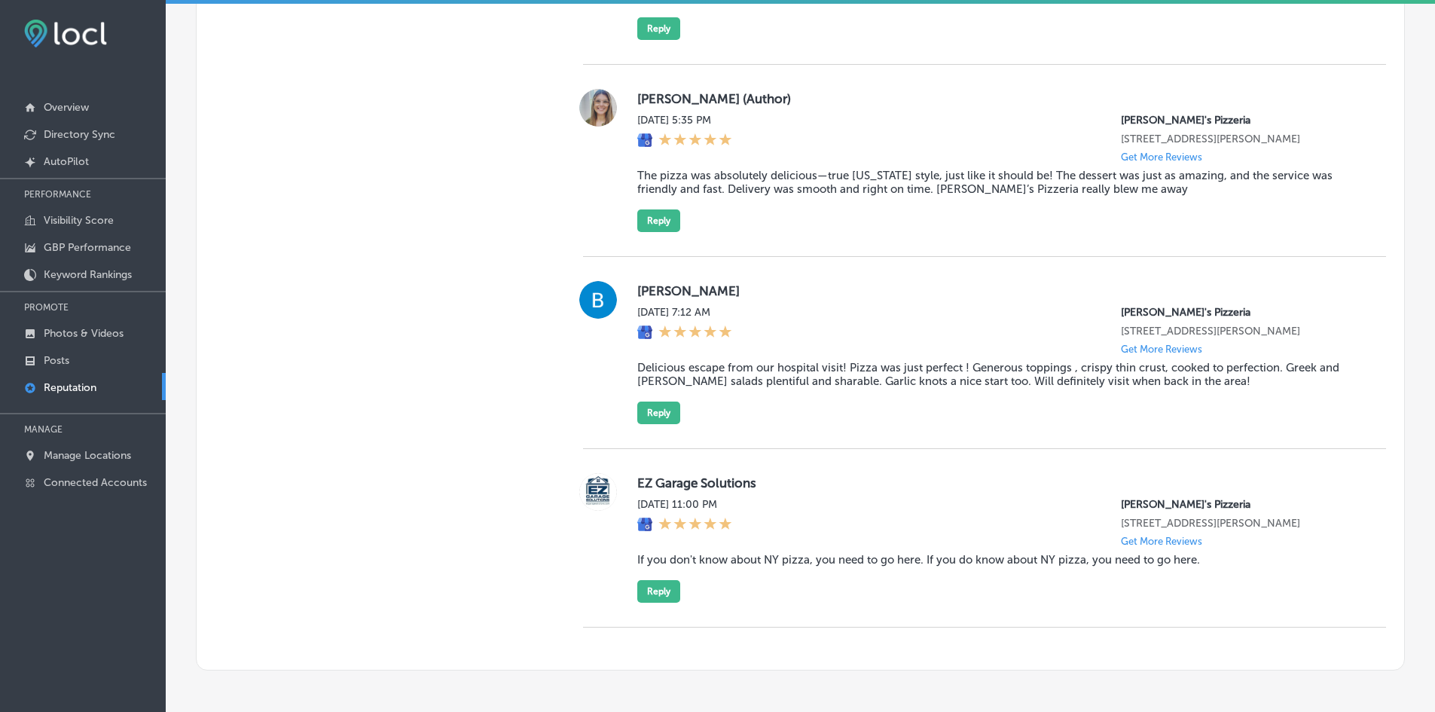
click at [420, 362] on div "Manual Replies Create templates to use for your most common replies to reviews.…" at bounding box center [375, 34] width 356 height 1271
click at [473, 435] on div "Manual Replies Create templates to use for your most common replies to reviews.…" at bounding box center [375, 34] width 356 height 1271
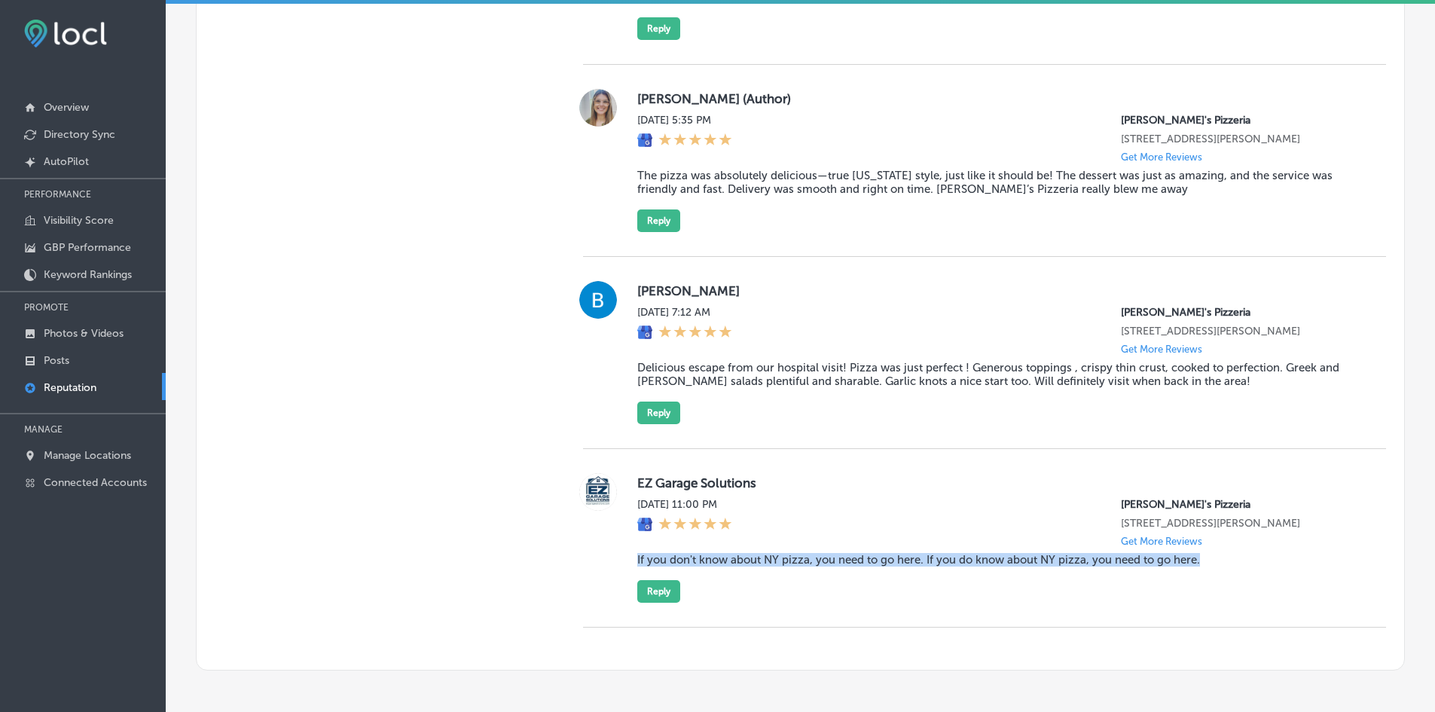
drag, startPoint x: 629, startPoint y: 552, endPoint x: 1211, endPoint y: 570, distance: 581.8
click at [1211, 570] on div "EZ Garage Solutions [DATE] 11:00 PM [PERSON_NAME]'s Pizzeria [STREET_ADDRESS][P…" at bounding box center [984, 538] width 803 height 130
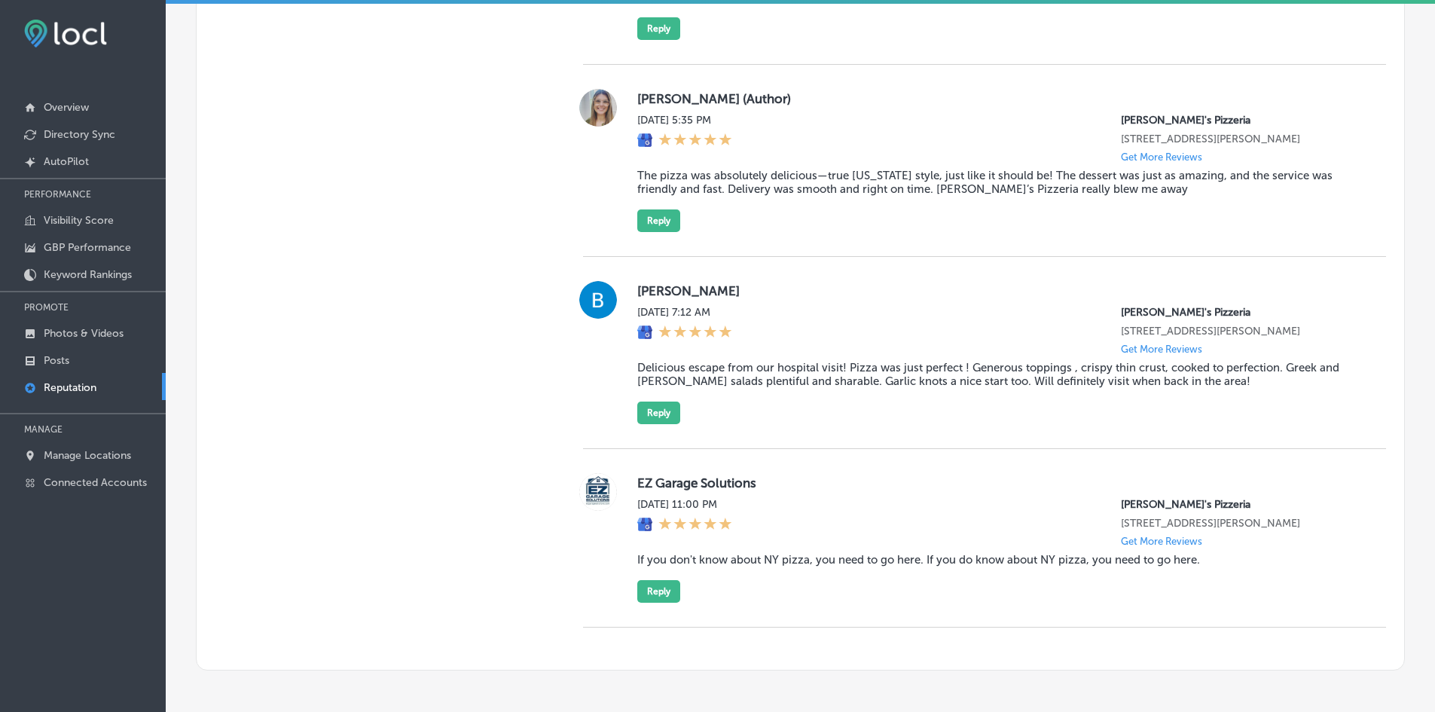
click at [545, 554] on div "Manual Replies Create templates to use for your most common replies to reviews.…" at bounding box center [375, 34] width 356 height 1271
click at [460, 217] on div "Manual Replies Create templates to use for your most common replies to reviews.…" at bounding box center [375, 34] width 356 height 1271
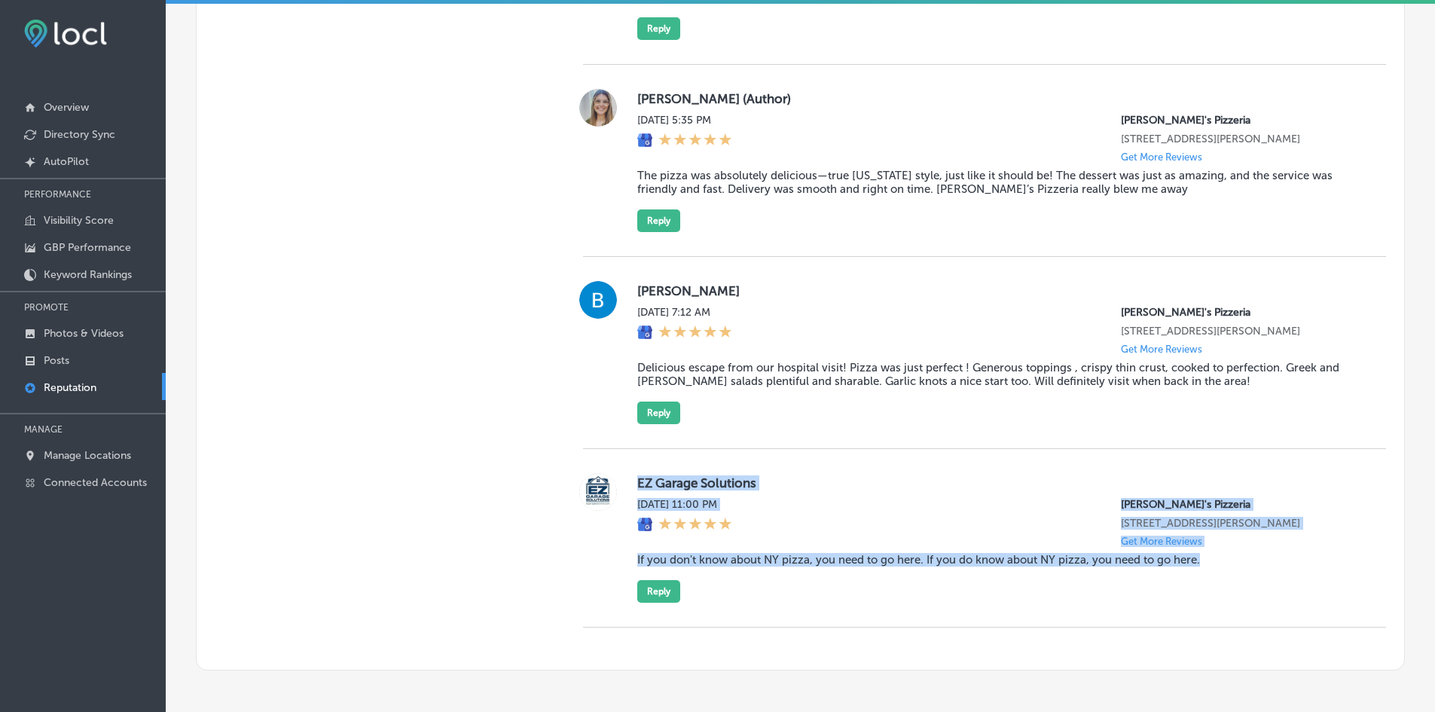
drag, startPoint x: 702, startPoint y: 484, endPoint x: 1208, endPoint y: 551, distance: 510.6
click at [1208, 551] on div "EZ Garage Solutions [DATE] 11:00 PM [PERSON_NAME]'s Pizzeria [STREET_ADDRESS][P…" at bounding box center [999, 538] width 725 height 130
copy div "EZ Garage Solutions [DATE] 11:00 PM [PERSON_NAME]'s Pizzeria [STREET_ADDRESS][P…"
click at [641, 580] on button "Reply" at bounding box center [658, 591] width 43 height 23
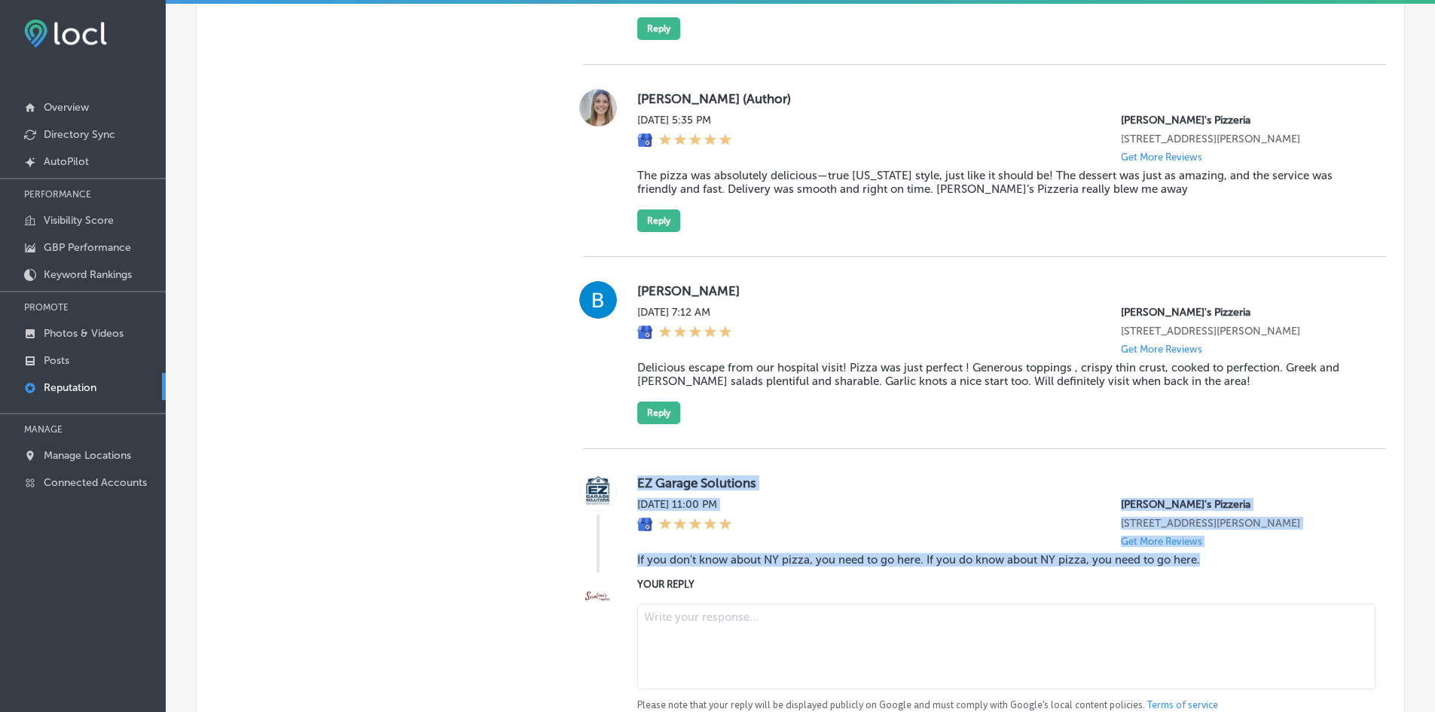
click at [684, 603] on textarea at bounding box center [1006, 646] width 738 height 86
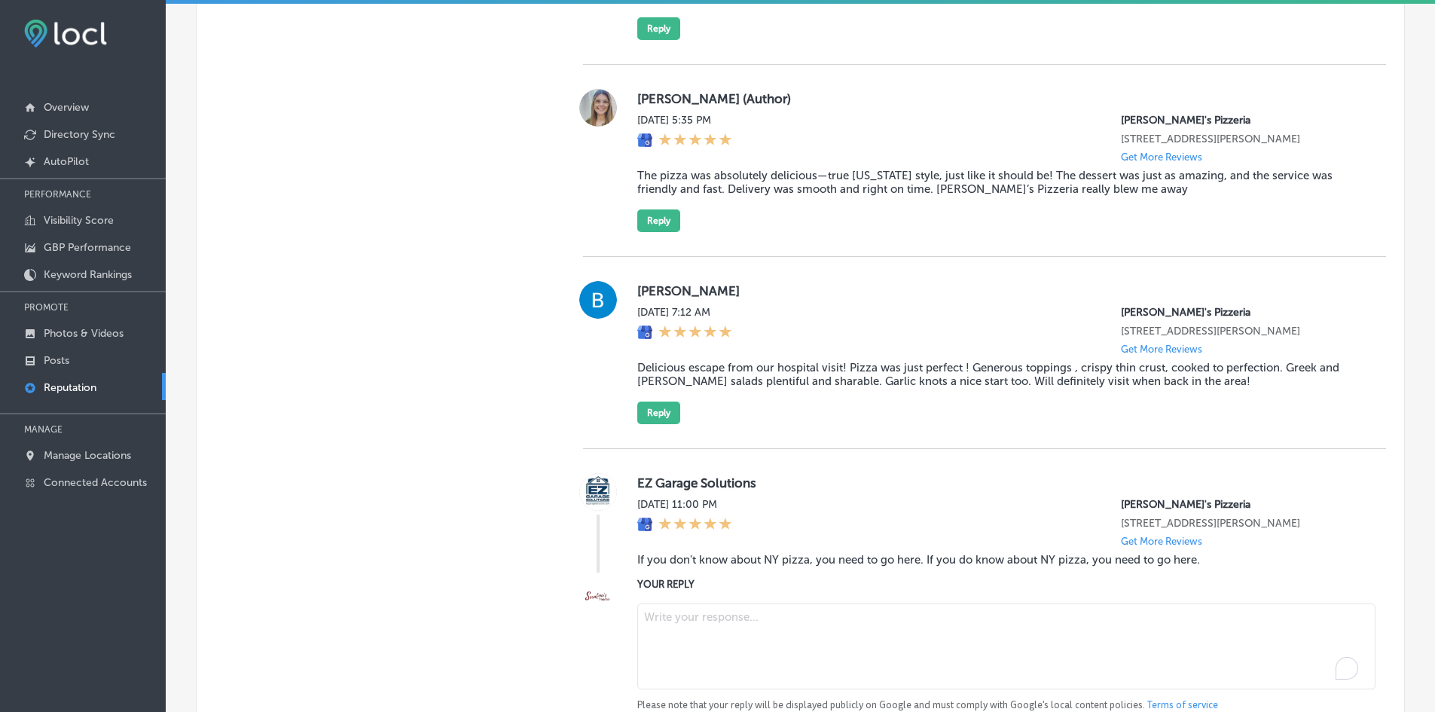
paste textarea "Thank you for the great review! We're so glad you love our authentic Brooklyn-s…"
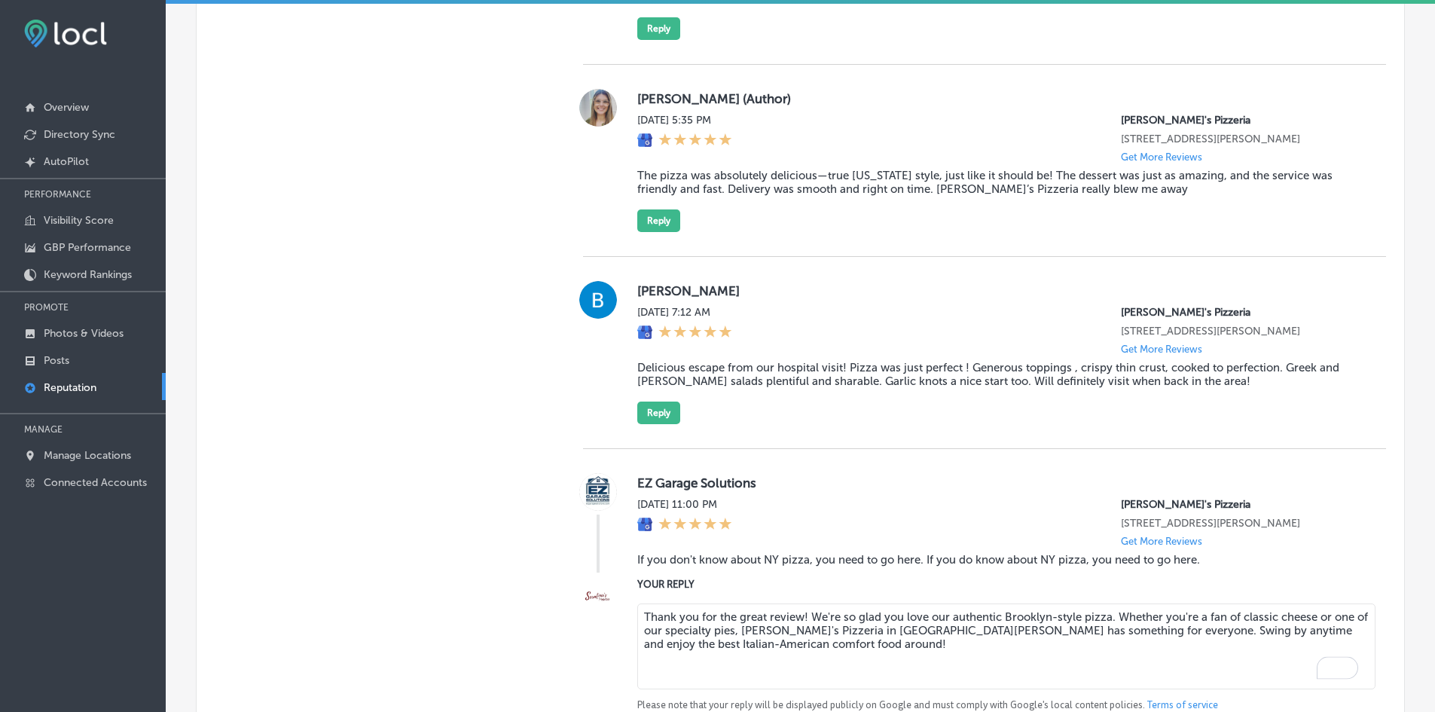
click at [757, 615] on textarea "Thank you for the great review! We're so glad you love our authentic Brooklyn-s…" at bounding box center [1006, 646] width 738 height 86
click at [756, 615] on textarea "Thank you for the great review! We're so glad you love our authentic Brooklyn-s…" at bounding box center [1006, 646] width 738 height 86
click at [643, 618] on textarea "Thank you for the review! We're so glad you love our authentic Brooklyn-style p…" at bounding box center [1006, 646] width 738 height 86
click at [955, 628] on textarea "Hello! Thank you for the review! We're so glad you love our authentic Brooklyn-…" at bounding box center [1006, 646] width 738 height 86
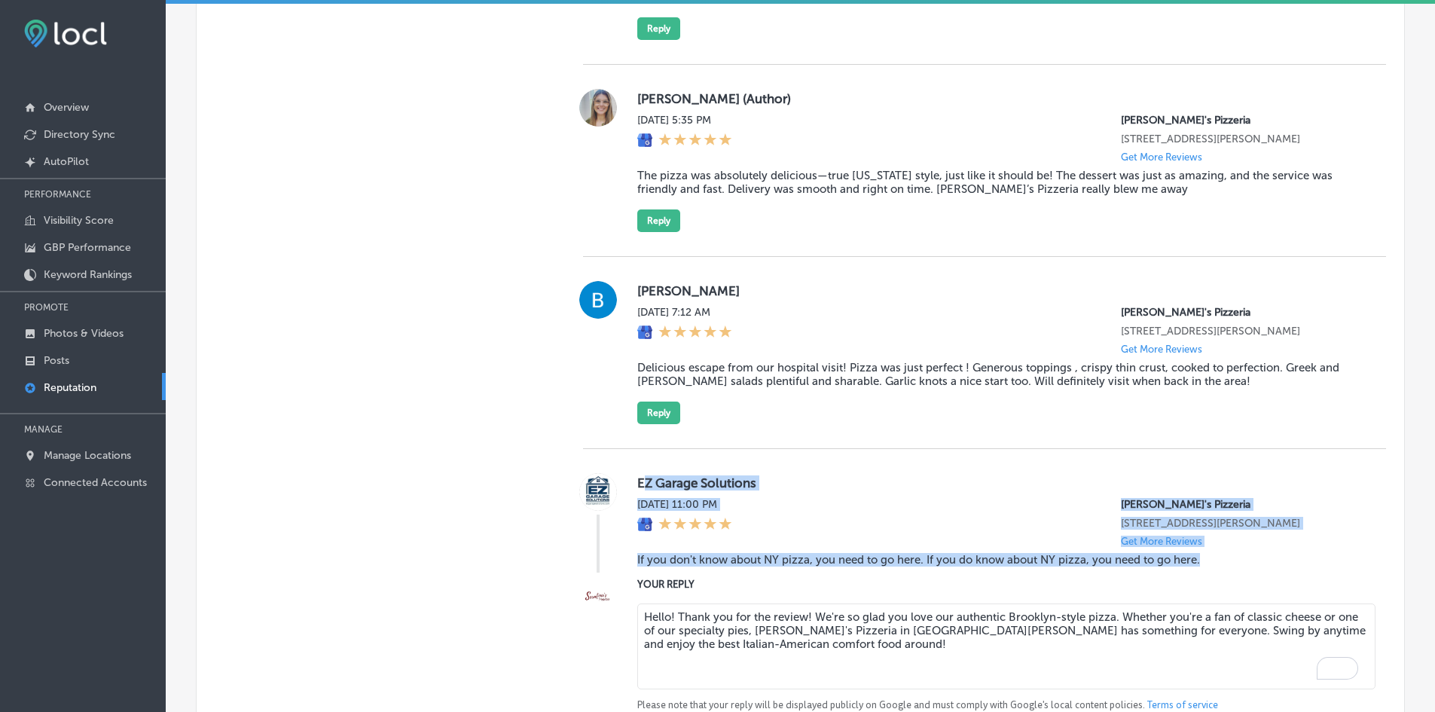
drag, startPoint x: 638, startPoint y: 478, endPoint x: 1201, endPoint y: 556, distance: 568.0
click at [1201, 556] on div "EZ Garage Solutions [DATE] 11:00 PM [PERSON_NAME]'s Pizzeria [STREET_ADDRESS][P…" at bounding box center [999, 522] width 725 height 99
copy div "Z Garage Solutions [DATE] 11:00 PM [PERSON_NAME]'s Pizzeria [STREET_ADDRESS][PE…"
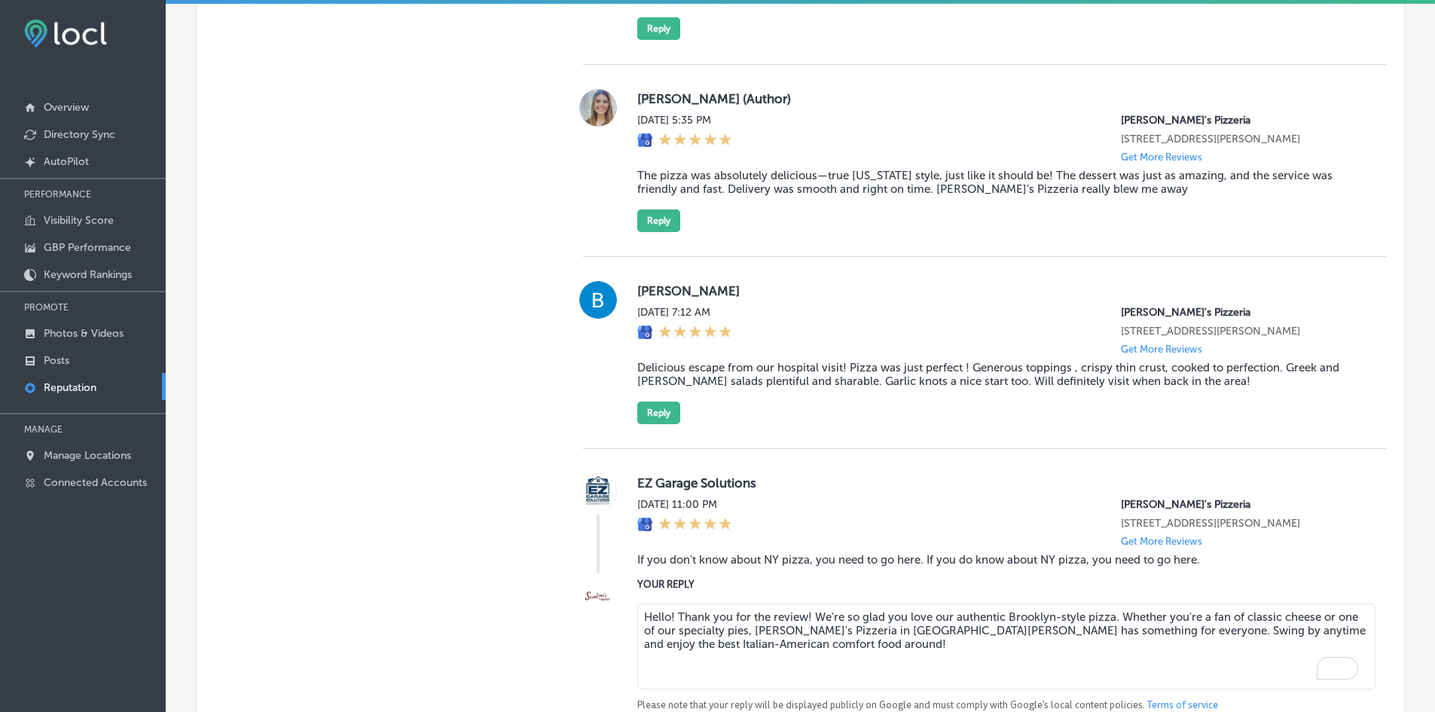
click at [717, 630] on textarea "Hello! Thank you for the review! We're so glad you love our authentic Brooklyn-…" at bounding box center [1006, 646] width 738 height 86
paste textarea ", EZ Garage Solutions! Thank you for the incredible review. It means a lot to u…"
drag, startPoint x: 676, startPoint y: 620, endPoint x: 780, endPoint y: 614, distance: 104.1
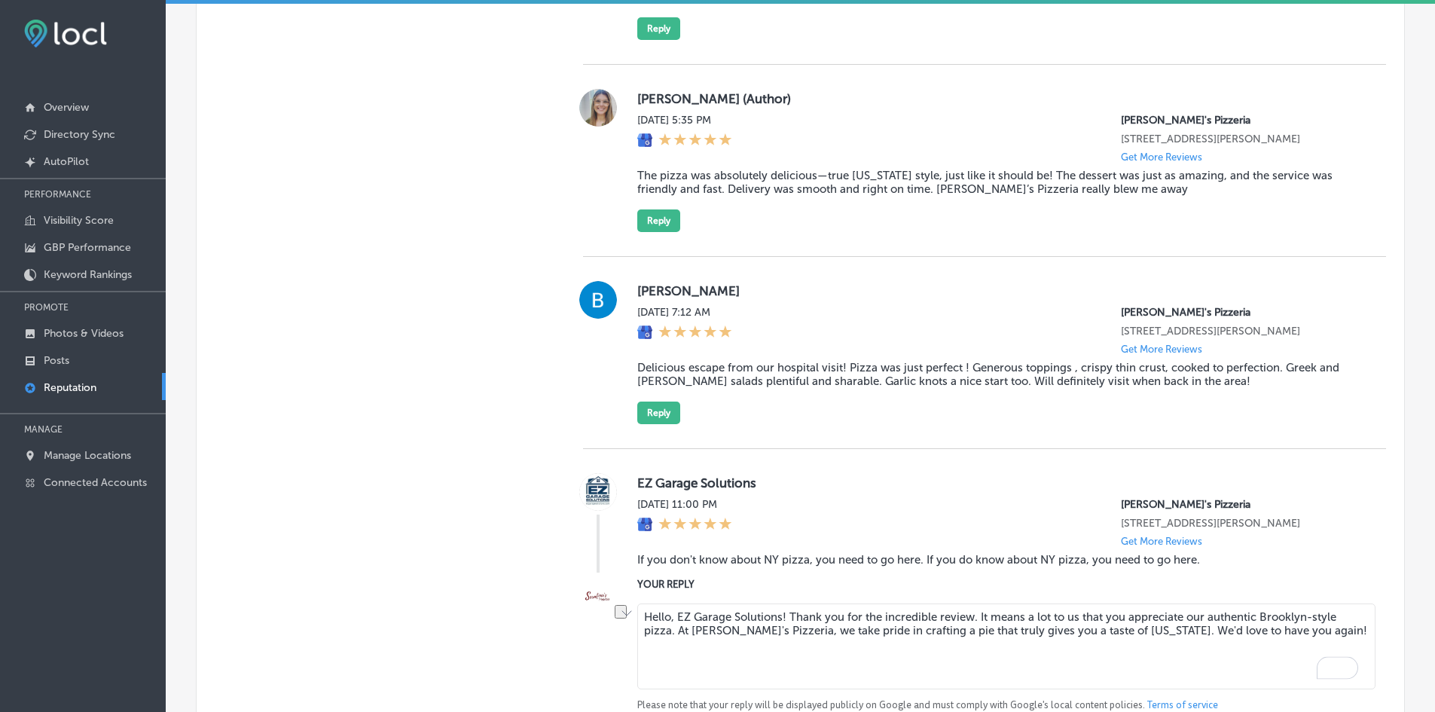
click at [780, 614] on textarea "Hello, EZ Garage Solutions! Thank you for the incredible review. It means a lot…" at bounding box center [1006, 646] width 738 height 86
click at [666, 616] on textarea "Hello, thank you for your review! Thank you for the incredible review. It means…" at bounding box center [1006, 646] width 738 height 86
click at [701, 612] on textarea "Hello there, thank you for your review! Thank you for the incredible review. It…" at bounding box center [1006, 646] width 738 height 86
drag, startPoint x: 698, startPoint y: 614, endPoint x: 674, endPoint y: 614, distance: 24.1
click at [674, 614] on textarea "Hello there, thank you for your review! Thank you for the incredible review. It…" at bounding box center [1006, 646] width 738 height 86
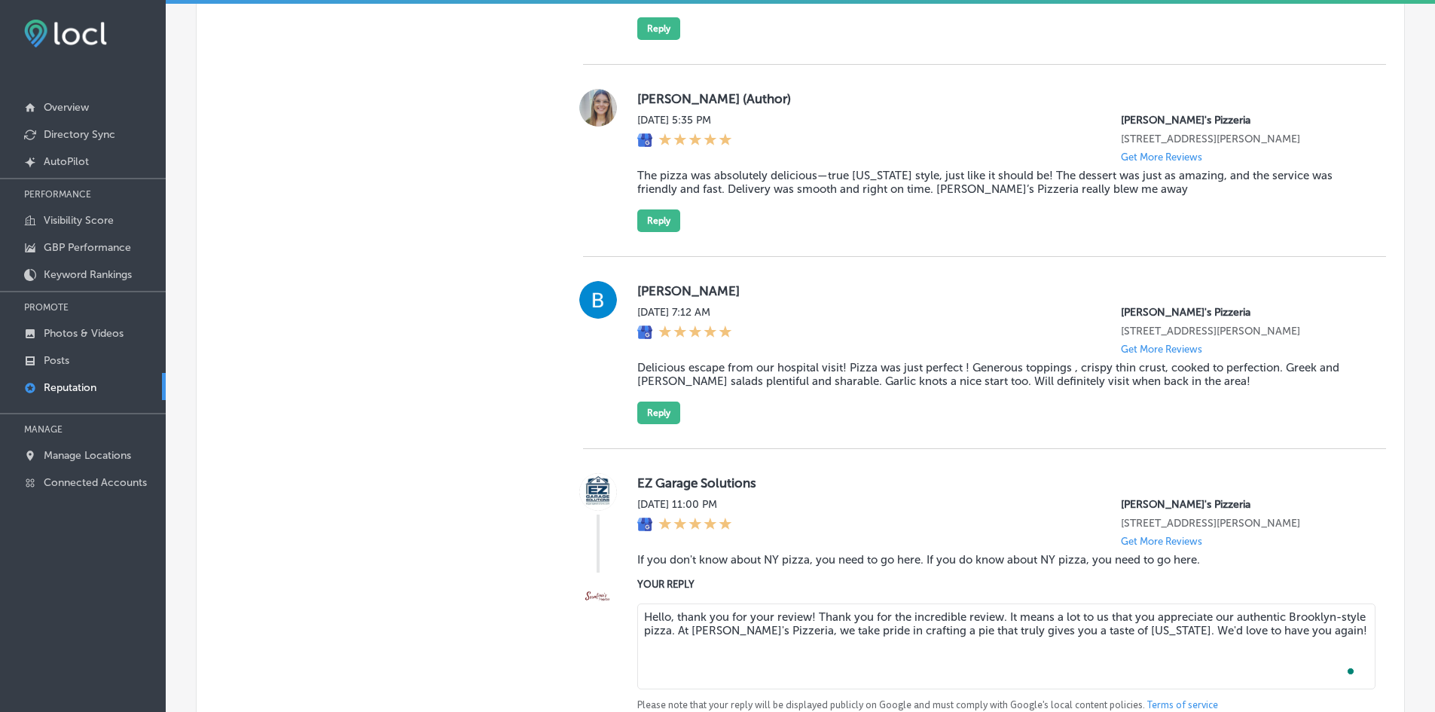
click at [854, 640] on textarea "Hello, thank you for your review! Thank you for the incredible review. It means…" at bounding box center [1006, 646] width 738 height 86
drag, startPoint x: 806, startPoint y: 616, endPoint x: 670, endPoint y: 620, distance: 136.4
click at [670, 620] on textarea "Hello, thank you for your review! Thank you for the incredible review. It means…" at bounding box center [1006, 646] width 738 height 86
click at [695, 632] on textarea "Hello, thank you for your review! Thank you for the incredible review. It means…" at bounding box center [1006, 646] width 738 height 86
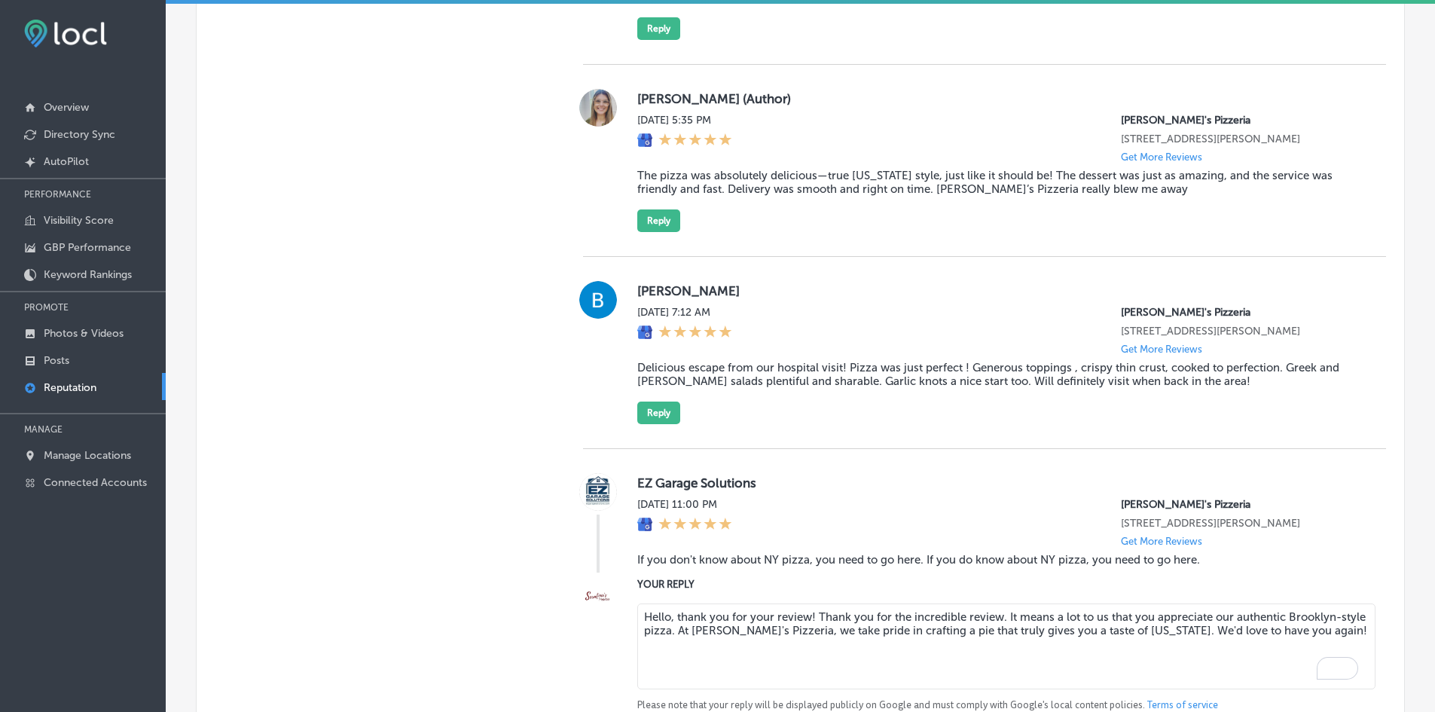
click at [695, 632] on textarea "Hello, thank you for your review! Thank you for the incredible review. It means…" at bounding box center [1006, 646] width 738 height 86
paste textarea "EZ Garage Solutions"
click at [910, 615] on textarea "Hello, EZ Garage Solutions! Thank you for the incredible review. It means a lot…" at bounding box center [1006, 646] width 738 height 86
drag, startPoint x: 1286, startPoint y: 639, endPoint x: 621, endPoint y: 628, distance: 665.3
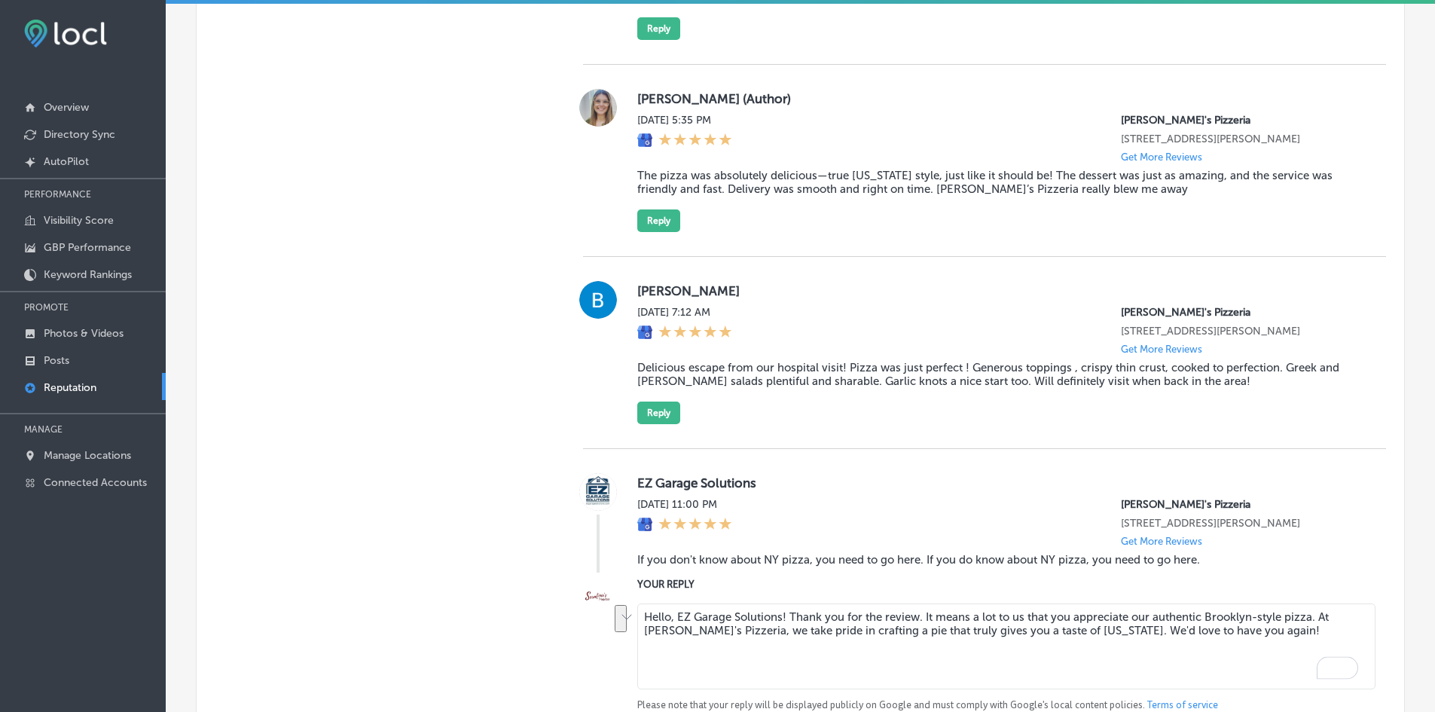
click at [618, 615] on div "YOUR REPLY Hello, EZ Garage Solutions! Thank you for the review. It means a lot…" at bounding box center [984, 659] width 803 height 166
click at [651, 680] on textarea "Hello, EZ Garage Solutions! Thank you for the review. It means a lot to us that…" at bounding box center [1006, 646] width 738 height 86
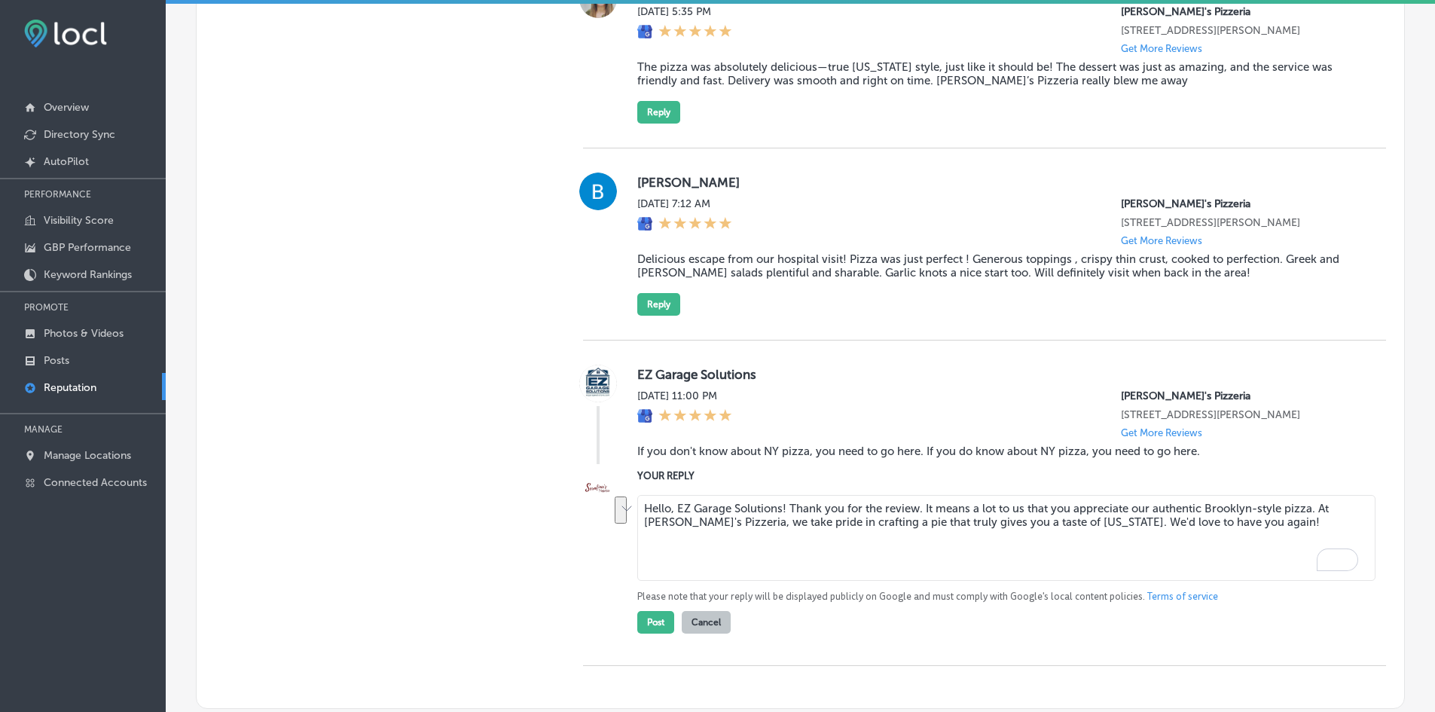
scroll to position [1642, 0]
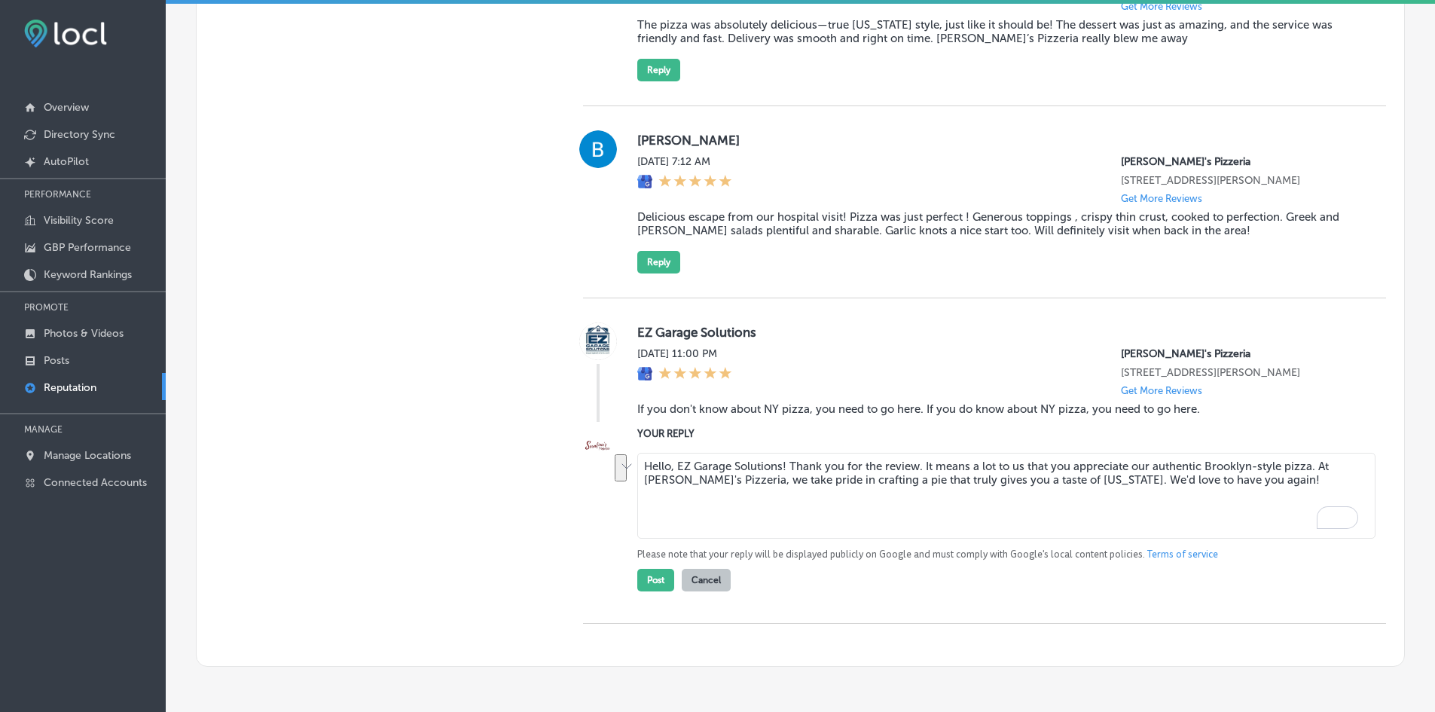
click at [774, 517] on textarea "Hello, EZ Garage Solutions! Thank you for the review. It means a lot to us that…" at bounding box center [1006, 496] width 738 height 86
click at [646, 495] on textarea "Hello, EZ Garage Solutions! Thank you for the review. It means a lot to us that…" at bounding box center [1006, 496] width 738 height 86
type textarea "Hello, EZ Garage Solutions! Thank you for the review. It means a lot to us that…"
click at [665, 588] on button "Post" at bounding box center [655, 580] width 37 height 23
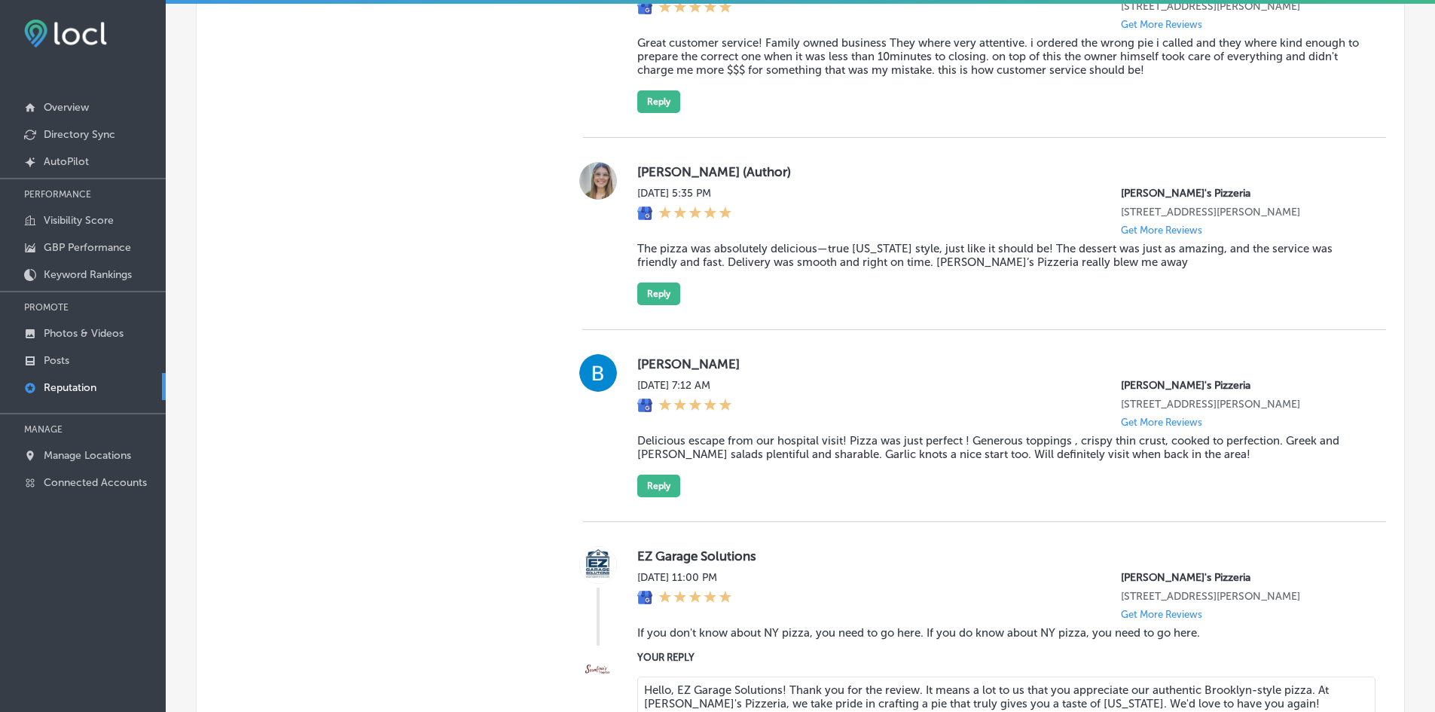
scroll to position [1416, 0]
type textarea "x"
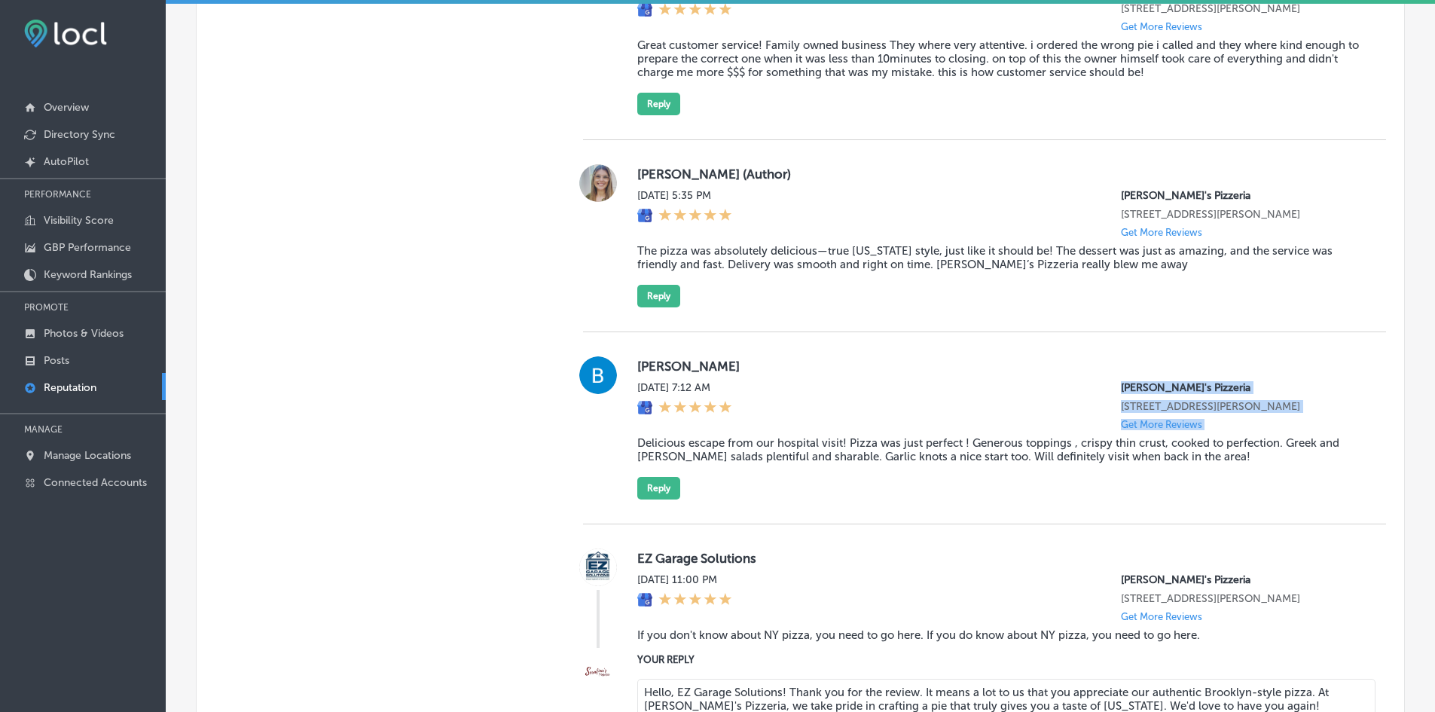
scroll to position [1388, 0]
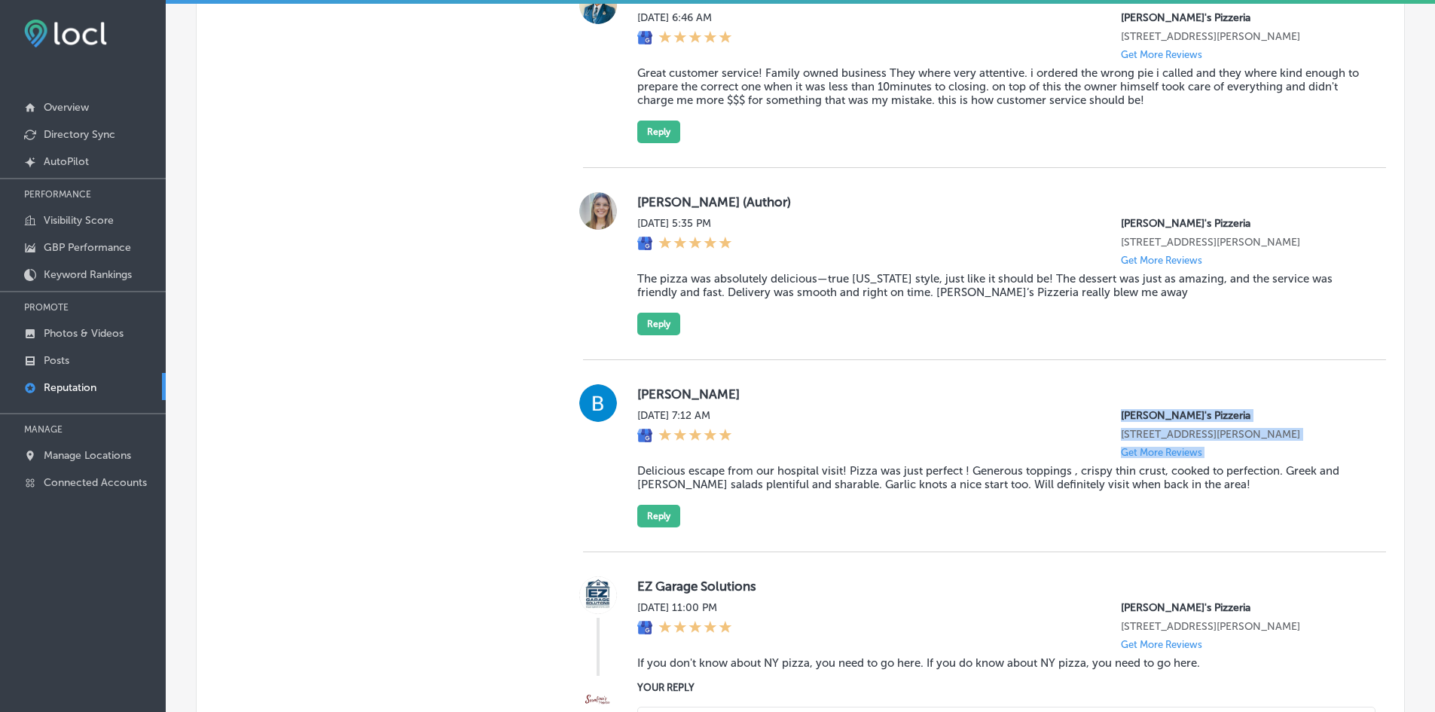
drag, startPoint x: 643, startPoint y: 441, endPoint x: 1133, endPoint y: 441, distance: 490.4
click at [1107, 425] on div "[PERSON_NAME] [DATE] 7:12 AM [PERSON_NAME]'s Pizzeria [STREET_ADDRESS][PERSON_N…" at bounding box center [984, 455] width 803 height 143
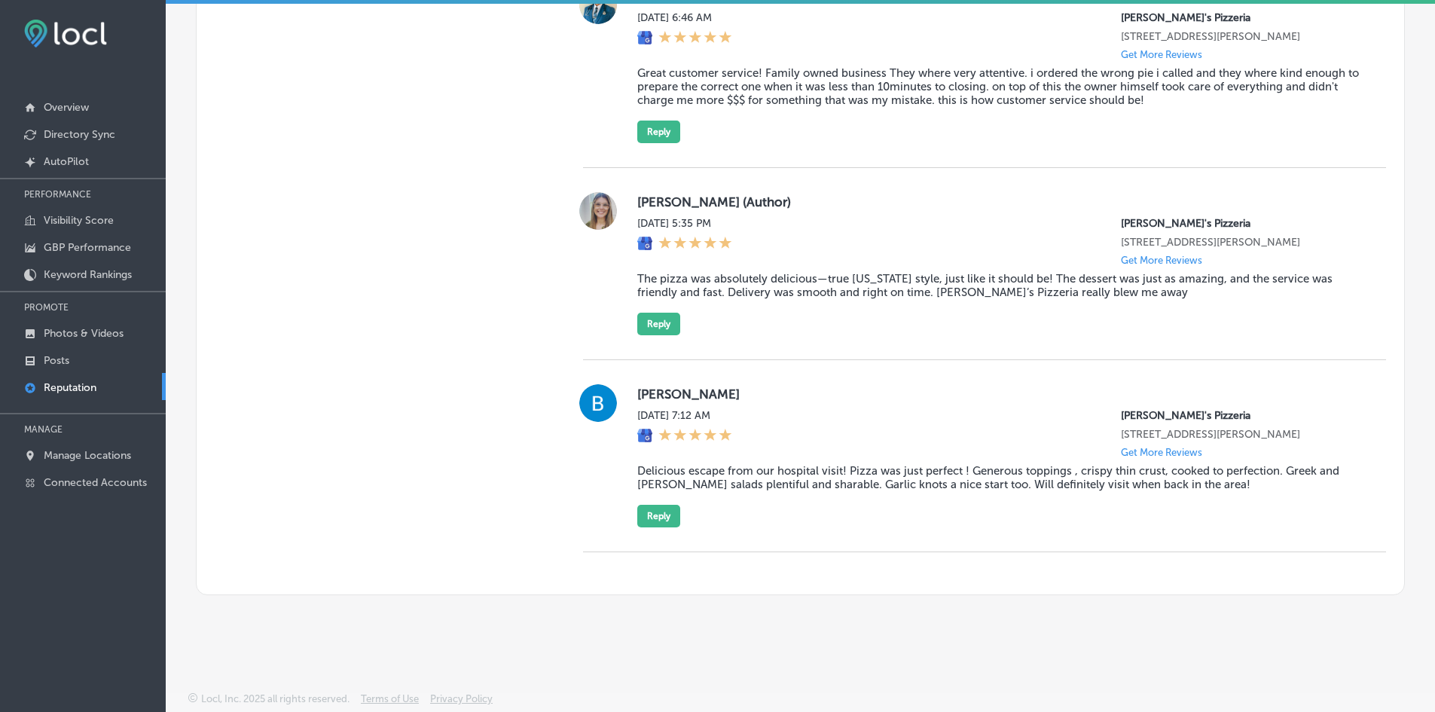
click at [1197, 466] on blockquote "Delicious escape from our hospital visit! Pizza was just perfect ! Generous top…" at bounding box center [999, 477] width 725 height 27
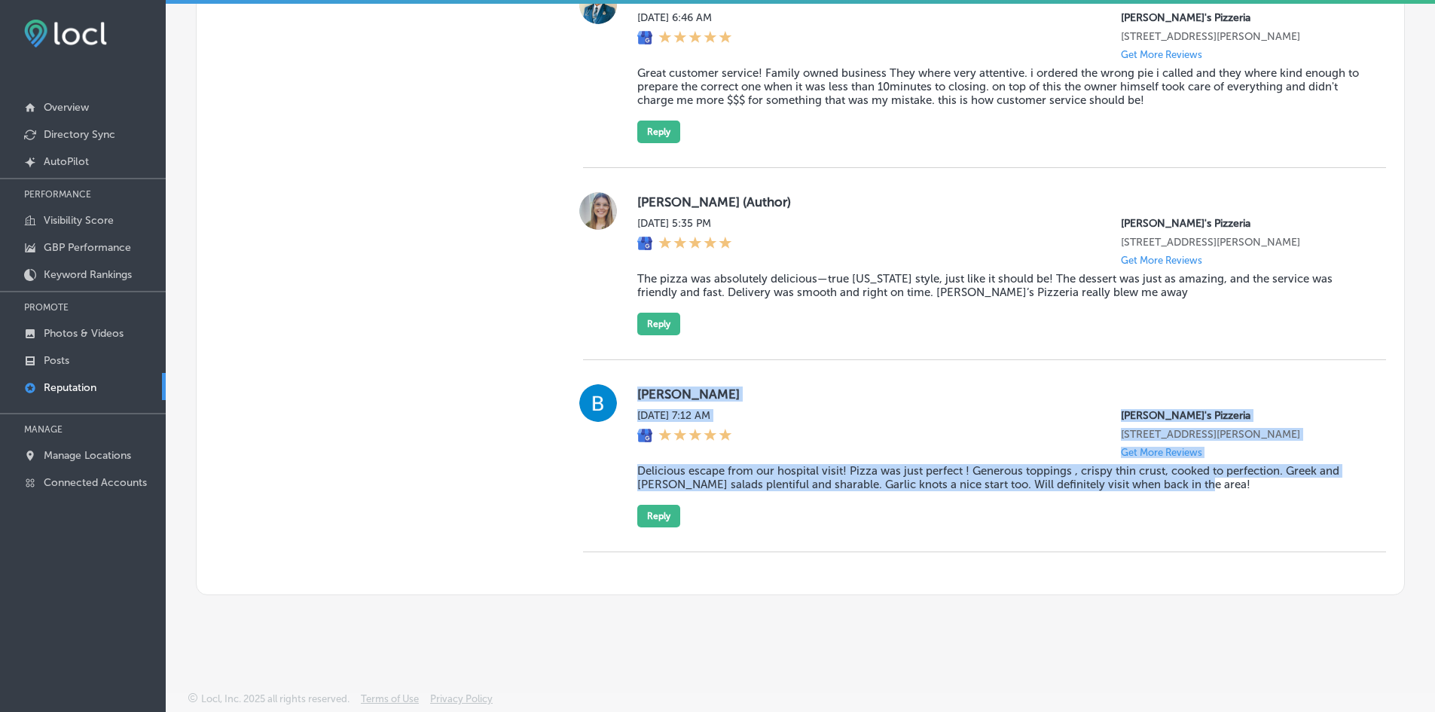
drag, startPoint x: 1202, startPoint y: 492, endPoint x: 626, endPoint y: 399, distance: 583.8
click at [626, 399] on div "[PERSON_NAME] [DATE] 7:12 AM [PERSON_NAME]'s Pizzeria [STREET_ADDRESS][PERSON_N…" at bounding box center [984, 455] width 803 height 143
copy div "[PERSON_NAME] [DATE] 7:12 AM [PERSON_NAME]'s Pizzeria [STREET_ADDRESS][PERSON_N…"
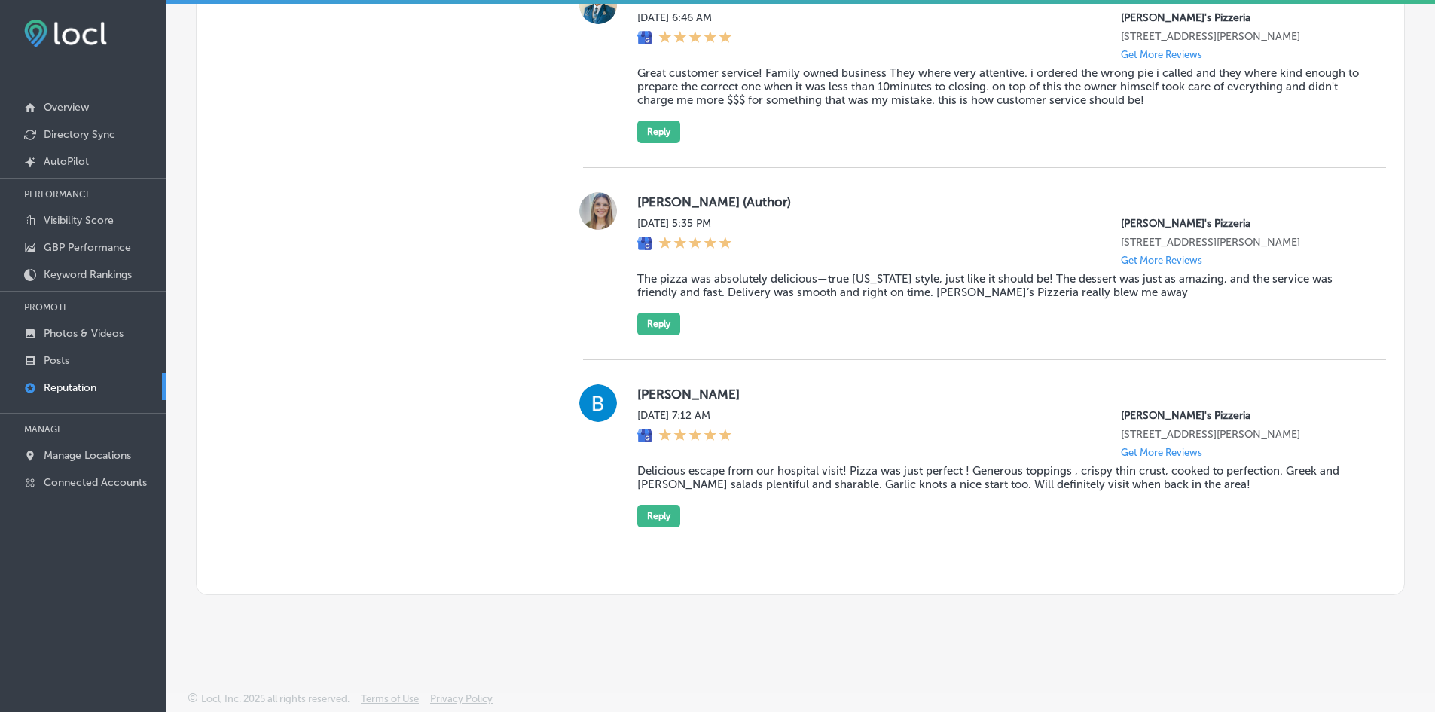
click at [655, 502] on div "[PERSON_NAME] [DATE] 7:12 AM [PERSON_NAME]'s Pizzeria [STREET_ADDRESS][PERSON_N…" at bounding box center [999, 455] width 725 height 143
click at [665, 520] on button "Reply" at bounding box center [658, 516] width 43 height 23
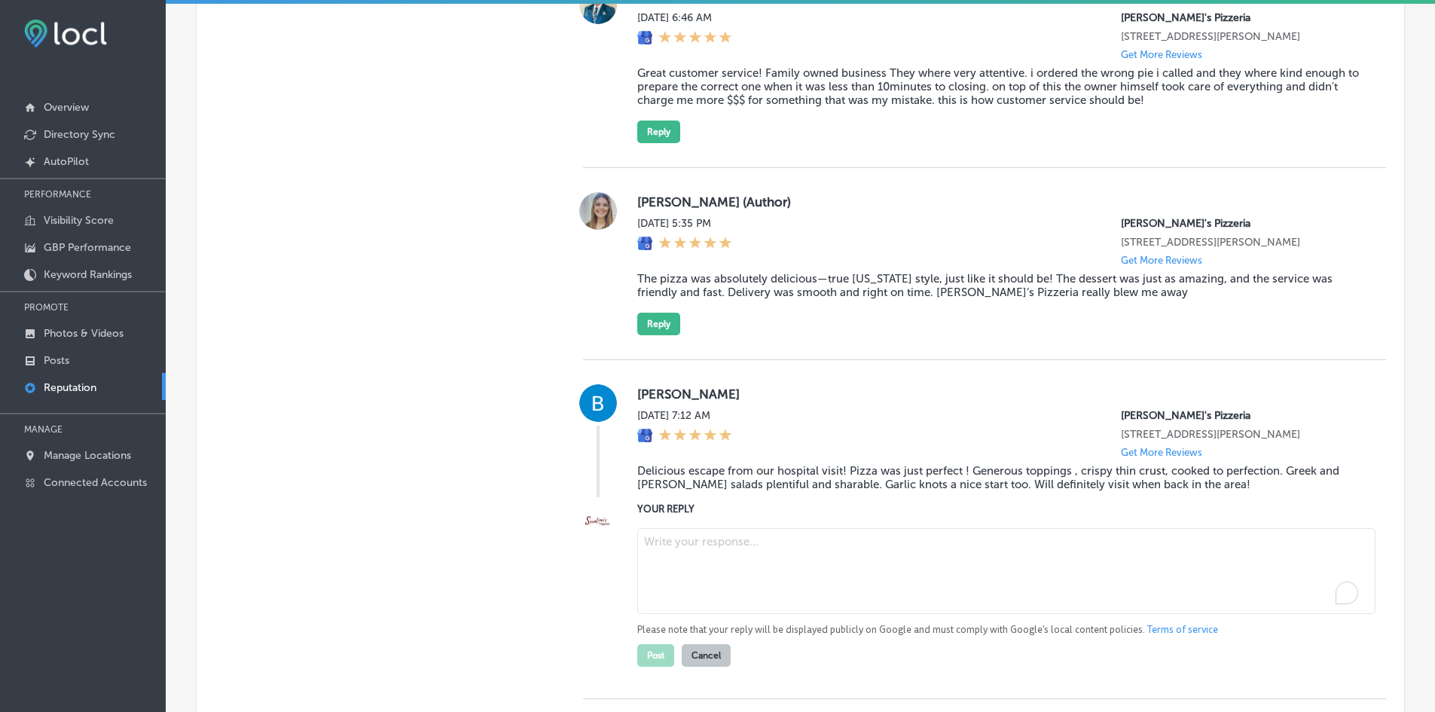
click at [670, 548] on textarea "To enrich screen reader interactions, please activate Accessibility in Grammarl…" at bounding box center [1006, 571] width 738 height 86
paste textarea "Thank you for the kind words, [PERSON_NAME]! We're so glad we could provide a d…"
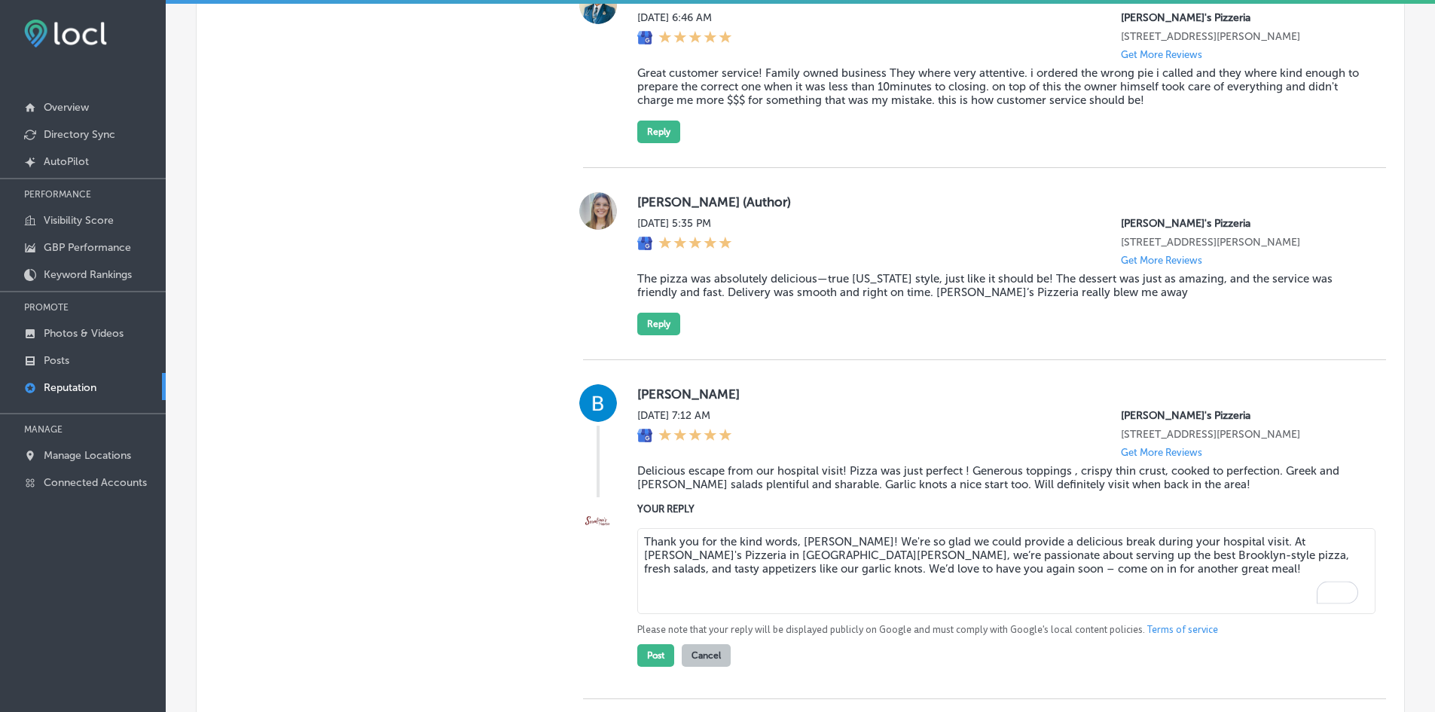
click at [796, 548] on textarea "Thank you for the kind words, [PERSON_NAME]! We're so glad we could provide a d…" at bounding box center [1006, 571] width 738 height 86
type textarea "Thank you for the kind words, [PERSON_NAME]! We're so glad we could provide a d…"
click at [652, 664] on button "Post" at bounding box center [655, 655] width 37 height 23
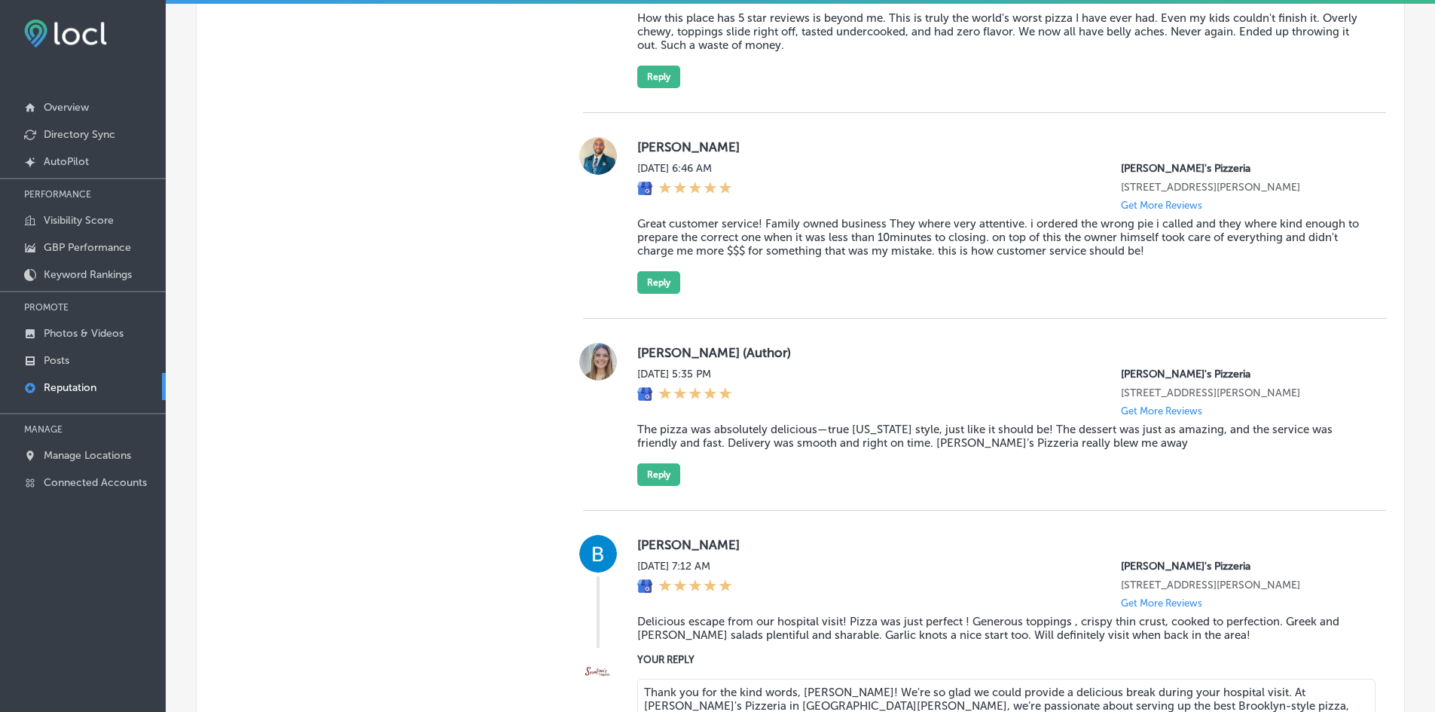
type textarea "x"
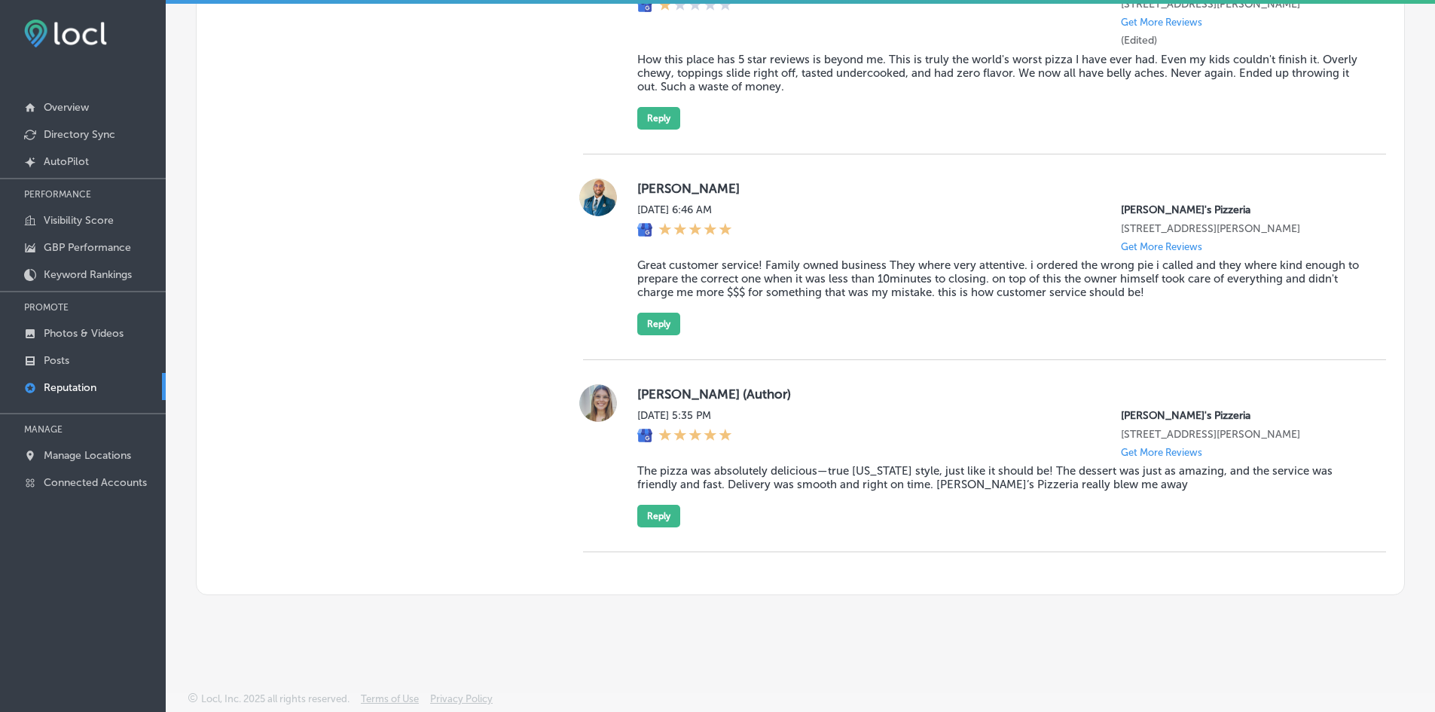
scroll to position [1196, 0]
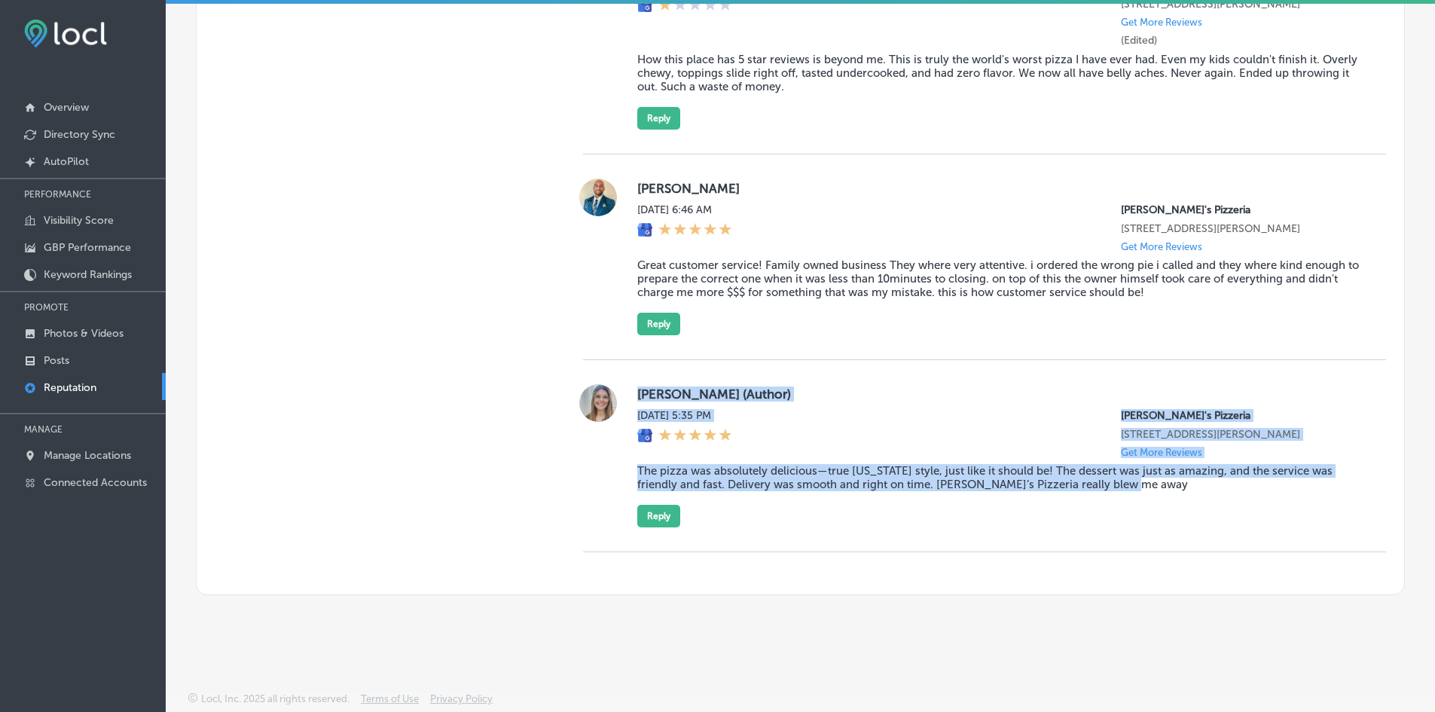
drag, startPoint x: 636, startPoint y: 394, endPoint x: 1168, endPoint y: 482, distance: 539.8
click at [1168, 482] on div "[PERSON_NAME] (Author) [DATE] 5:35 PM [PERSON_NAME]'s Pizzeria [STREET_ADDRESS]…" at bounding box center [999, 455] width 725 height 143
copy div "[PERSON_NAME] (Author) [DATE] 5:35 PM [PERSON_NAME]'s Pizzeria [STREET_ADDRESS]…"
click at [641, 521] on button "Reply" at bounding box center [658, 516] width 43 height 23
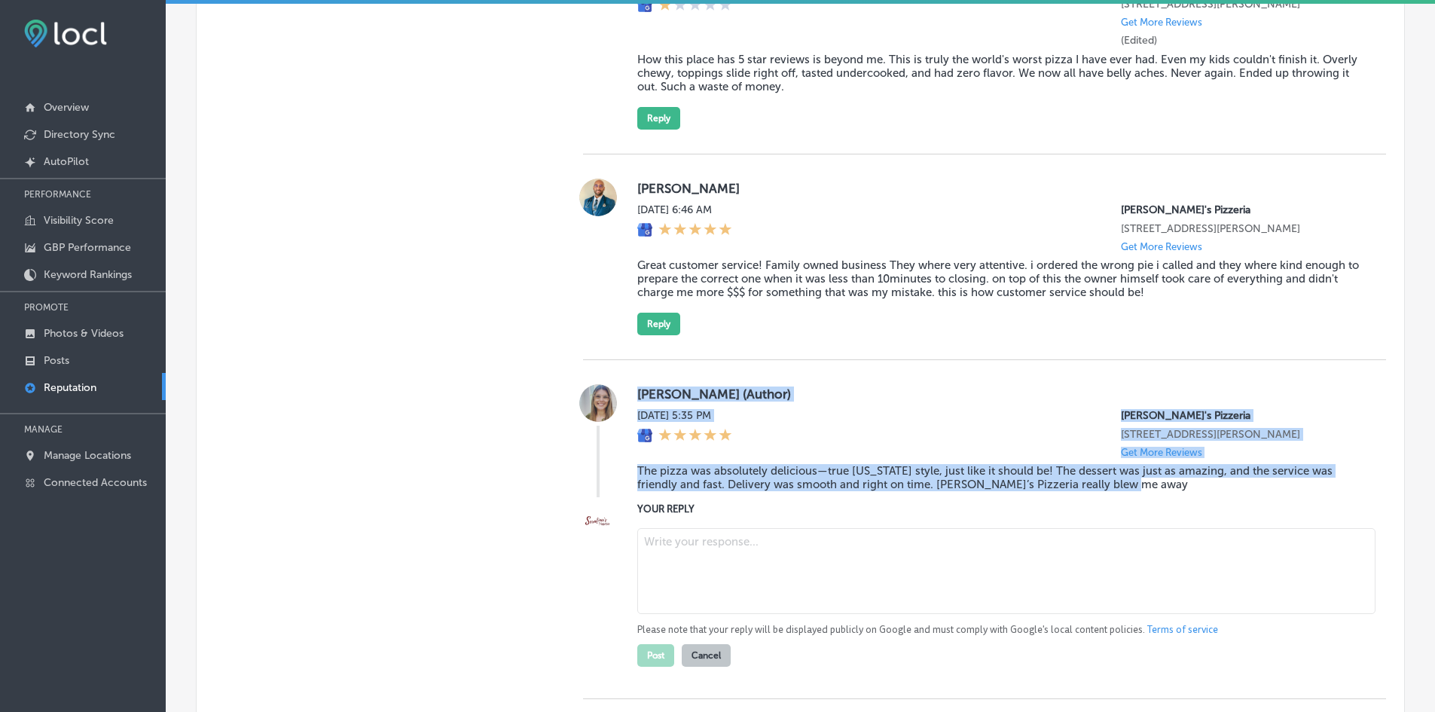
click at [656, 555] on textarea at bounding box center [1006, 571] width 738 height 86
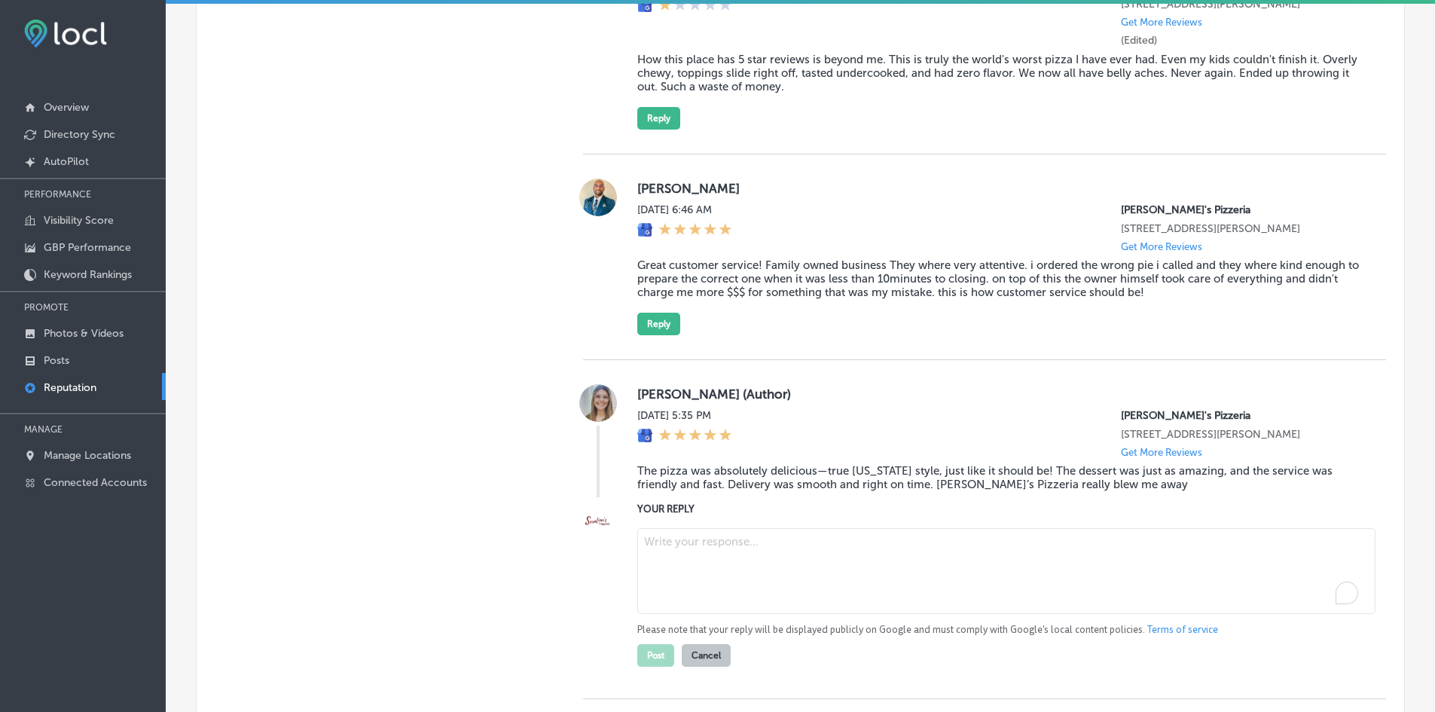
paste textarea "Thank you for the fantastic review, [PERSON_NAME]! We’re so happy to hear that …"
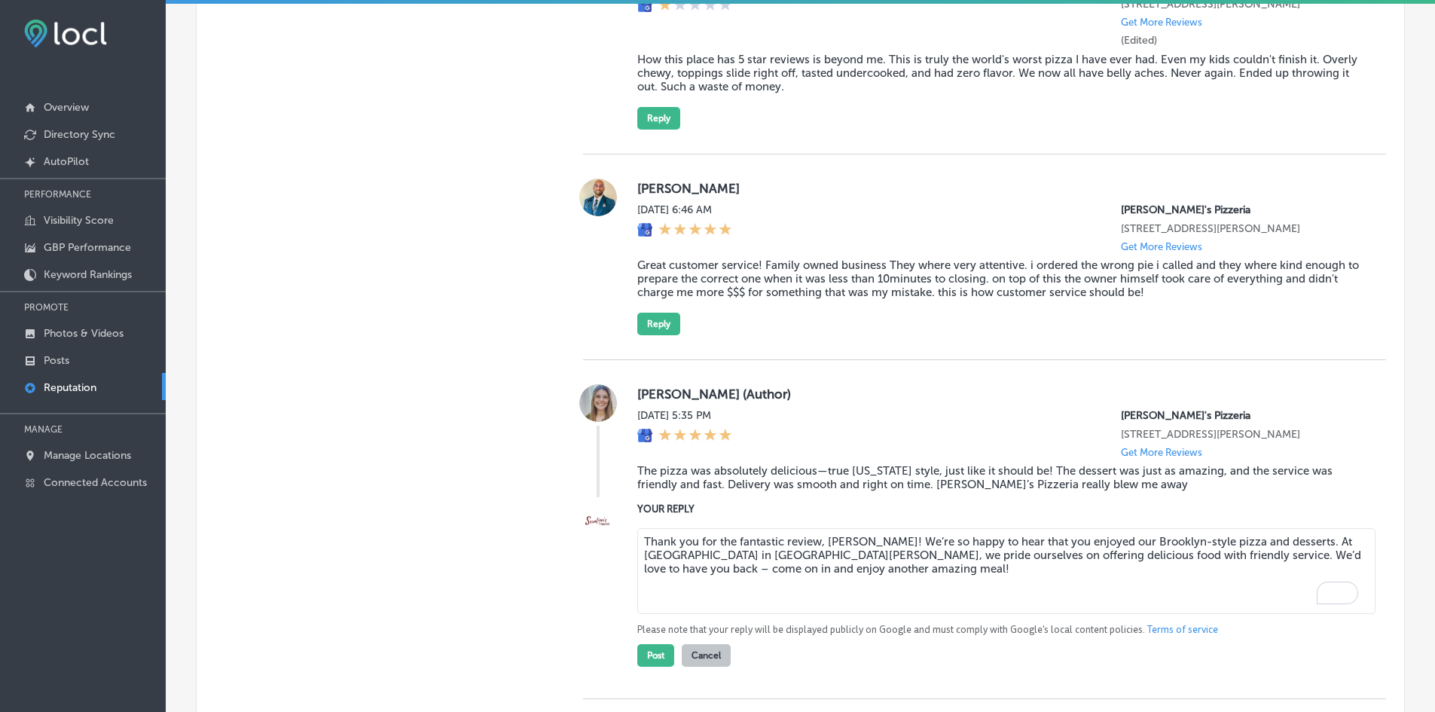
click at [765, 539] on textarea "Thank you for the fantastic review, [PERSON_NAME]! We’re so happy to hear that …" at bounding box center [1006, 571] width 738 height 86
drag, startPoint x: 934, startPoint y: 593, endPoint x: 494, endPoint y: 515, distance: 446.7
click at [494, 516] on div "Manual Replies Create templates to use for your most common replies to reviews.…" at bounding box center [801, 217] width 1208 height 1047
click at [814, 585] on textarea "Thank you for the 5-star review, [PERSON_NAME]! We’re so happy to hear that you…" at bounding box center [1006, 571] width 738 height 86
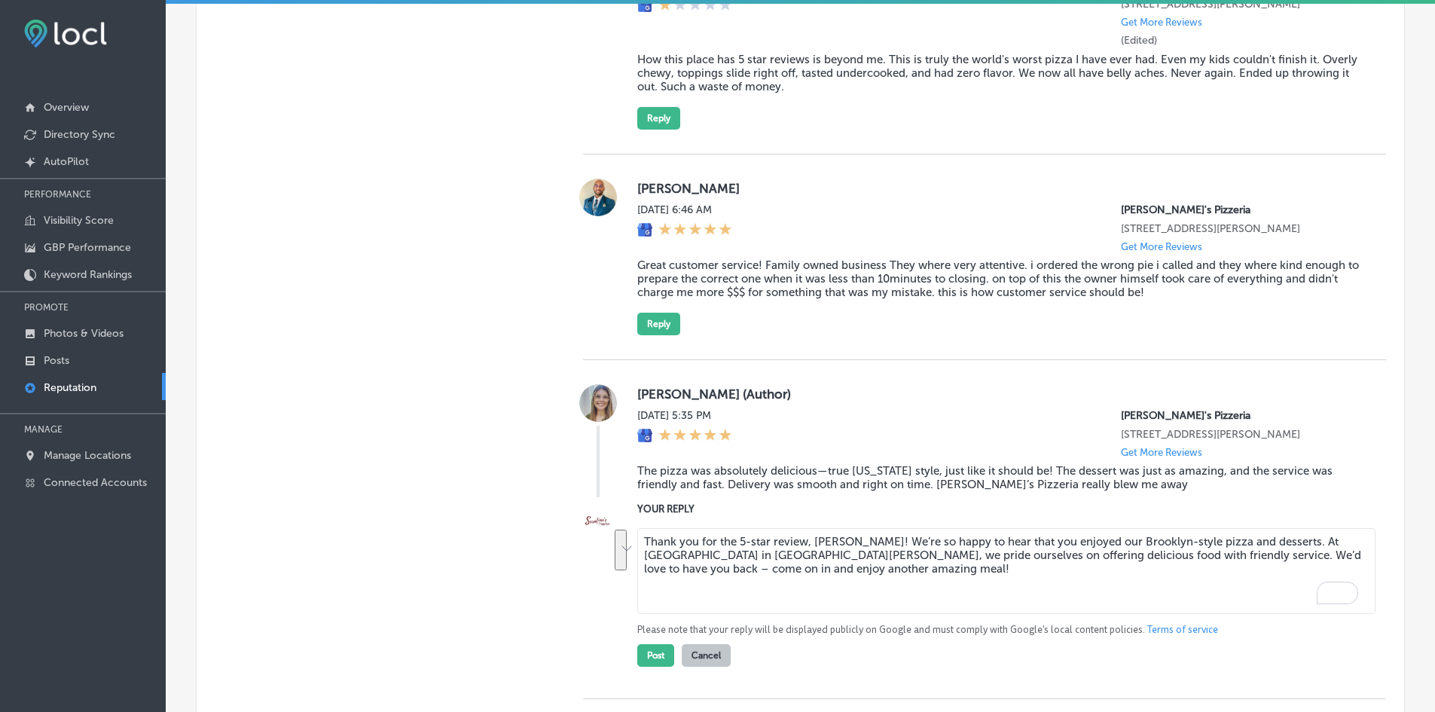
drag, startPoint x: 755, startPoint y: 572, endPoint x: 536, endPoint y: 533, distance: 222.7
click at [536, 533] on div "Manual Replies Create templates to use for your most common replies to reviews.…" at bounding box center [801, 217] width 1208 height 1047
click at [732, 566] on textarea "Thank you for the 5-star review, [PERSON_NAME]! We’re so happy to hear that you…" at bounding box center [1006, 571] width 738 height 86
drag, startPoint x: 841, startPoint y: 579, endPoint x: 606, endPoint y: 533, distance: 240.1
click at [606, 533] on div "YOUR REPLY Thank you for the 5-star review, [PERSON_NAME]! We’re so happy to he…" at bounding box center [984, 584] width 803 height 166
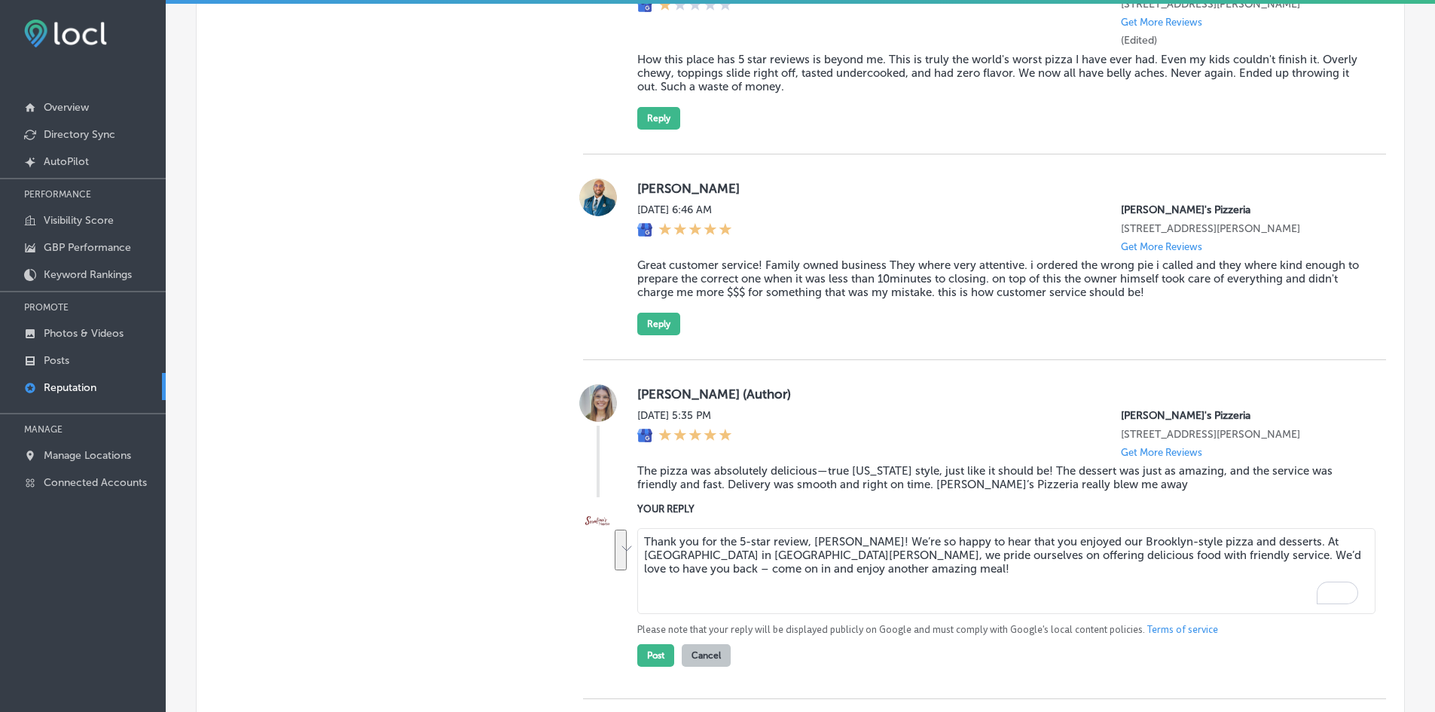
click at [833, 588] on textarea "Thank you for the 5-star review, [PERSON_NAME]! We’re so happy to hear that you…" at bounding box center [1006, 571] width 738 height 86
drag, startPoint x: 810, startPoint y: 578, endPoint x: 594, endPoint y: 536, distance: 219.5
click at [594, 536] on div "YOUR REPLY Thank you for the 5-star review, [PERSON_NAME]! We’re so happy to he…" at bounding box center [984, 584] width 803 height 166
type textarea "Thank you for the 5-star review, [PERSON_NAME]! We’re so happy to hear that you…"
click at [698, 481] on blockquote "The pizza was absolutely delicious—true [US_STATE] style, just like it should b…" at bounding box center [999, 477] width 725 height 27
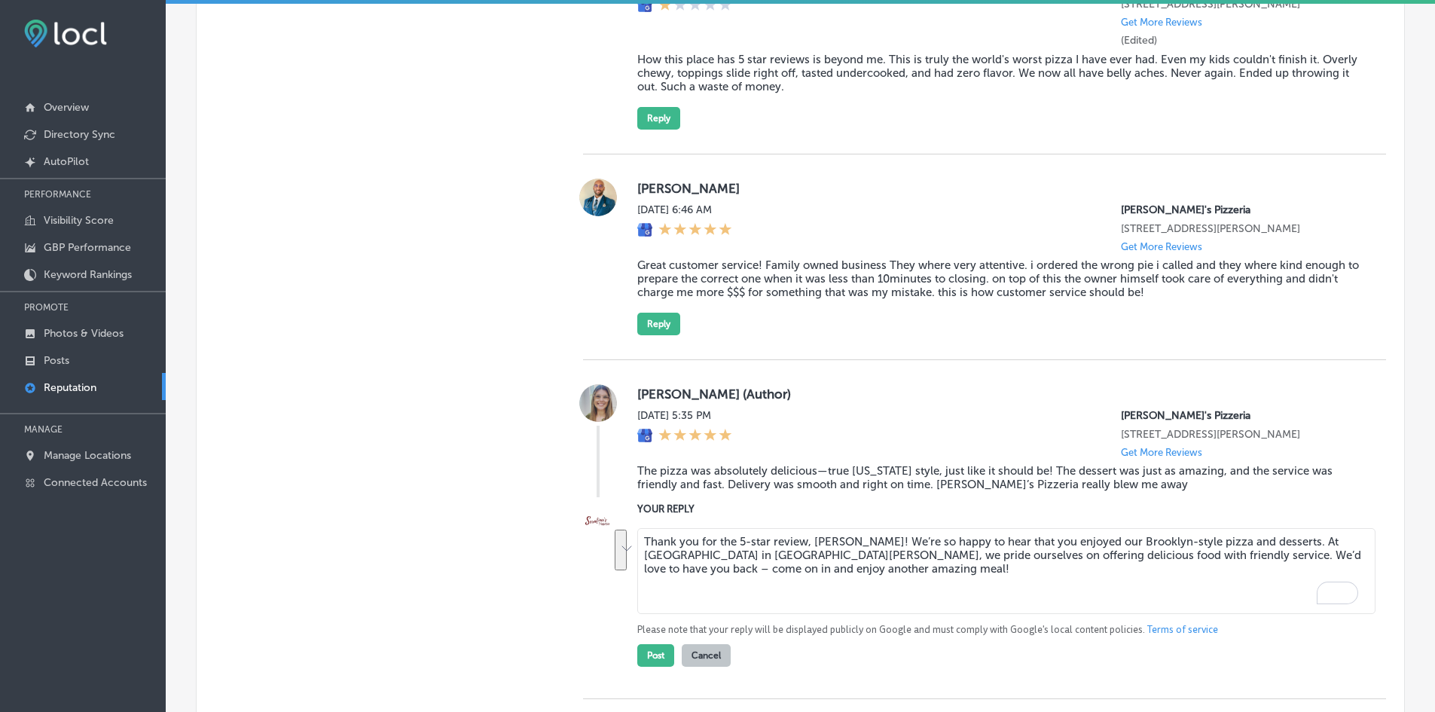
drag, startPoint x: 805, startPoint y: 564, endPoint x: 628, endPoint y: 532, distance: 180.0
click at [628, 532] on div "YOUR REPLY Thank you for the 5-star review, [PERSON_NAME]! We’re so happy to he…" at bounding box center [984, 584] width 803 height 166
click at [537, 588] on div "Manual Replies Create templates to use for your most common replies to reviews.…" at bounding box center [375, 217] width 356 height 1047
click at [650, 645] on button "Post" at bounding box center [655, 655] width 37 height 23
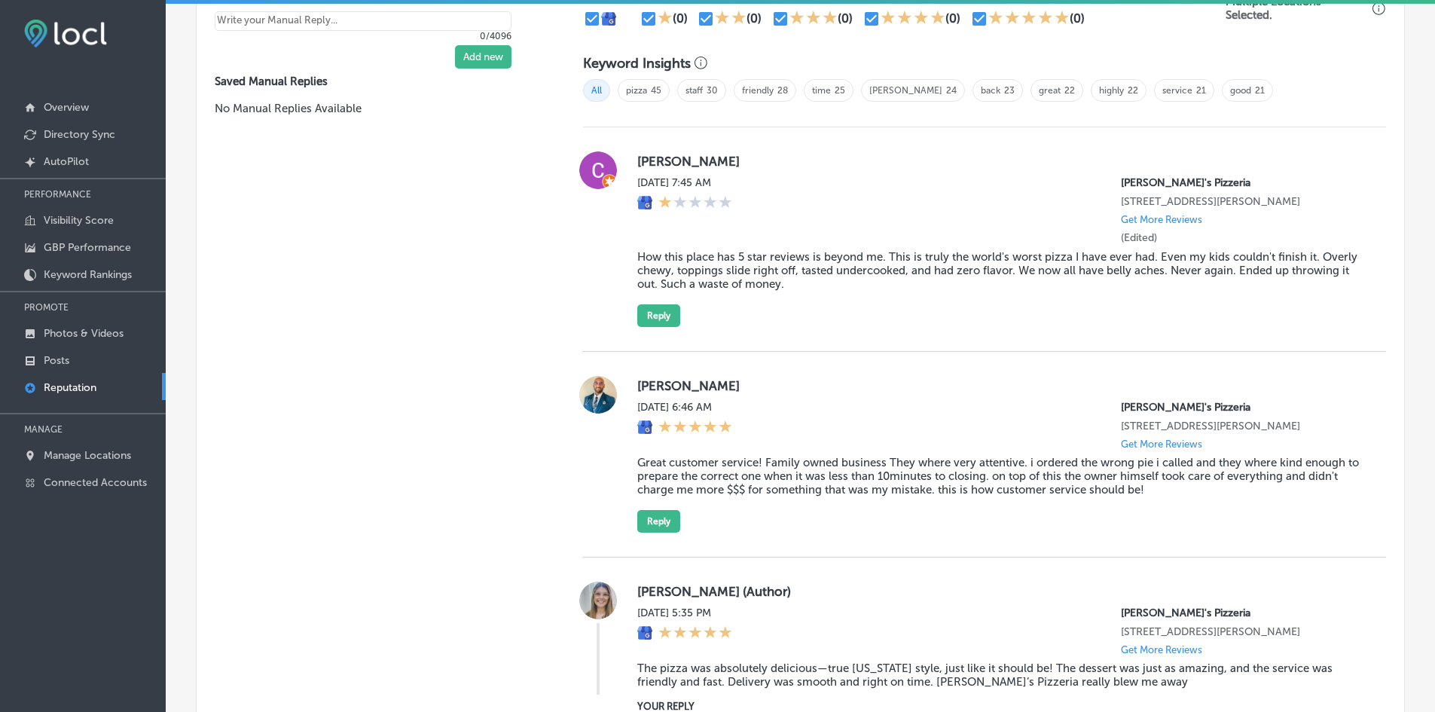
scroll to position [970, 0]
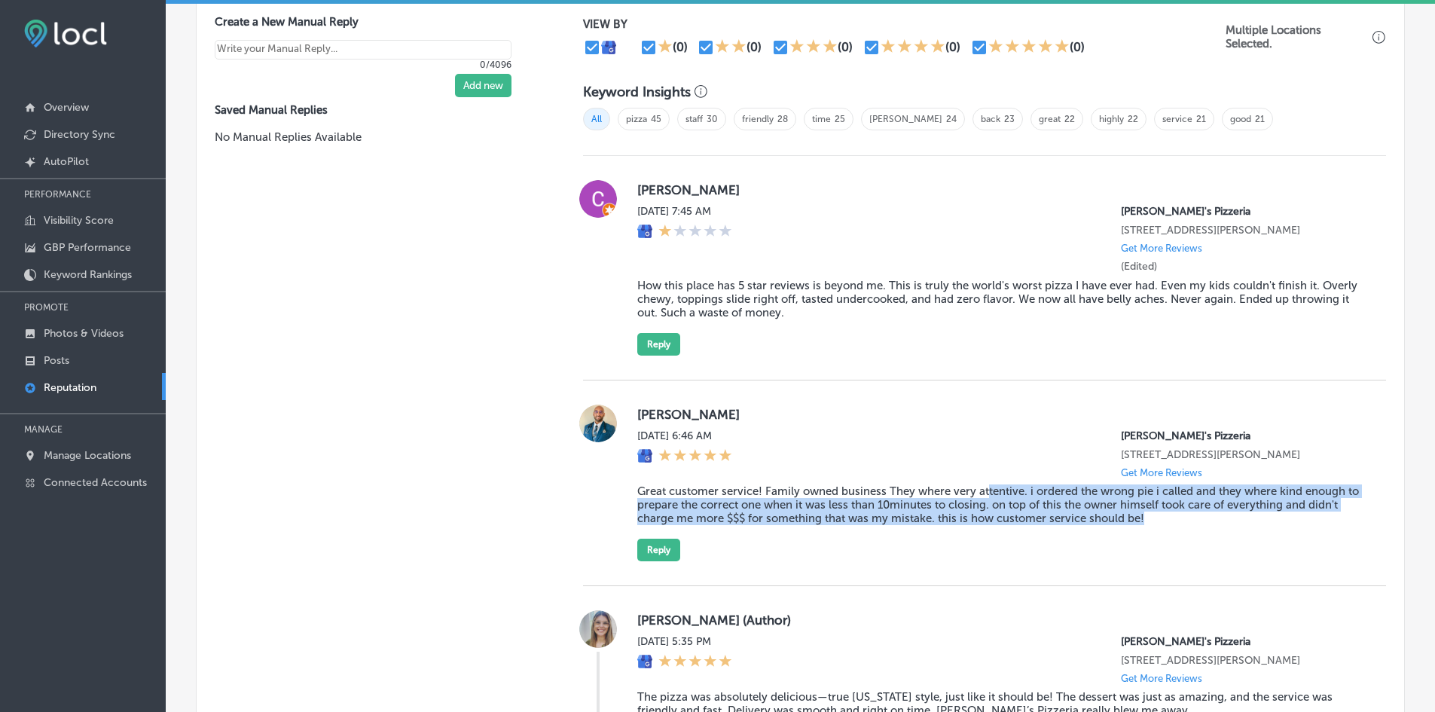
type textarea "x"
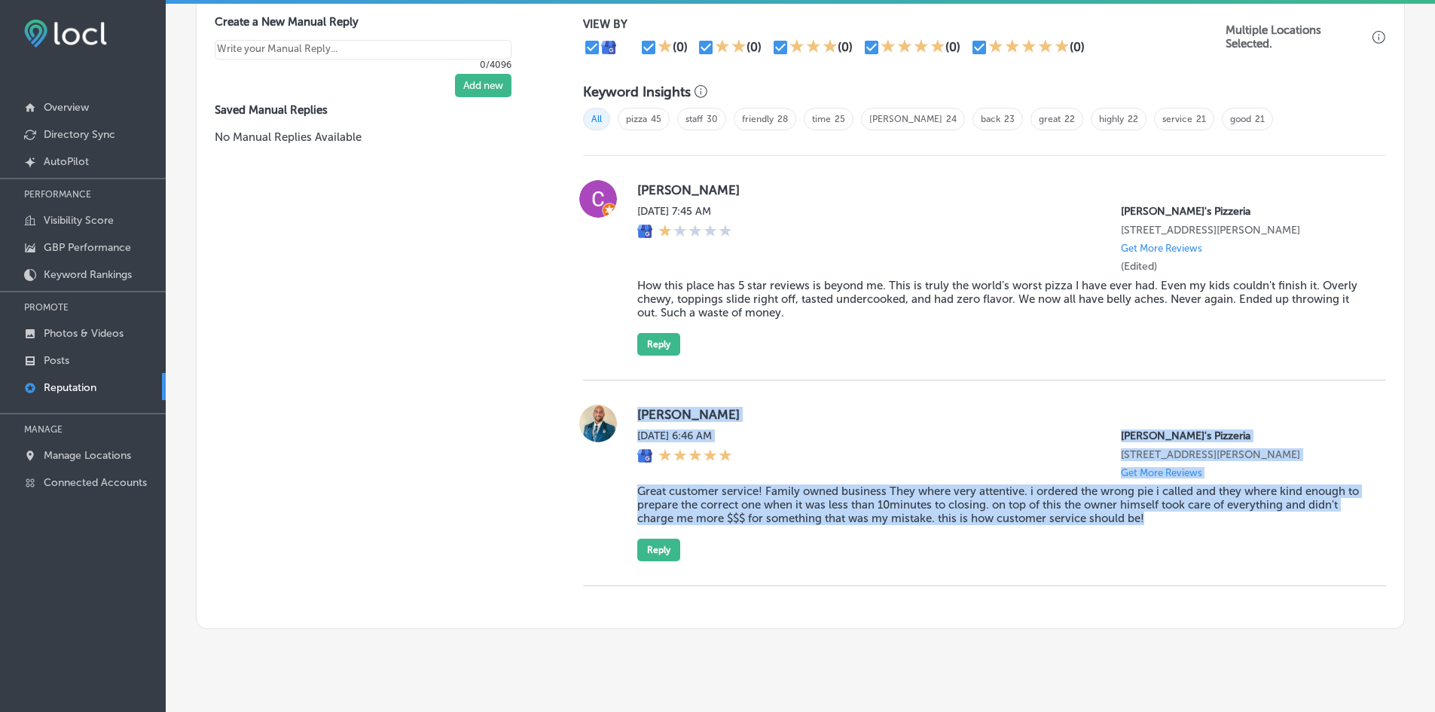
drag, startPoint x: 1193, startPoint y: 527, endPoint x: 636, endPoint y: 407, distance: 570.3
click at [637, 407] on div "[PERSON_NAME] [DATE] 6:46 AM [PERSON_NAME]'s Pizzeria [STREET_ADDRESS][PERSON_N…" at bounding box center [999, 483] width 725 height 157
copy div "[PERSON_NAME] [DATE] 6:46 AM [PERSON_NAME]'s Pizzeria [STREET_ADDRESS][PERSON_N…"
click at [738, 520] on blockquote "Great customer service! Family owned business They where very attentive. i orde…" at bounding box center [999, 504] width 725 height 41
drag, startPoint x: 1242, startPoint y: 519, endPoint x: 690, endPoint y: 426, distance: 560.0
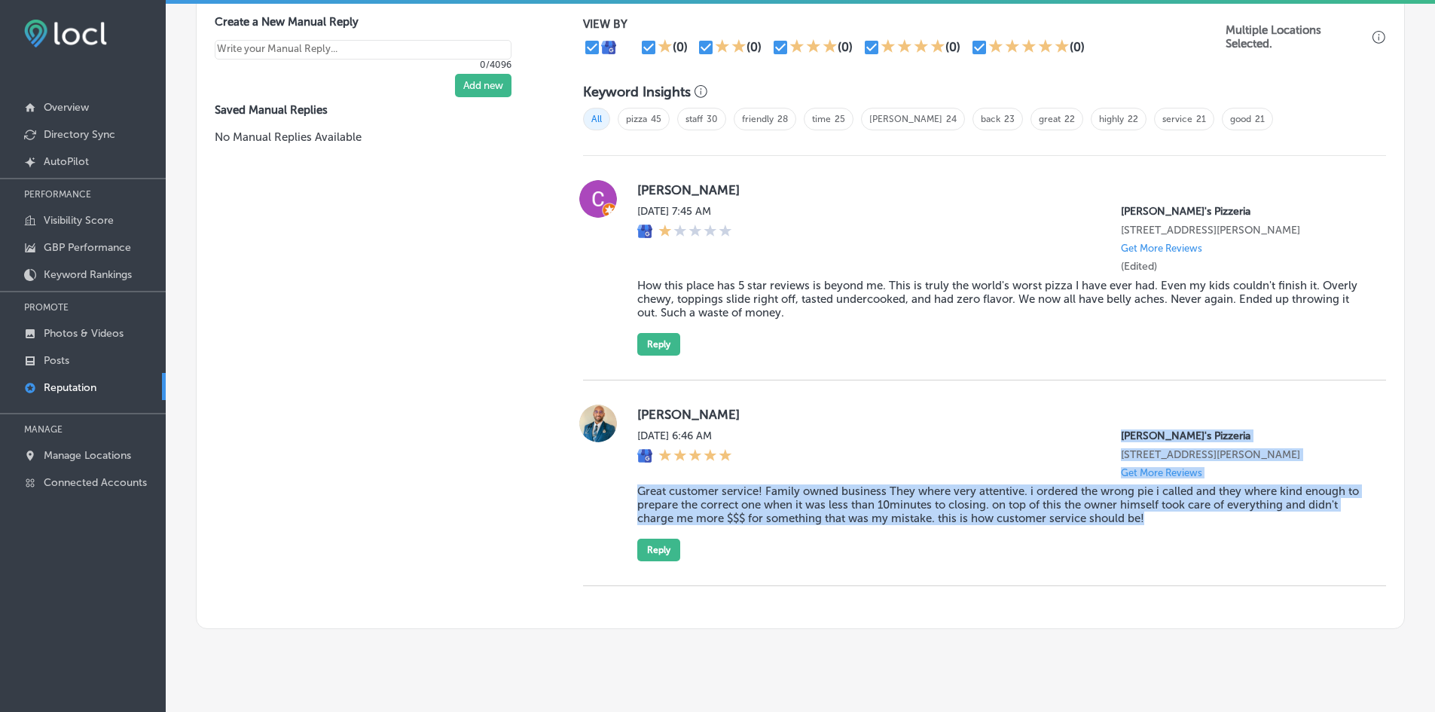
click at [722, 440] on div "[PERSON_NAME] [DATE] 6:46 AM [PERSON_NAME]'s Pizzeria [STREET_ADDRESS][PERSON_N…" at bounding box center [999, 483] width 725 height 157
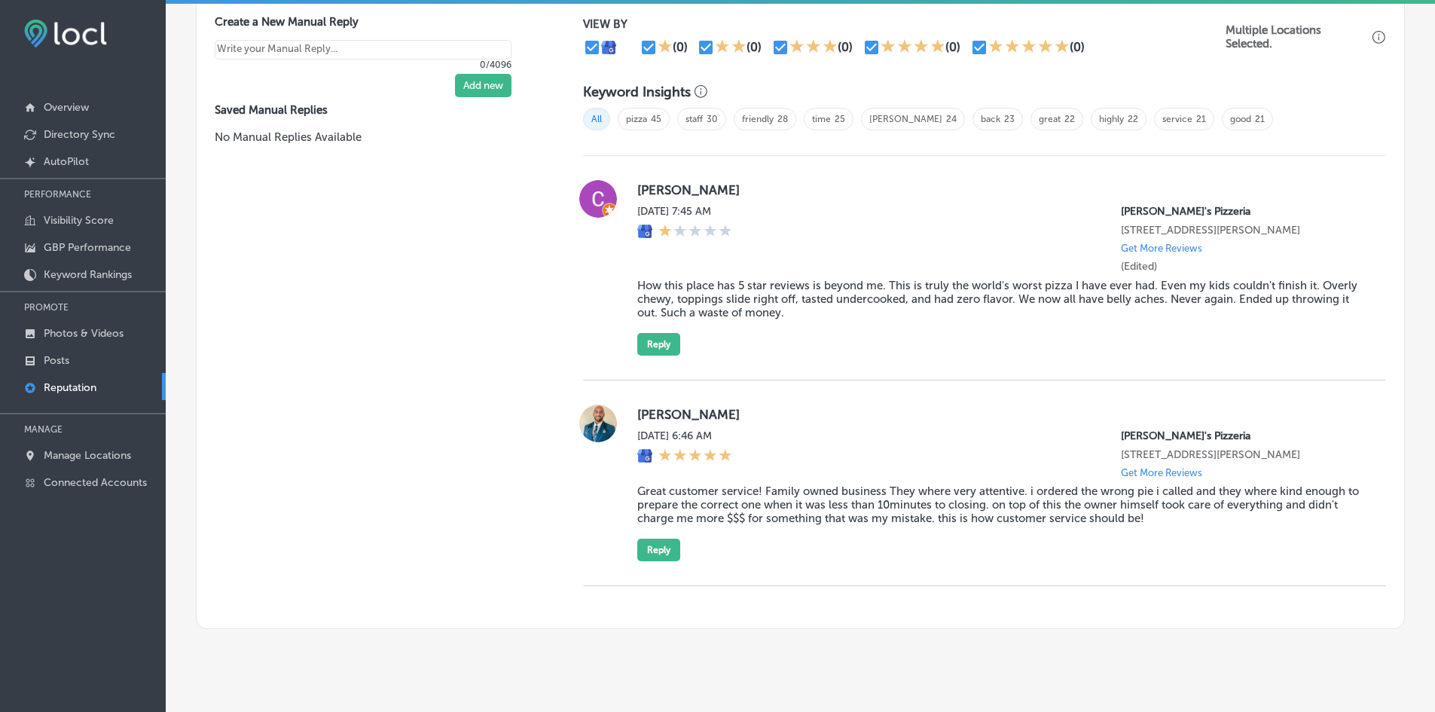
click at [522, 518] on div "Manual Replies Create templates to use for your most common replies to reviews.…" at bounding box center [375, 274] width 356 height 708
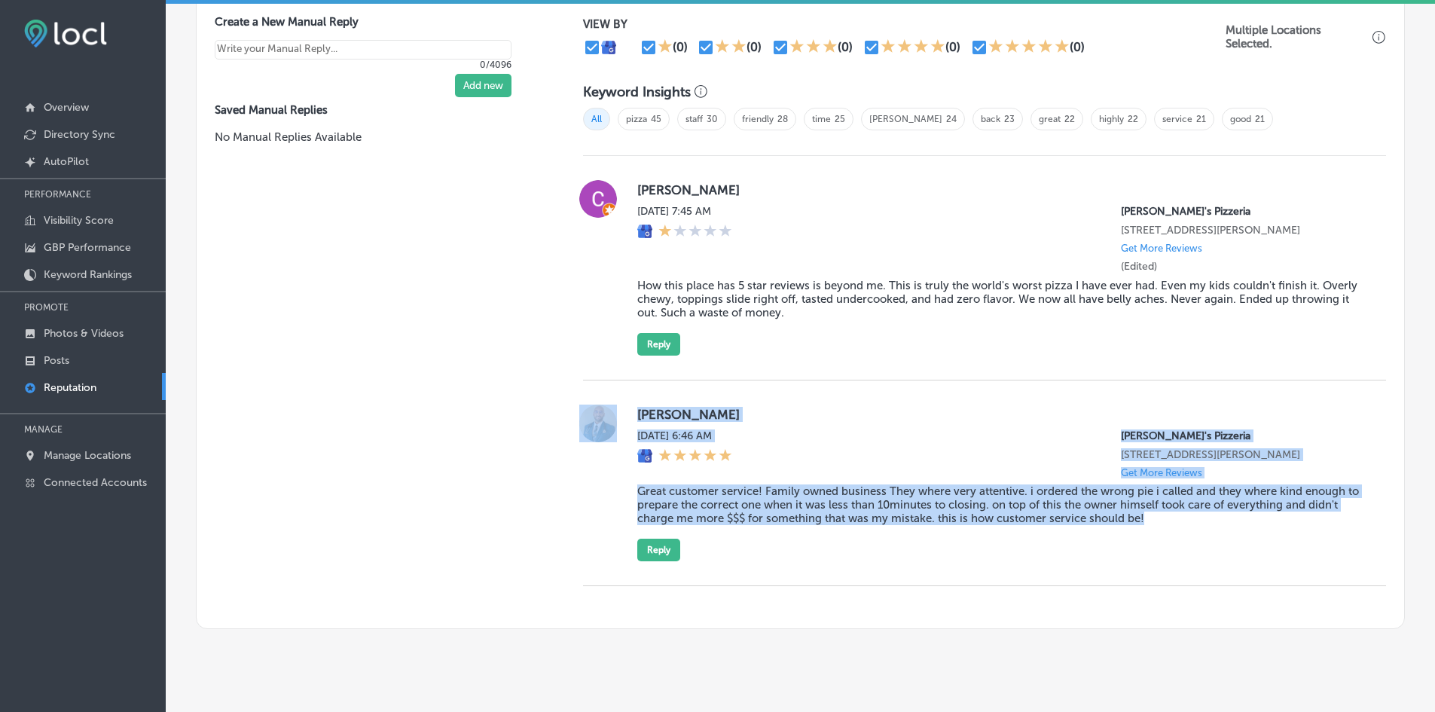
drag, startPoint x: 1196, startPoint y: 524, endPoint x: 612, endPoint y: 421, distance: 592.9
click at [612, 421] on div "[PERSON_NAME] [DATE] 6:46 AM [PERSON_NAME]'s Pizzeria [STREET_ADDRESS][PERSON_N…" at bounding box center [984, 483] width 803 height 157
click at [1147, 529] on div "[PERSON_NAME] [DATE] 6:46 AM [PERSON_NAME]'s Pizzeria [STREET_ADDRESS][PERSON_N…" at bounding box center [999, 483] width 725 height 157
drag, startPoint x: 1188, startPoint y: 522, endPoint x: 623, endPoint y: 429, distance: 572.7
click at [623, 429] on div "[PERSON_NAME] [DATE] 6:46 AM [PERSON_NAME]'s Pizzeria [STREET_ADDRESS][PERSON_N…" at bounding box center [984, 483] width 803 height 157
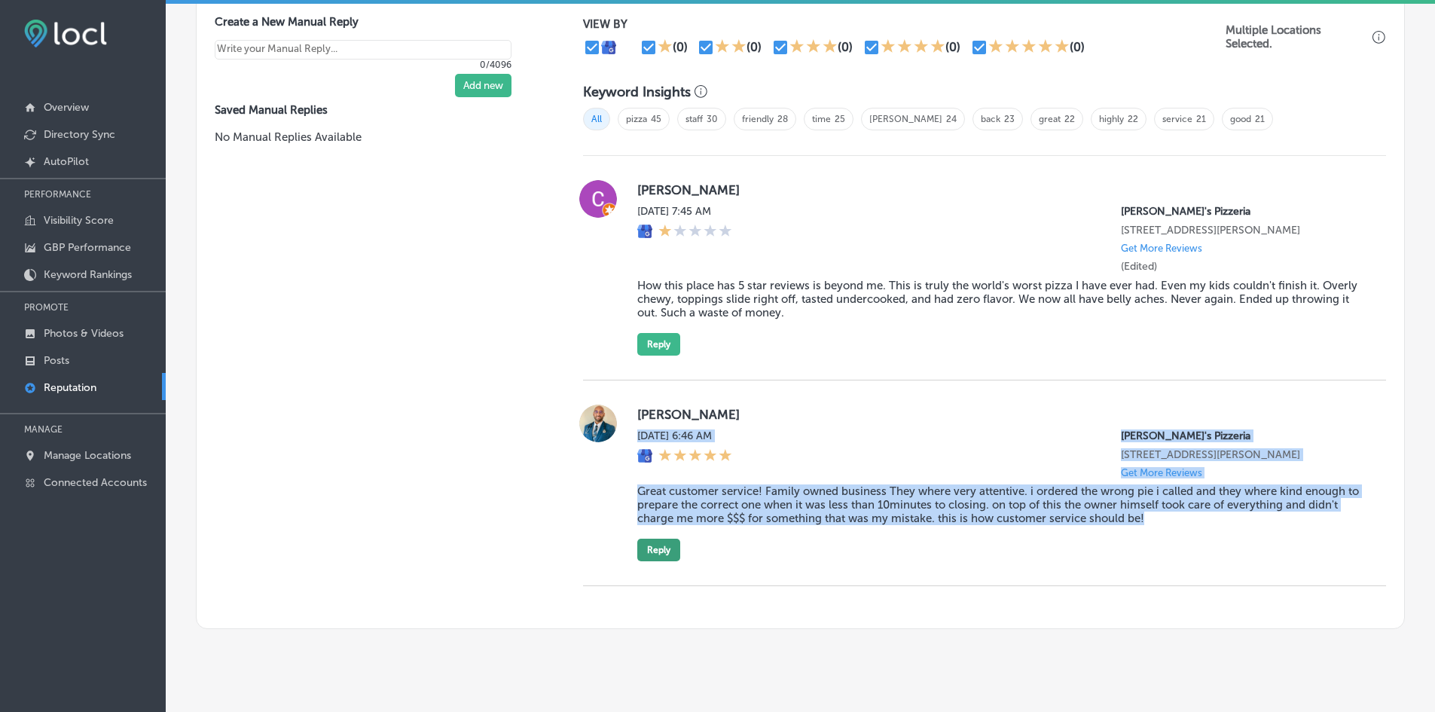
click at [670, 547] on button "Reply" at bounding box center [658, 550] width 43 height 23
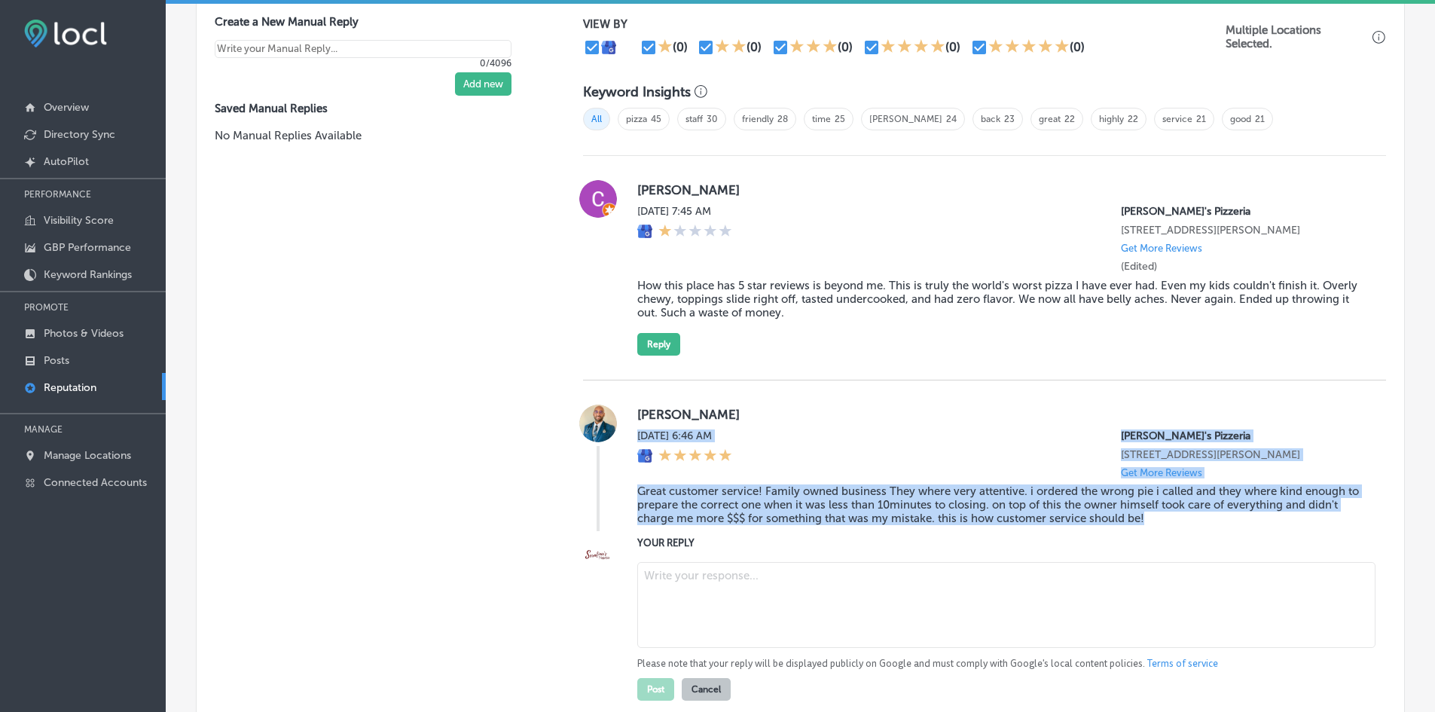
click at [734, 588] on textarea at bounding box center [1006, 605] width 738 height 86
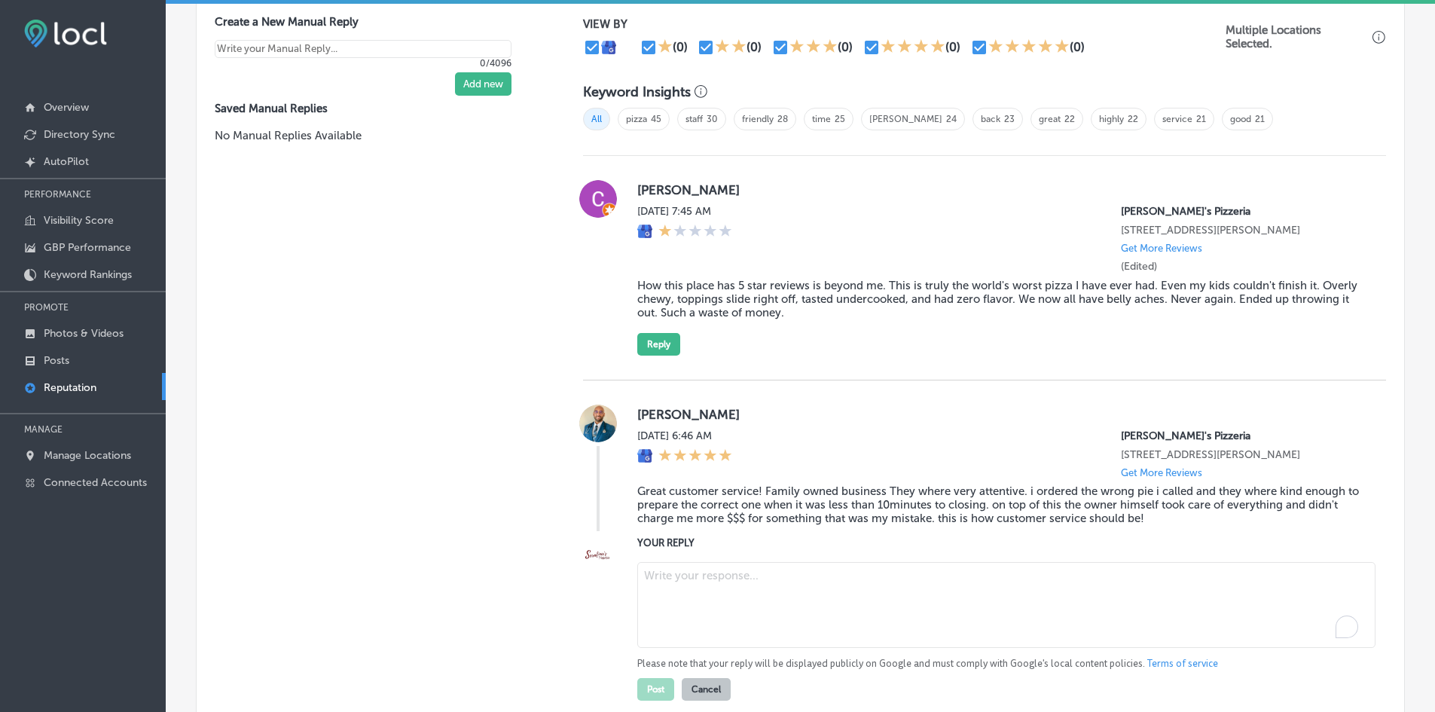
paste textarea "Thank you for the wonderful review, [PERSON_NAME]! We're so glad you enjoyed th…"
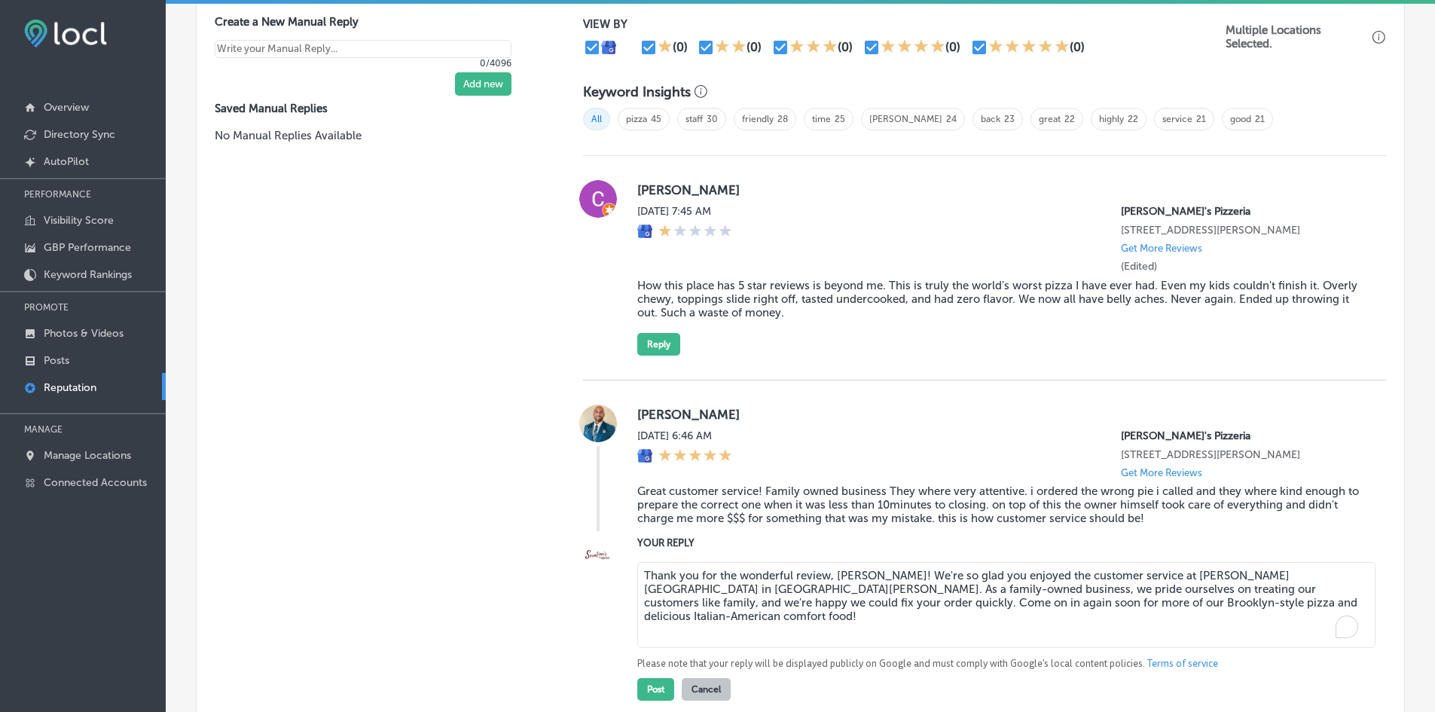
click at [808, 576] on textarea "Thank you for the wonderful review, [PERSON_NAME]! We're so glad you enjoyed th…" at bounding box center [1006, 605] width 738 height 86
click at [759, 575] on textarea "Thank you for the wonderful review, [PERSON_NAME]! We're so glad you enjoyed th…" at bounding box center [1006, 605] width 738 height 86
drag, startPoint x: 1149, startPoint y: 617, endPoint x: 610, endPoint y: 567, distance: 540.9
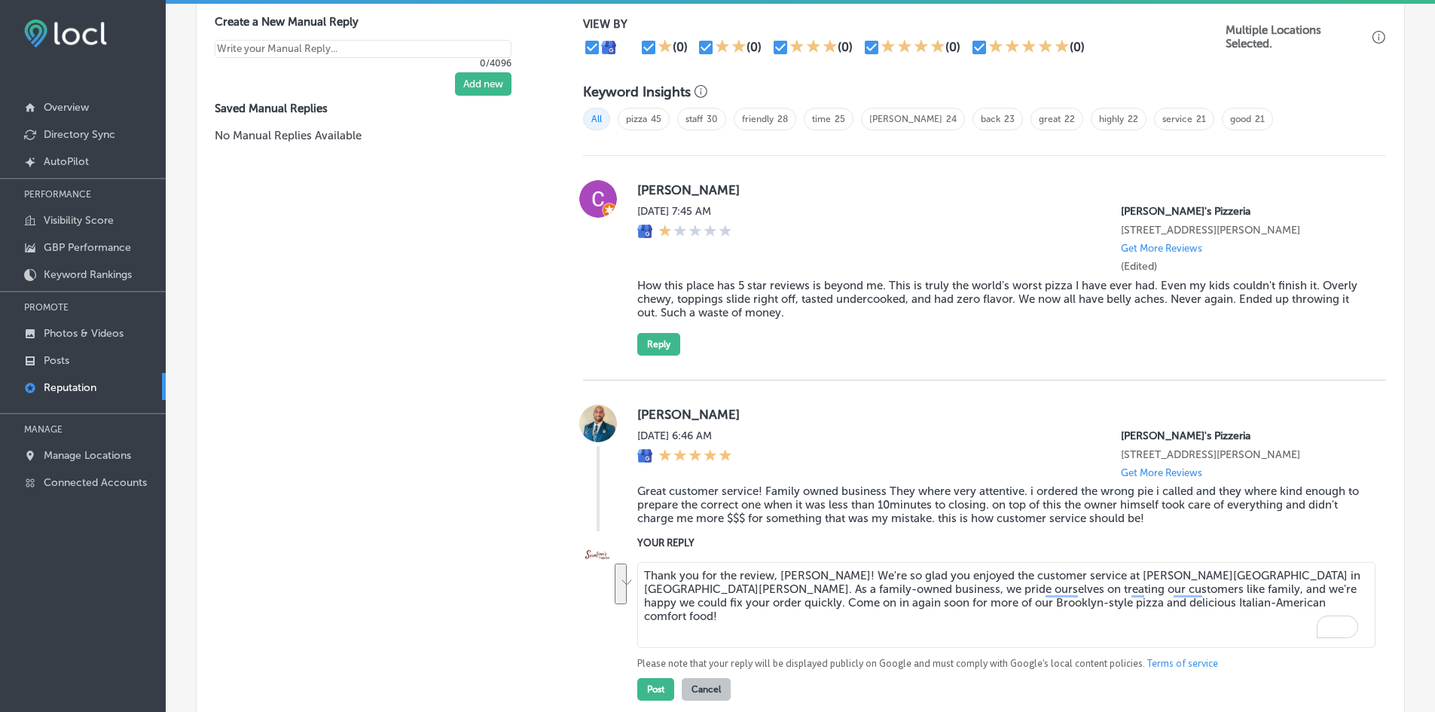
click at [610, 567] on div "YOUR REPLY Thank you for the review, [PERSON_NAME]! We're so glad you enjoyed t…" at bounding box center [984, 618] width 803 height 166
drag, startPoint x: 779, startPoint y: 605, endPoint x: 791, endPoint y: 606, distance: 12.1
click at [780, 605] on textarea "Thank you for the review, [PERSON_NAME]! We're so glad you enjoyed the customer…" at bounding box center [1006, 605] width 738 height 86
click at [1025, 601] on textarea "Thank you for the review, [PERSON_NAME]! We're so glad you enjoyed the customer…" at bounding box center [1006, 605] width 738 height 86
drag, startPoint x: 1109, startPoint y: 607, endPoint x: 628, endPoint y: 564, distance: 482.5
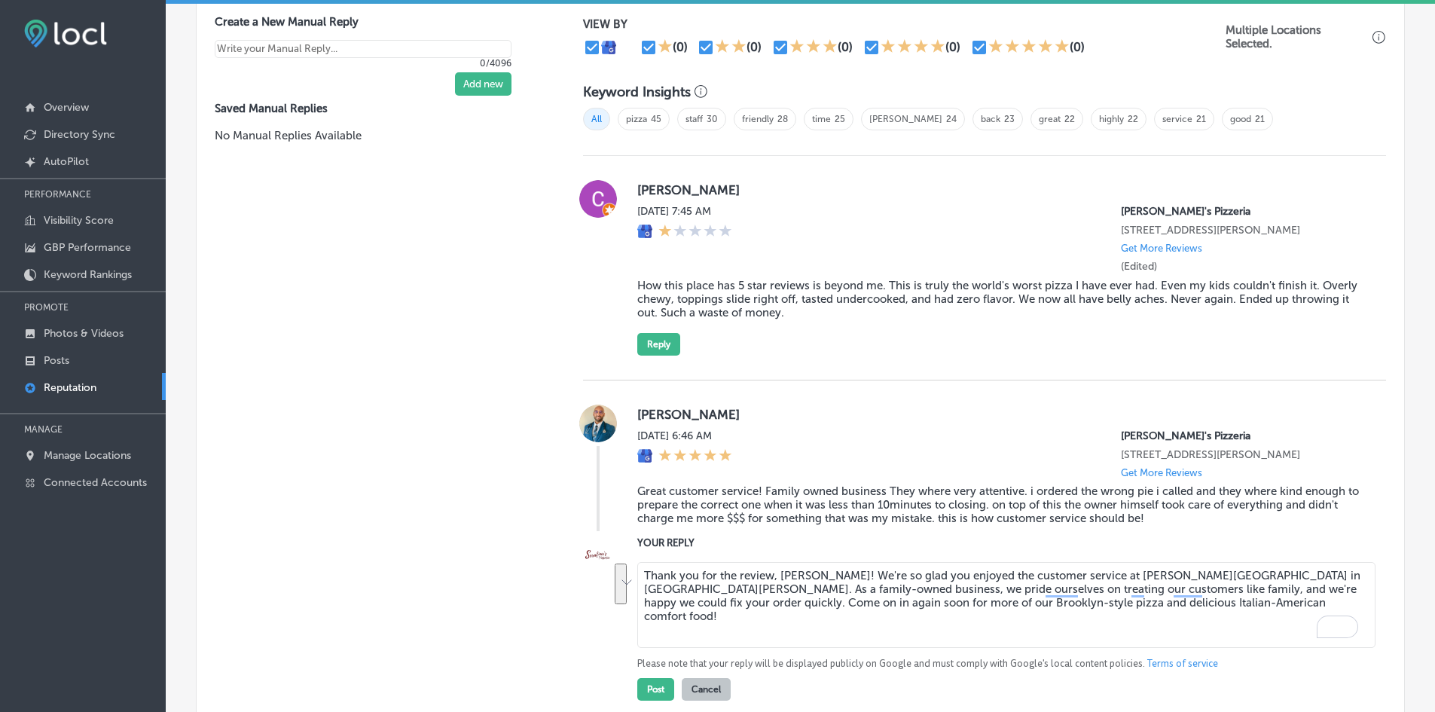
click at [628, 564] on div "YOUR REPLY Thank you for the review, [PERSON_NAME]! We're so glad you enjoyed t…" at bounding box center [984, 618] width 803 height 166
type textarea "Thank you for the review, [PERSON_NAME]! We're so glad you enjoyed the customer…"
click at [654, 689] on button "Post" at bounding box center [655, 689] width 37 height 23
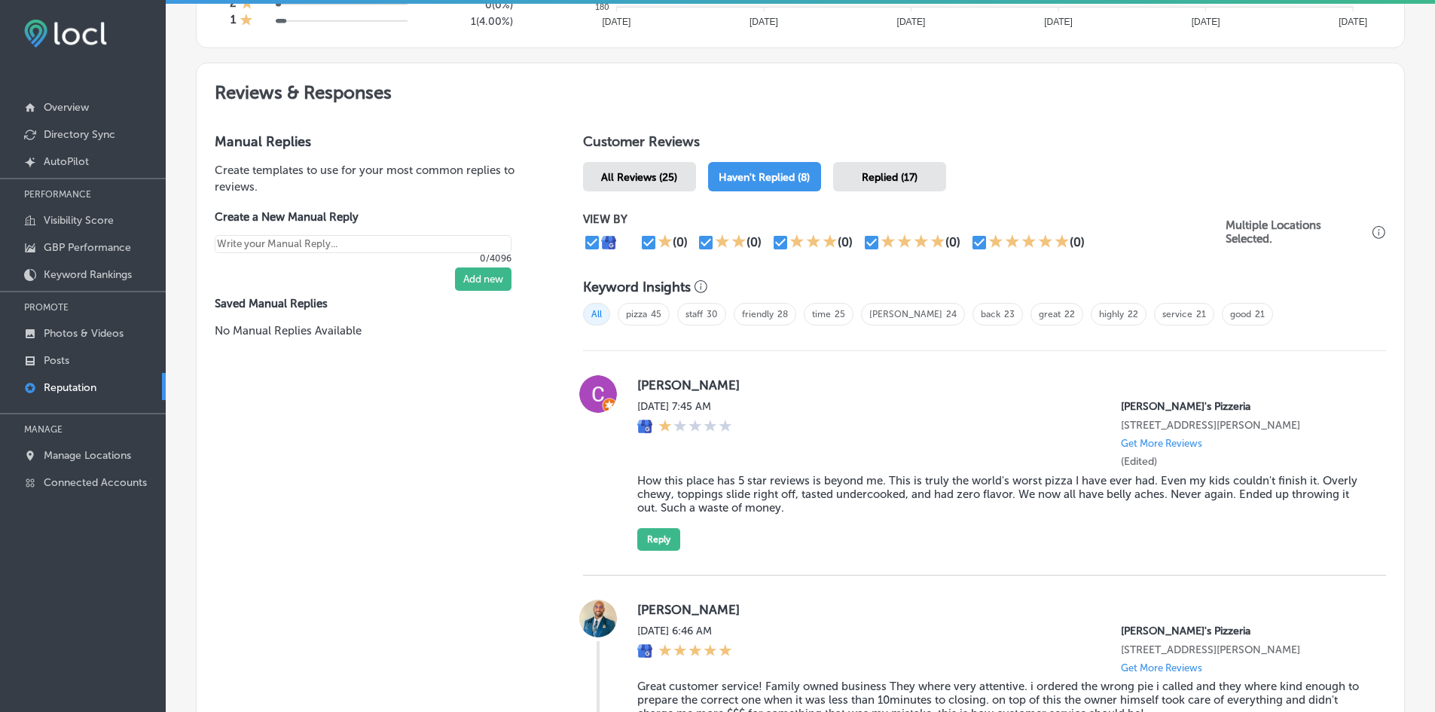
scroll to position [744, 0]
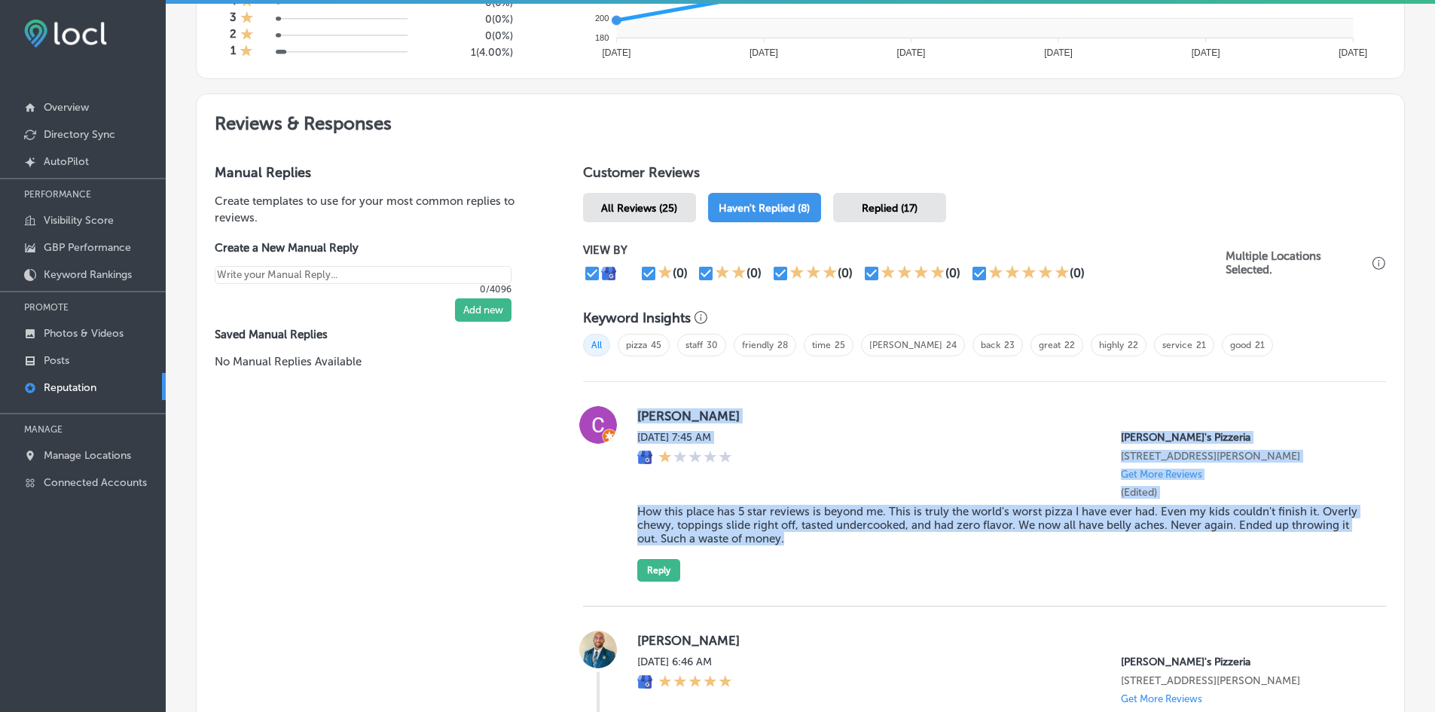
type textarea "x"
drag, startPoint x: 632, startPoint y: 413, endPoint x: 786, endPoint y: 545, distance: 203.5
click at [786, 545] on div "[PERSON_NAME] [DATE] 7:45 AM [PERSON_NAME]'s Pizzeria [STREET_ADDRESS][PERSON_N…" at bounding box center [984, 494] width 803 height 176
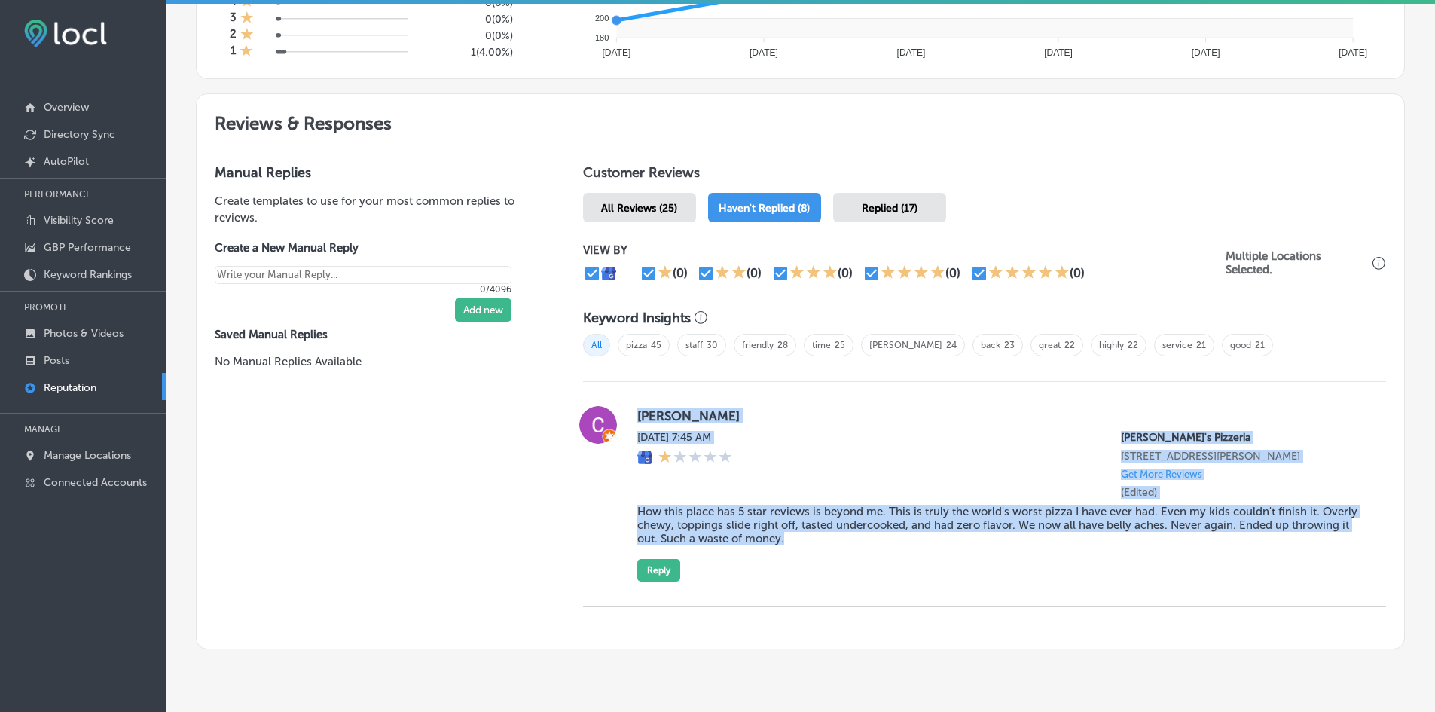
copy div "[PERSON_NAME] [DATE] 7:45 AM [PERSON_NAME]'s Pizzeria [STREET_ADDRESS][PERSON_N…"
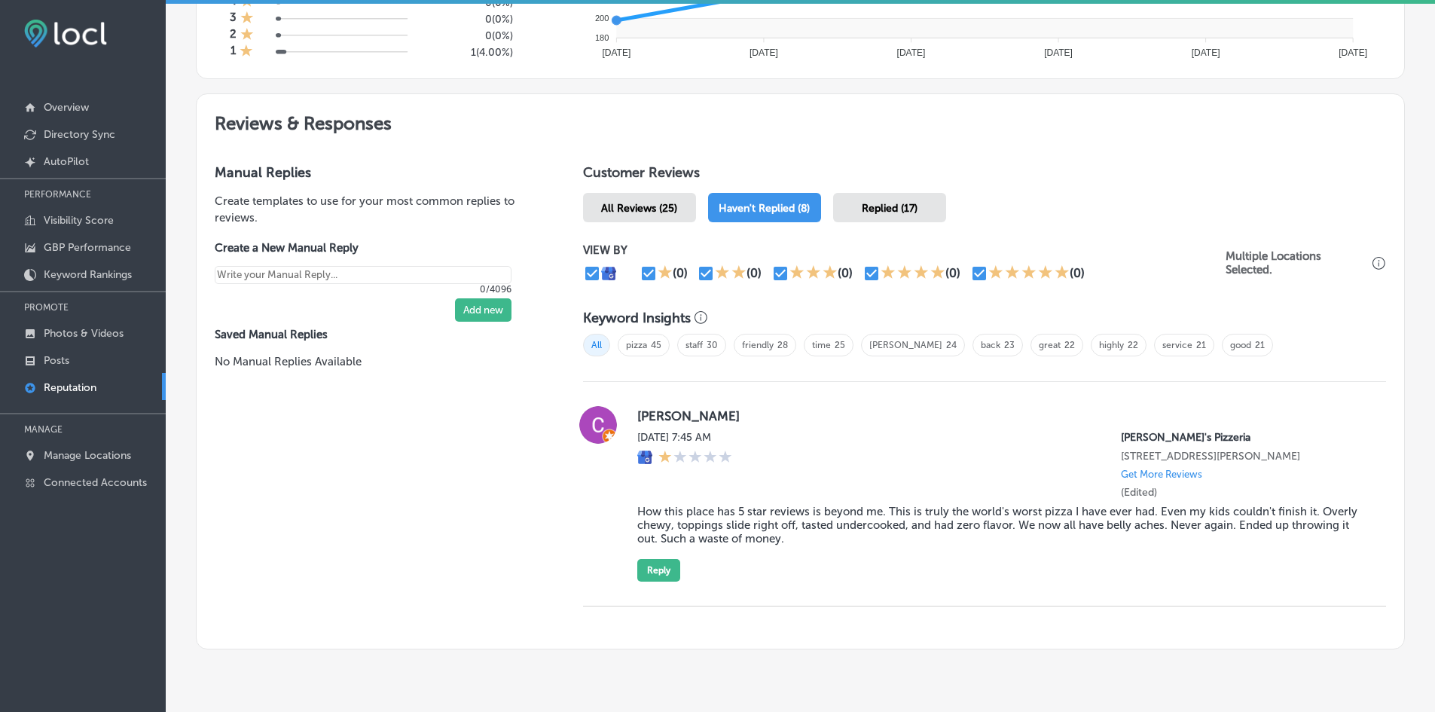
click at [477, 385] on div "Manual Replies Create templates to use for your most common replies to reviews.…" at bounding box center [375, 282] width 356 height 272
click at [502, 448] on div "Manual Replies Create templates to use for your most common replies to reviews.…" at bounding box center [375, 397] width 356 height 502
click at [432, 548] on div "Manual Replies Create templates to use for your most common replies to reviews.…" at bounding box center [375, 397] width 356 height 502
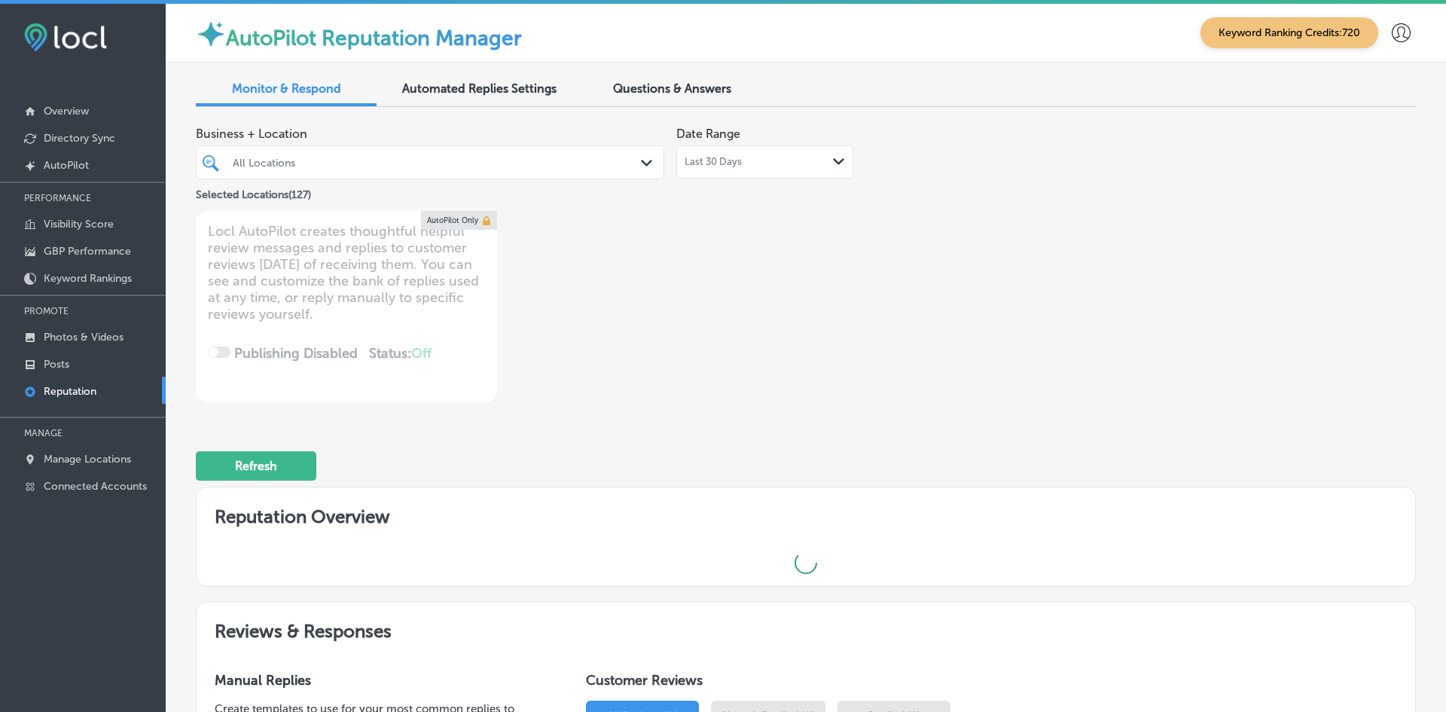
type textarea "x"
